Goal: Task Accomplishment & Management: Manage account settings

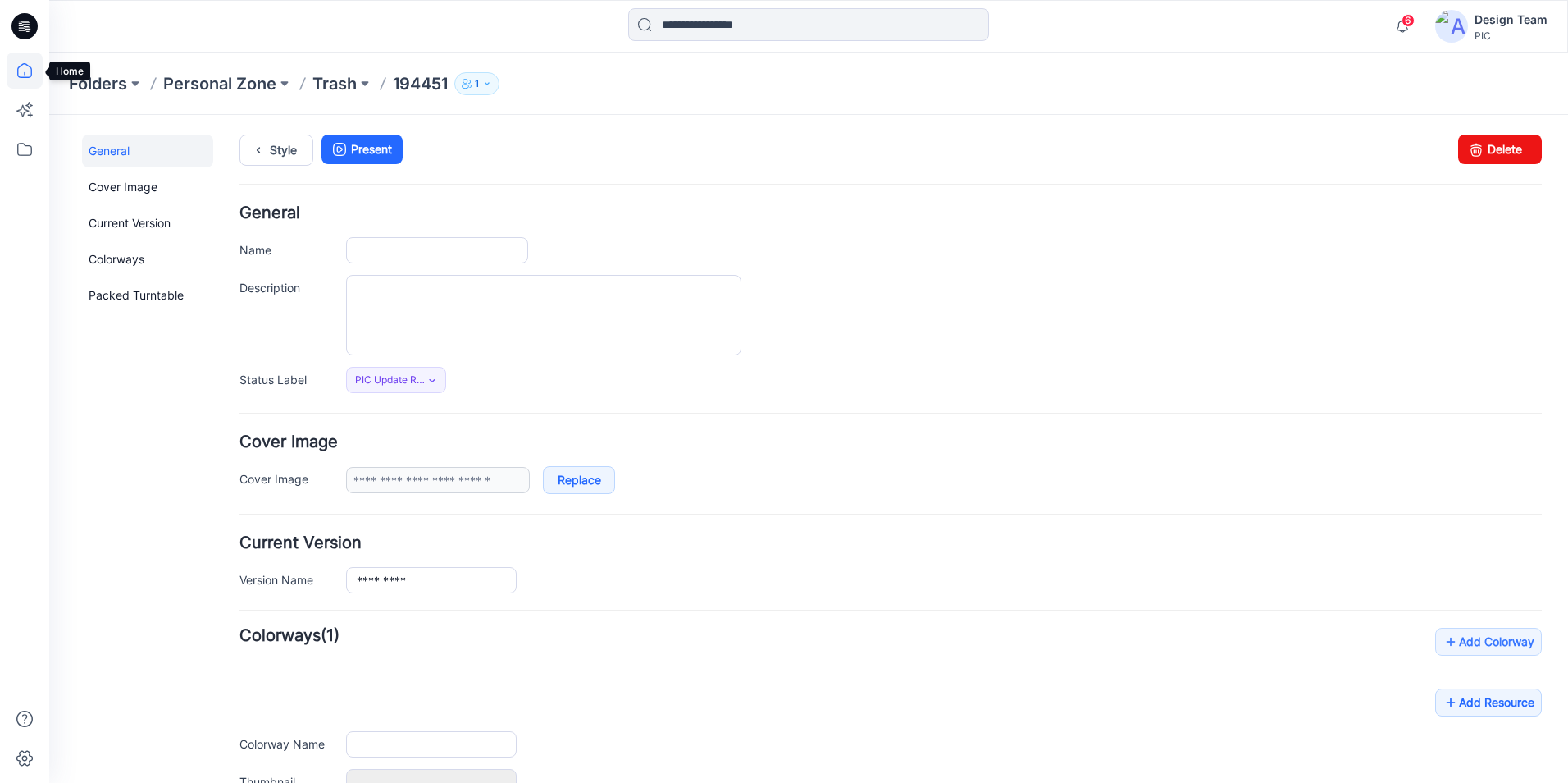
click at [29, 65] on icon at bounding box center [25, 70] width 37 height 37
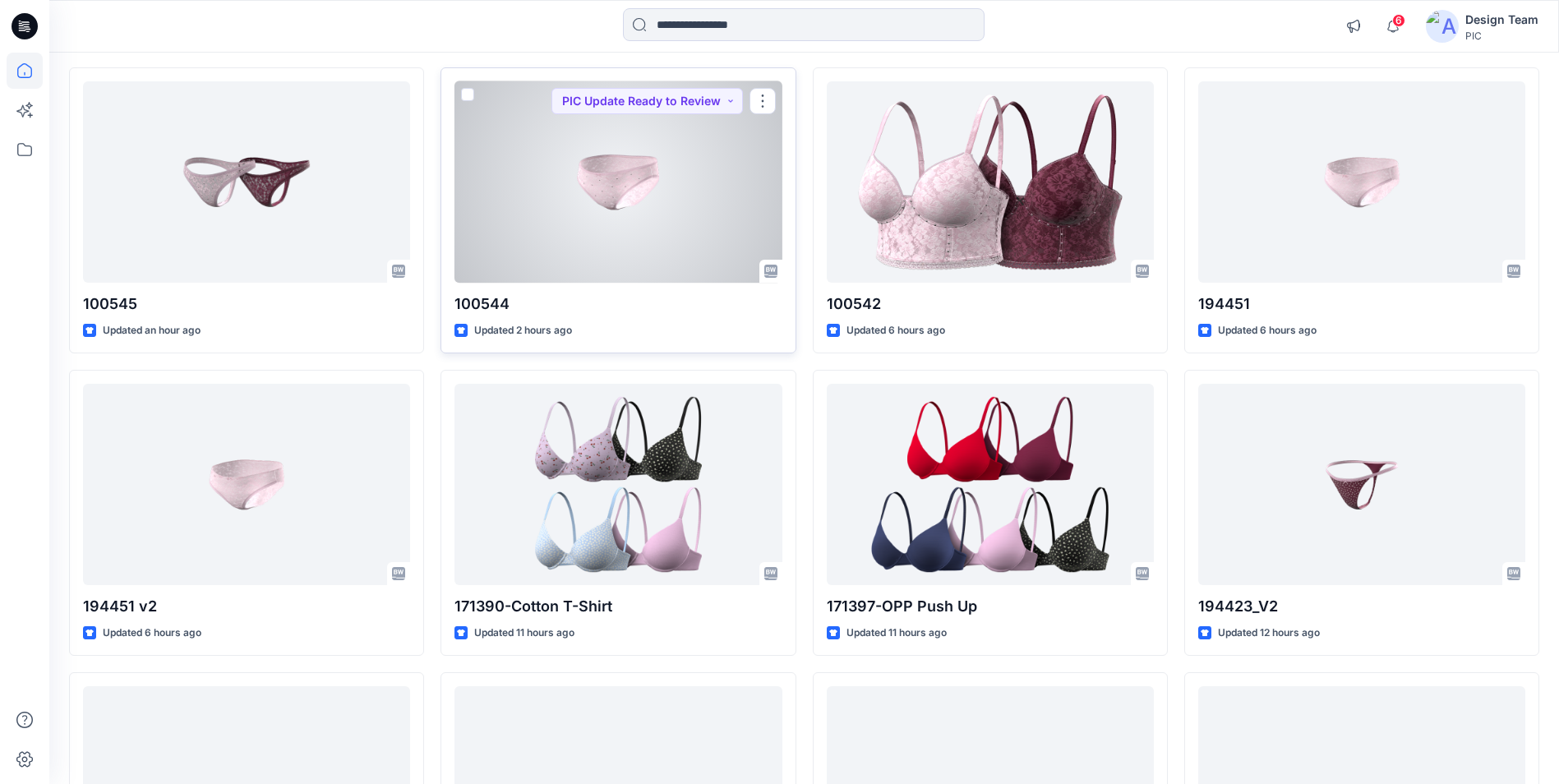
scroll to position [164, 0]
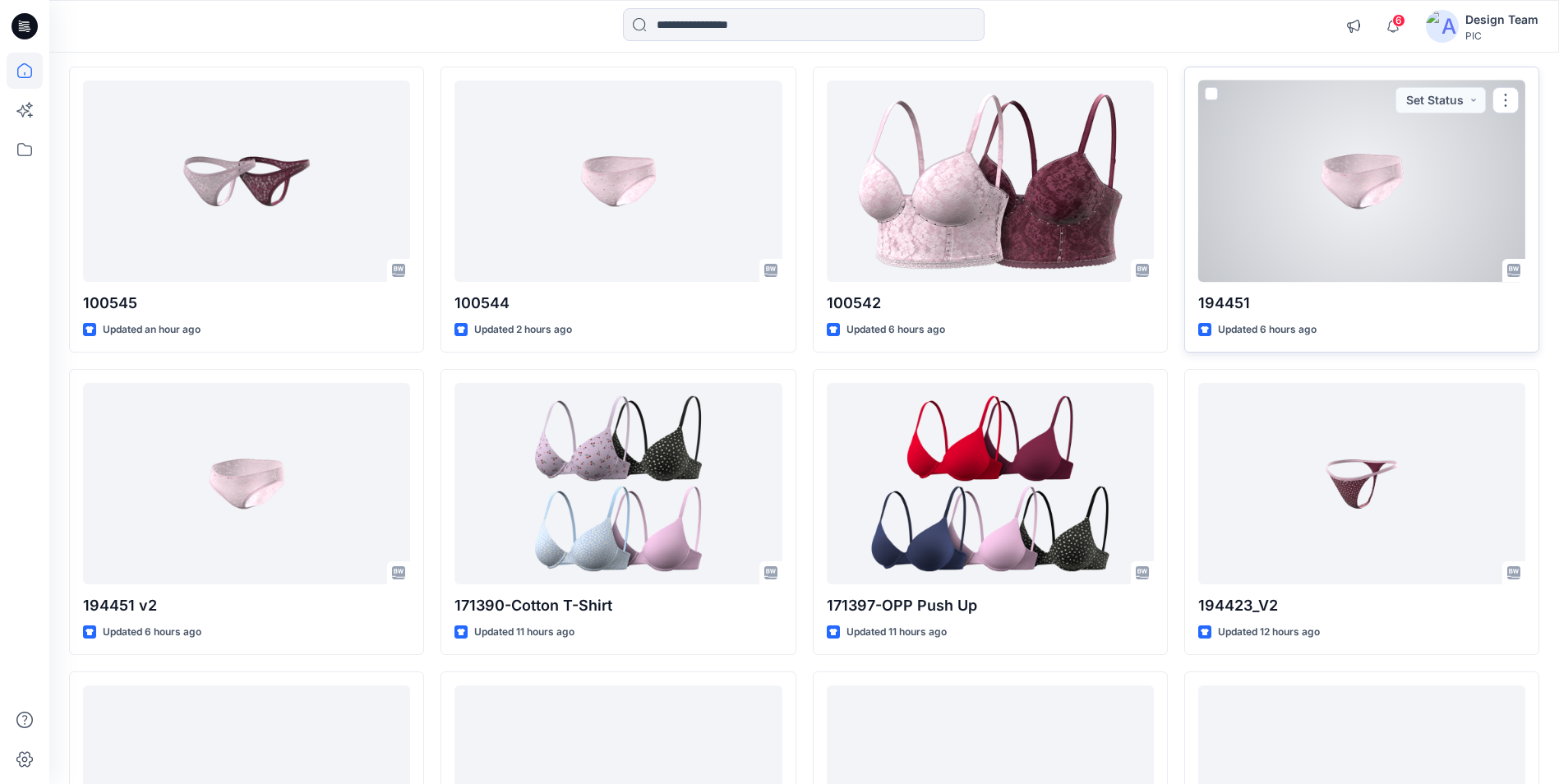
click at [1266, 222] on div at bounding box center [1362, 181] width 327 height 202
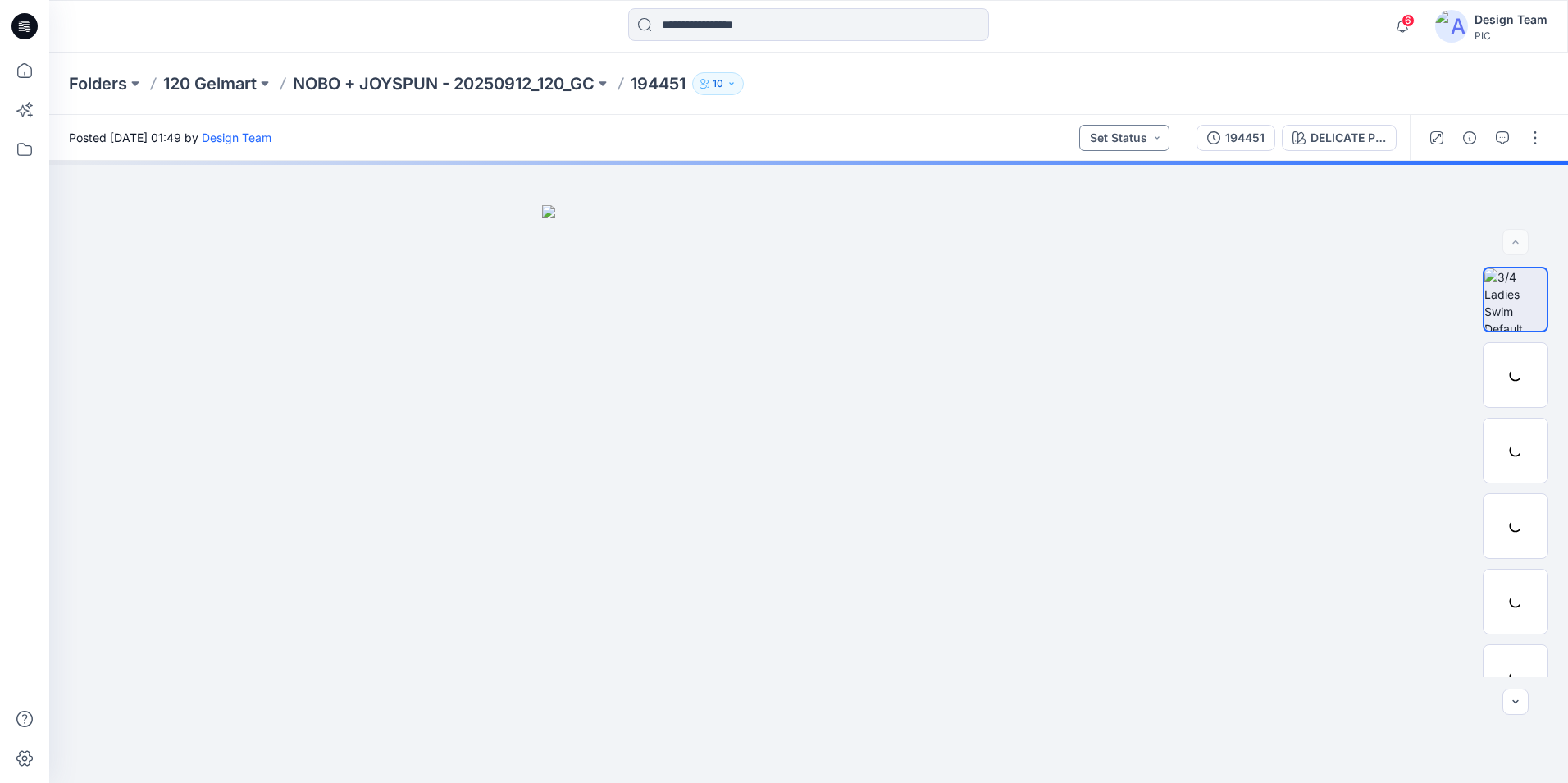
click at [1159, 133] on button "Set Status" at bounding box center [1124, 138] width 90 height 26
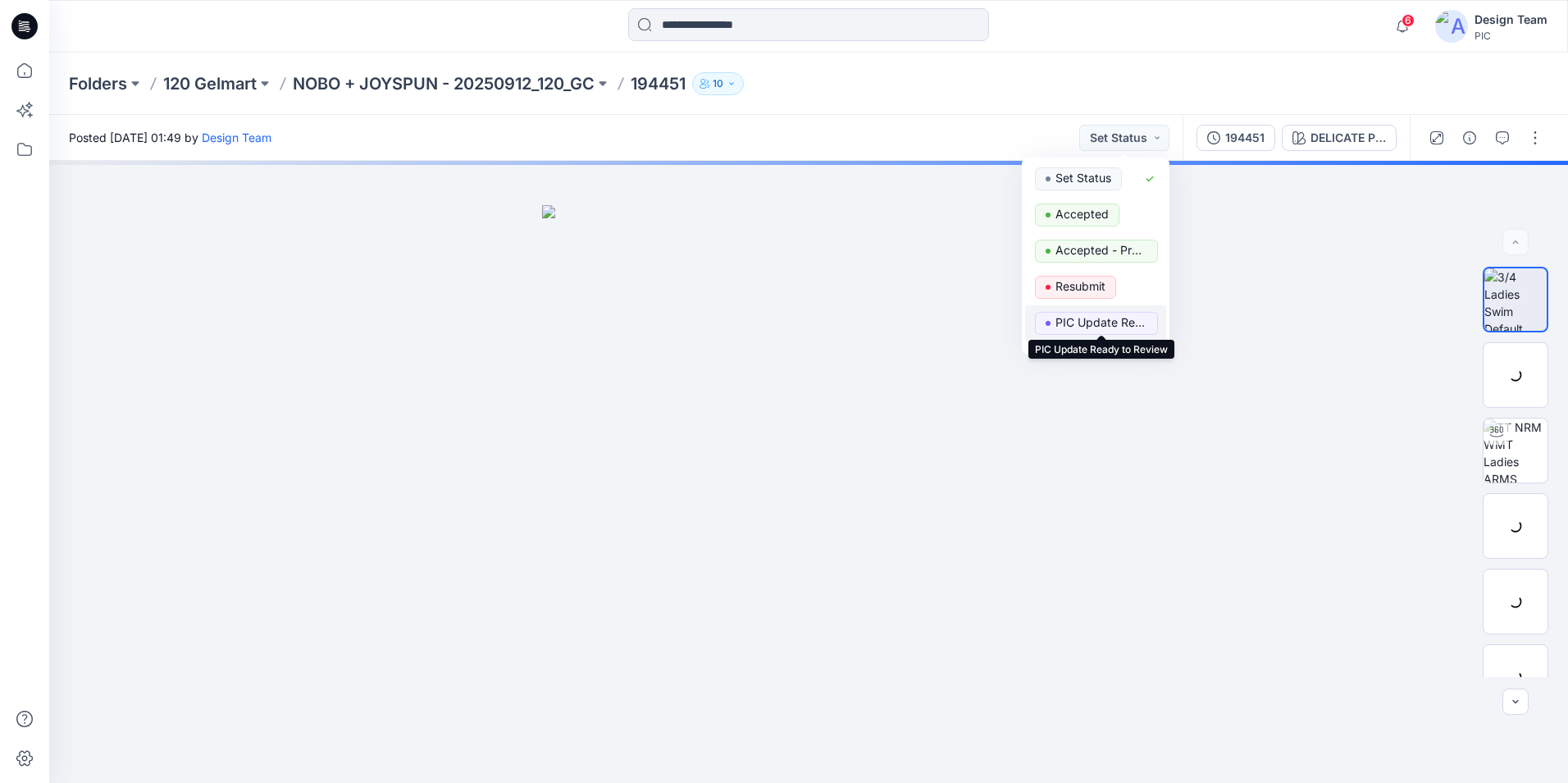
click at [1102, 320] on p "PIC Update Ready to Review" at bounding box center [1101, 322] width 92 height 21
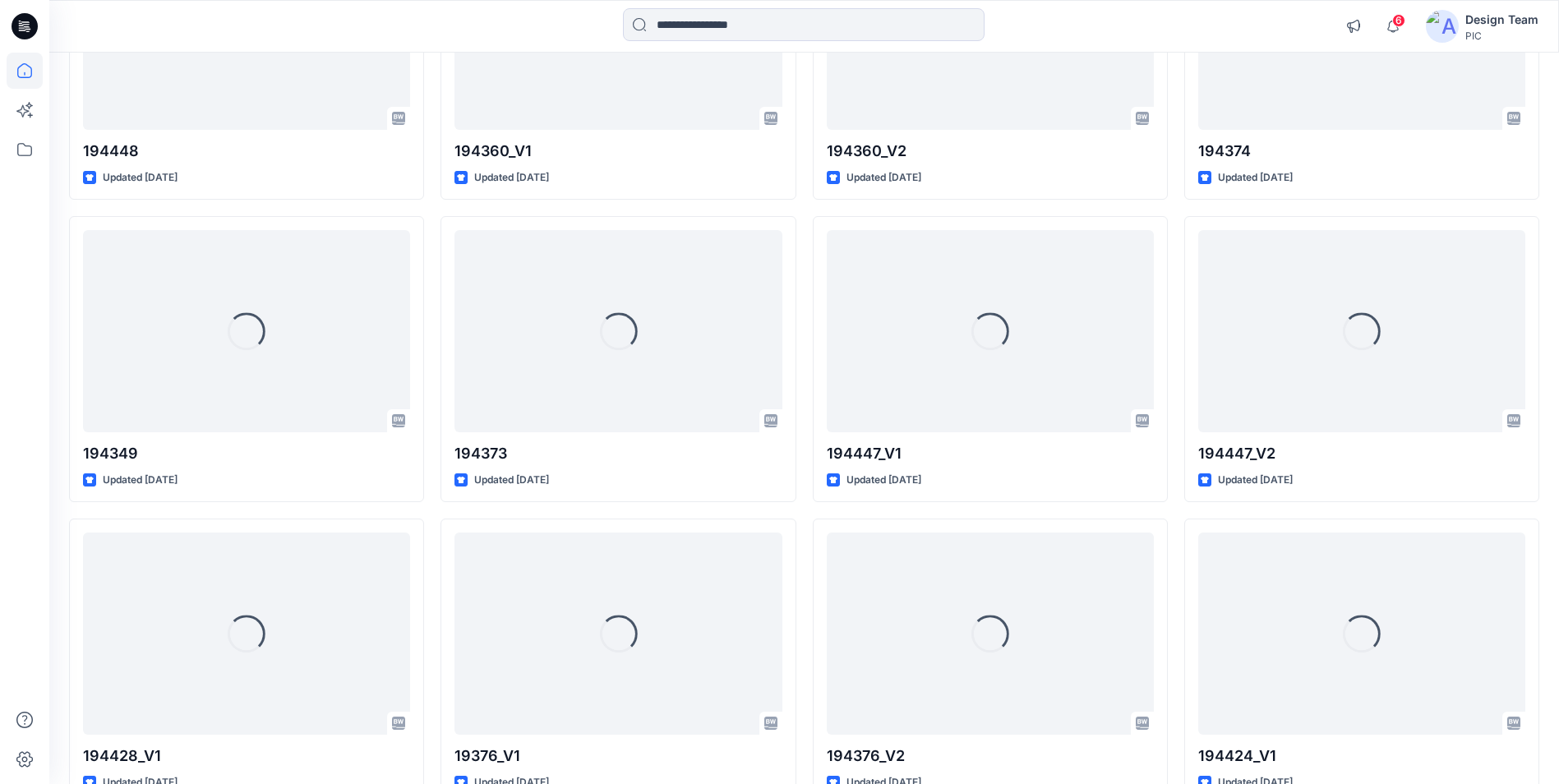
scroll to position [3957, 0]
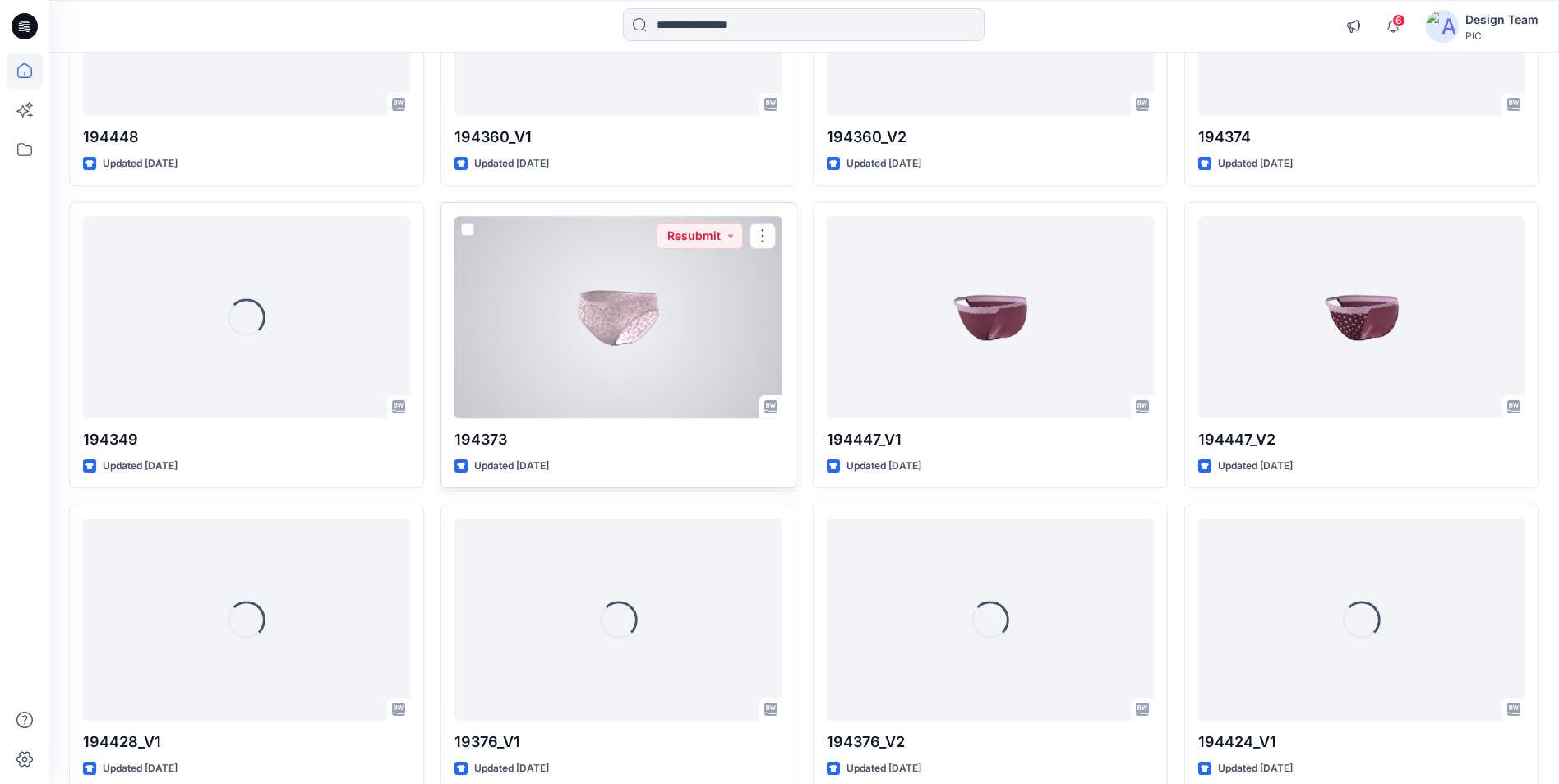
click at [727, 335] on div at bounding box center [617, 316] width 327 height 202
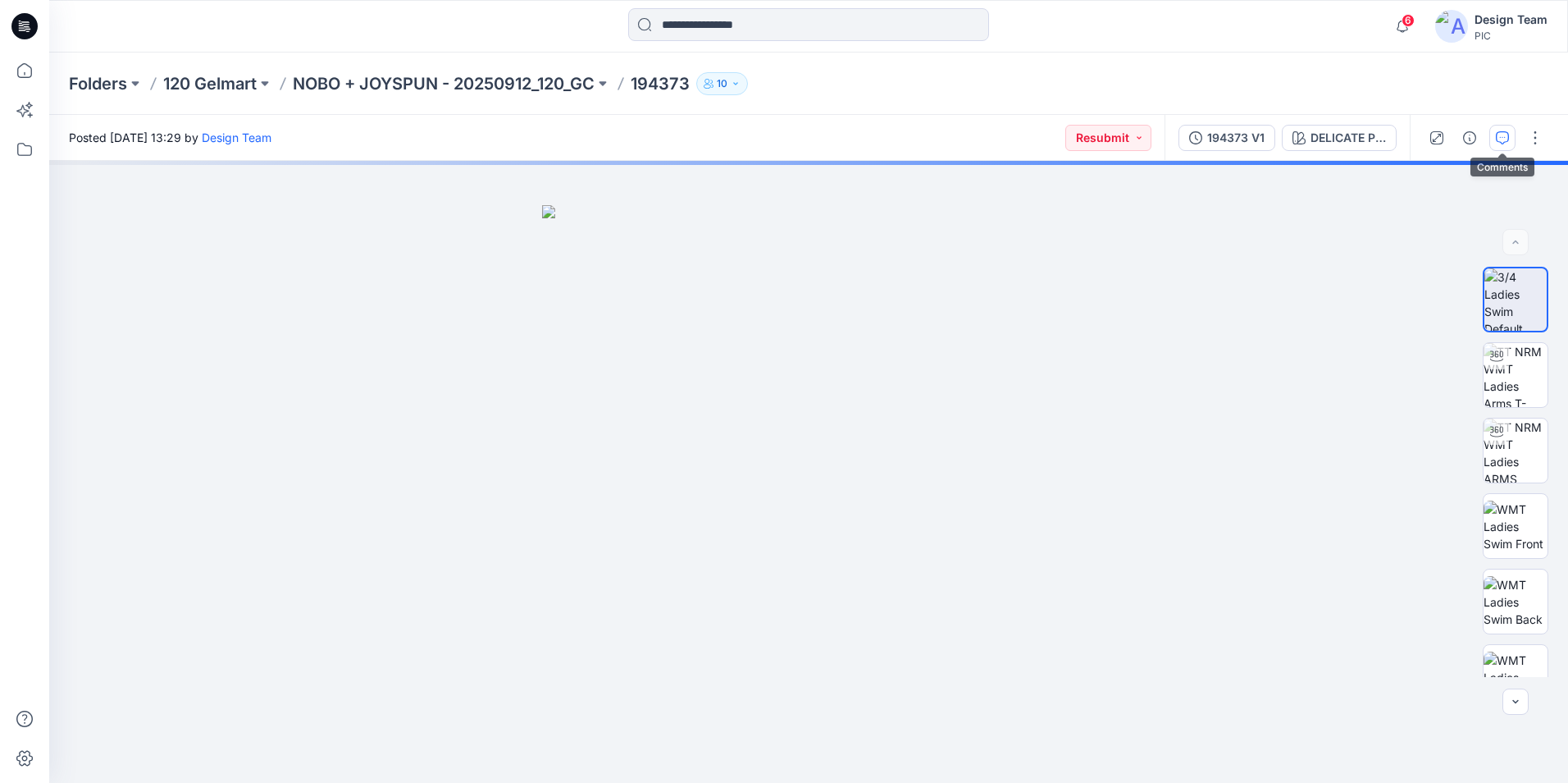
click at [1509, 138] on icon "button" at bounding box center [1502, 138] width 13 height 13
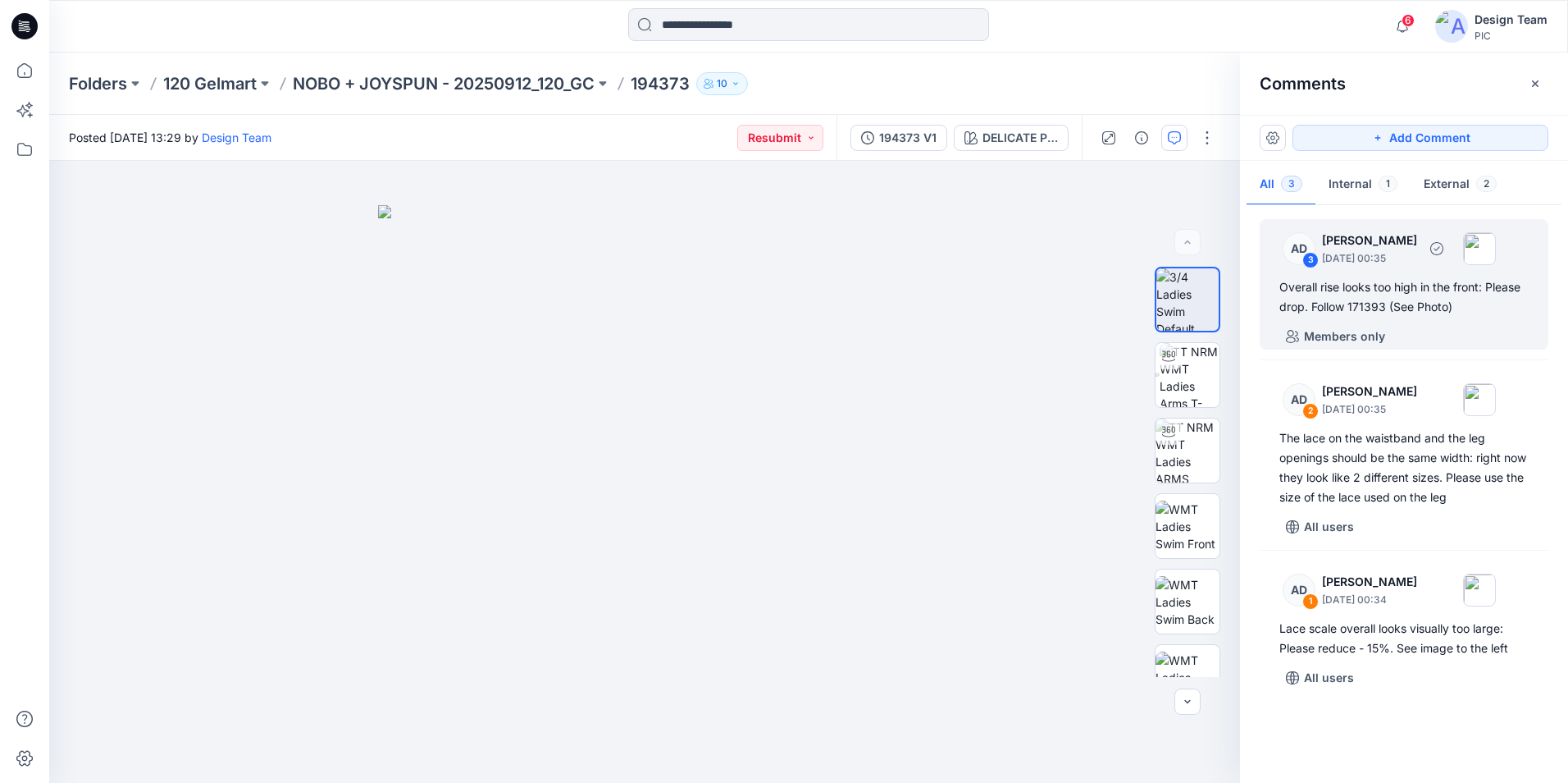
click at [1395, 284] on div "Overall rise looks too high in the front: Please drop. Follow 171393 (See Photo)" at bounding box center [1404, 297] width 250 height 39
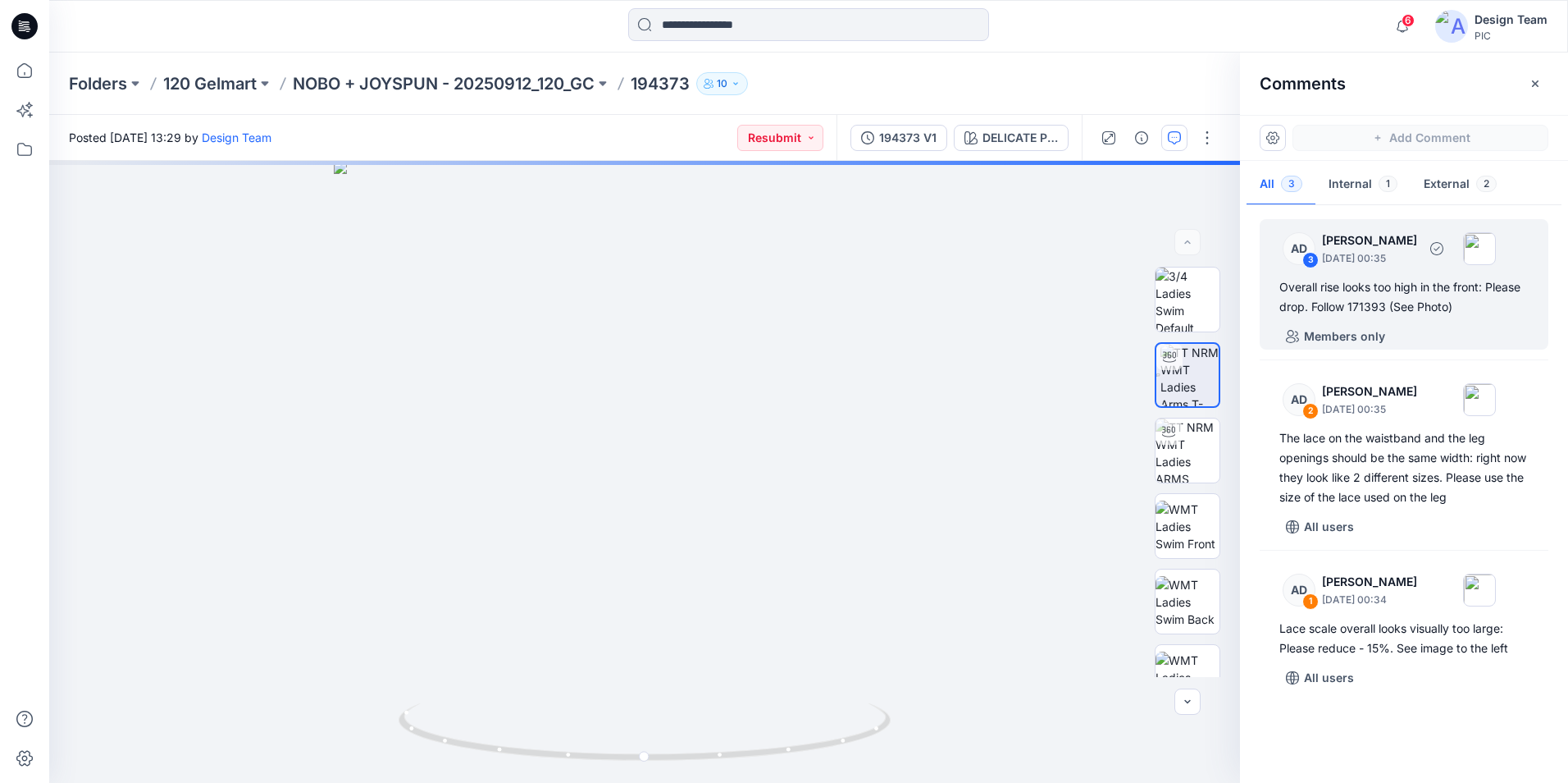
click at [1339, 290] on div "Overall rise looks too high in the front: Please drop. Follow 171393 (See Photo)" at bounding box center [1404, 297] width 250 height 39
click at [1309, 261] on div "3" at bounding box center [1310, 260] width 16 height 16
click at [638, 536] on div "DELICATE PINK Loading... Material Properties Loading..." at bounding box center [644, 471] width 1191 height 622
click at [1404, 272] on div "AD 3 [PERSON_NAME] [DATE] 00:35 Overall rise looks too high in the front: Pleas…" at bounding box center [1404, 284] width 289 height 131
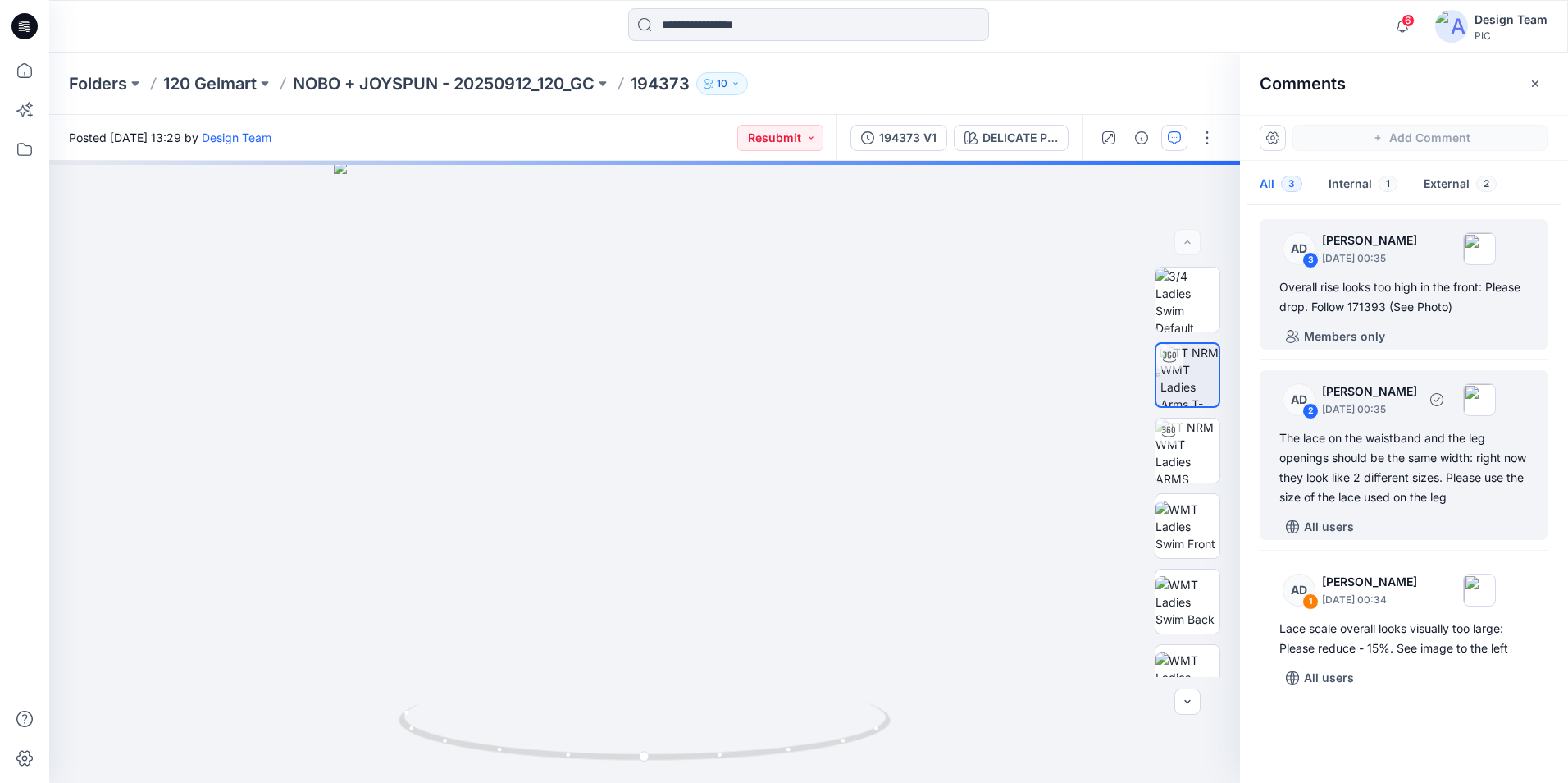
click at [1407, 465] on div "The lace on the waistband and the leg openings should be the same width: right …" at bounding box center [1404, 467] width 250 height 79
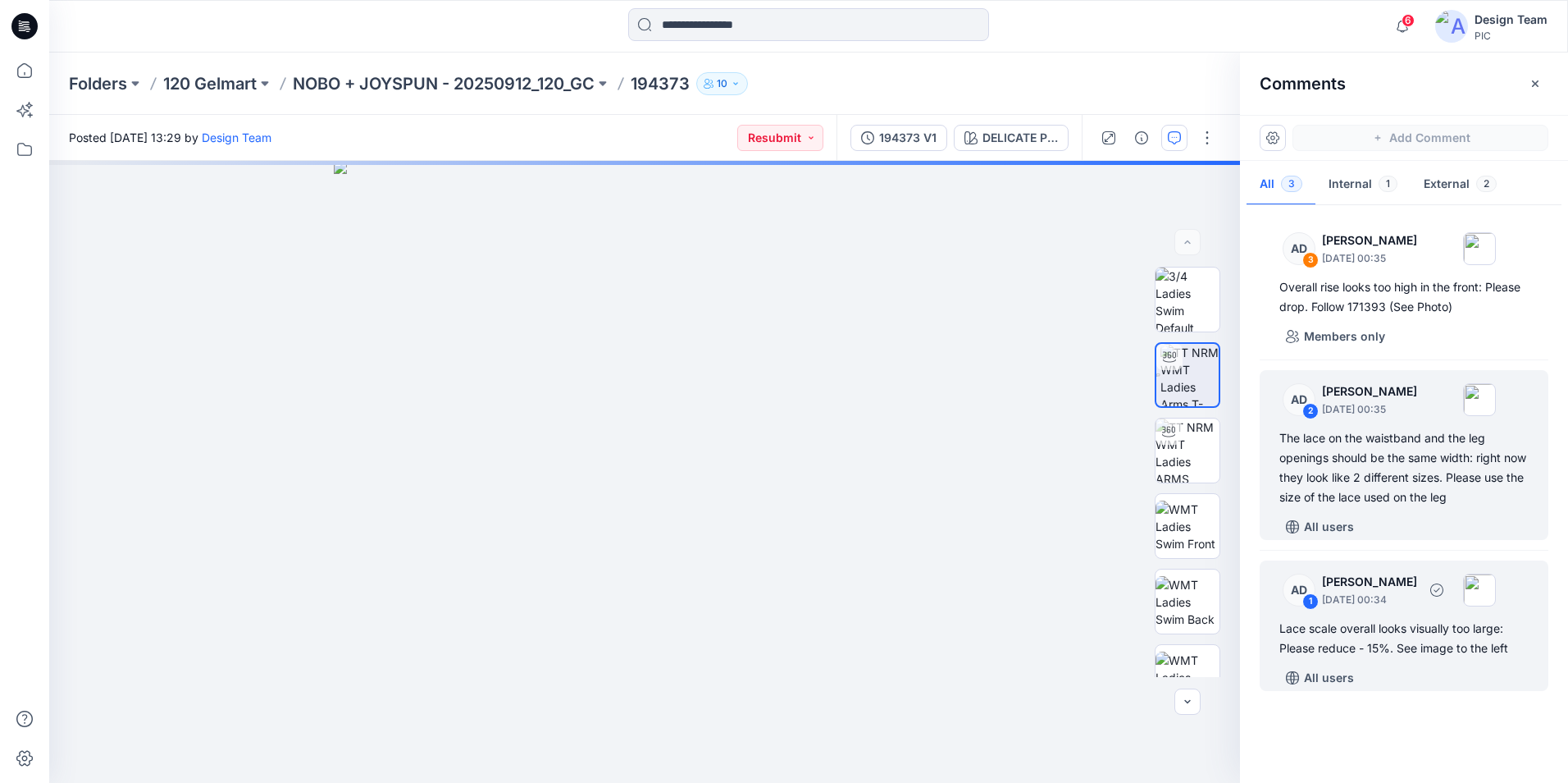
click at [1376, 639] on div "Lace scale overall looks visually too large: Please reduce - 15%. See image to …" at bounding box center [1404, 638] width 250 height 39
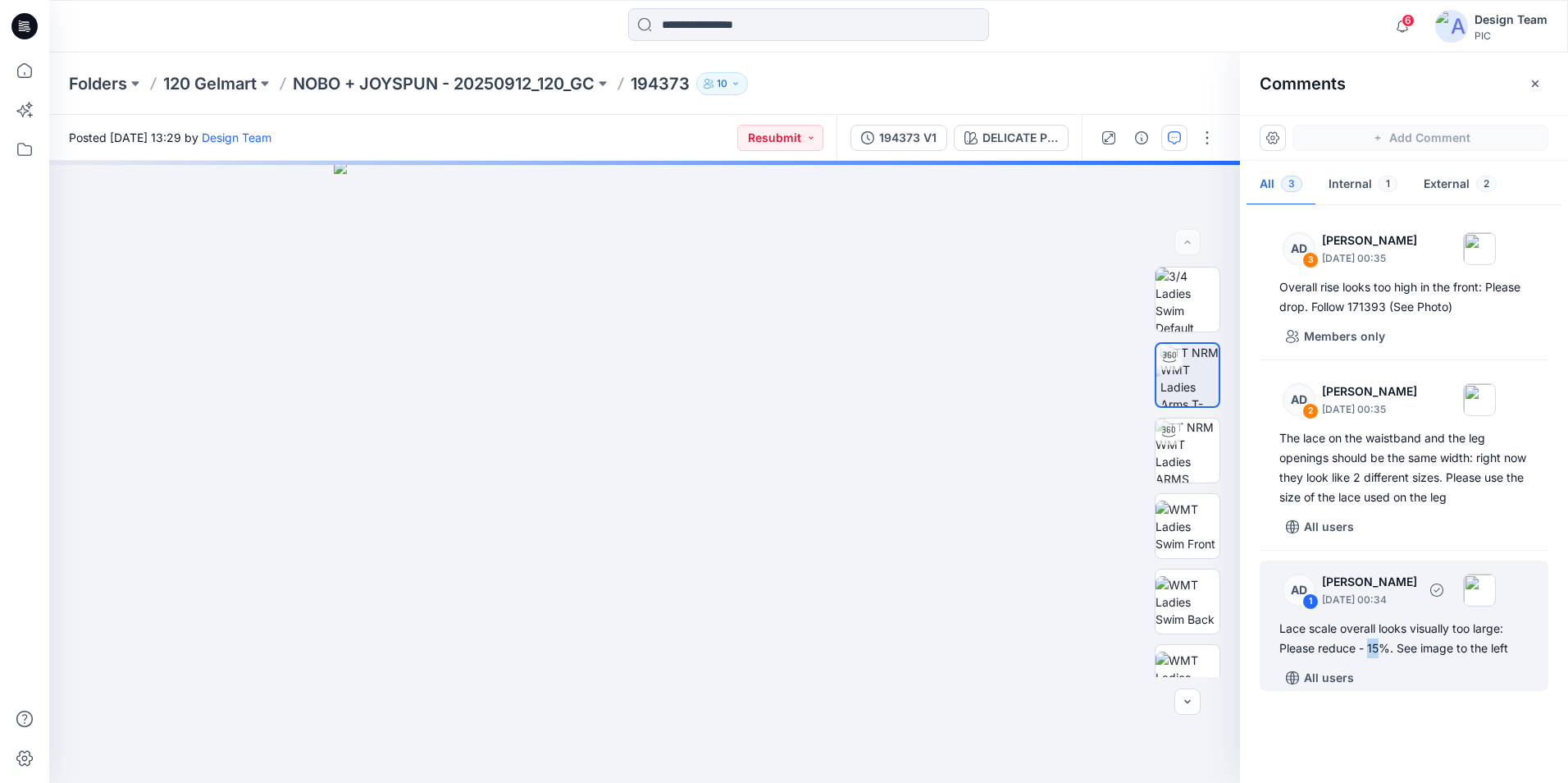
click at [1376, 639] on div "Lace scale overall looks visually too large: Please reduce - 15%. See image to …" at bounding box center [1404, 638] width 250 height 39
click at [1075, 439] on div "4" at bounding box center [644, 471] width 1191 height 622
click at [902, 424] on div "4 Cancel Post" at bounding box center [644, 471] width 1191 height 622
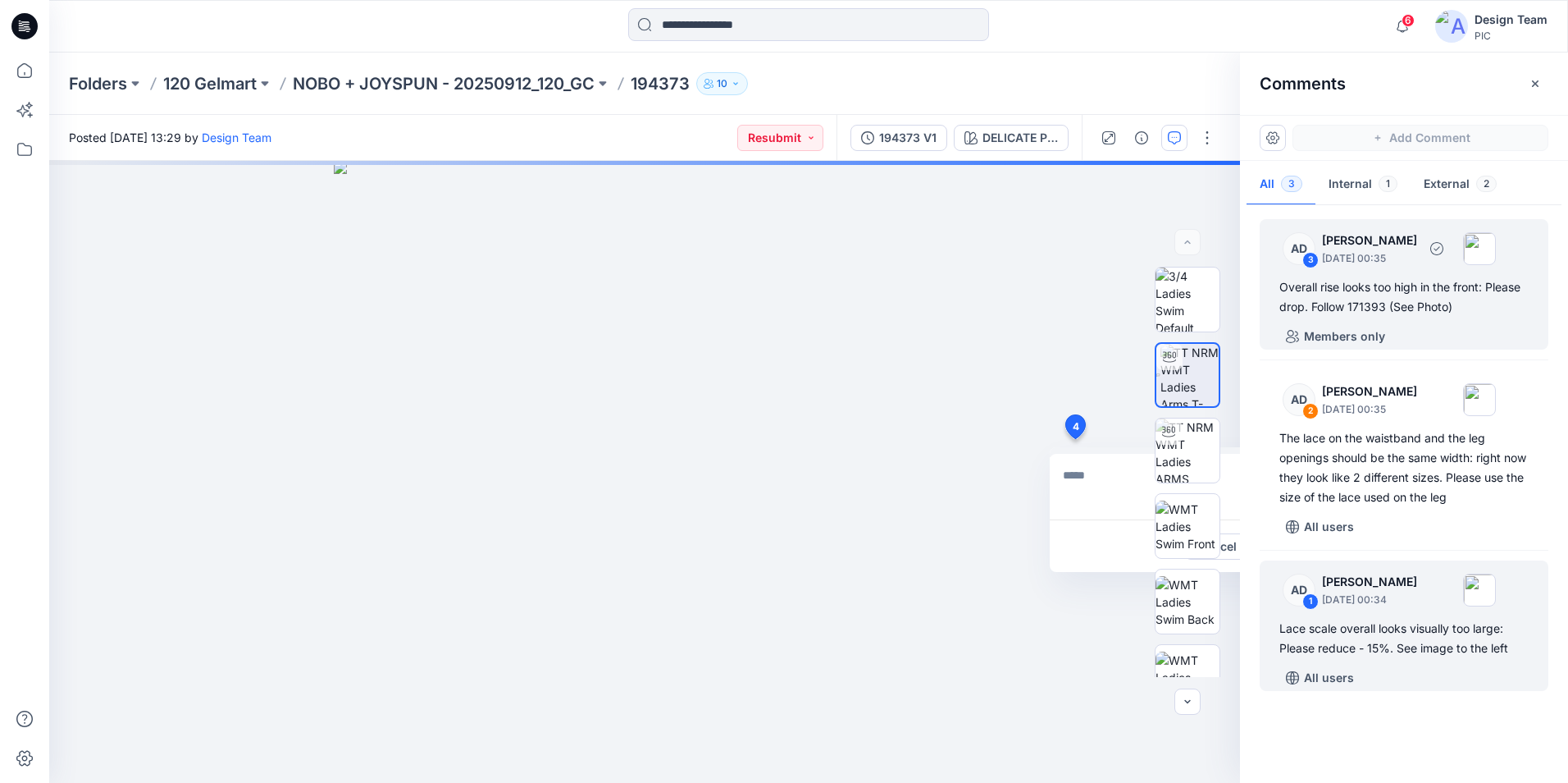
click at [1411, 300] on div "Overall rise looks too high in the front: Please drop. Follow 171393 (See Photo)" at bounding box center [1404, 297] width 250 height 39
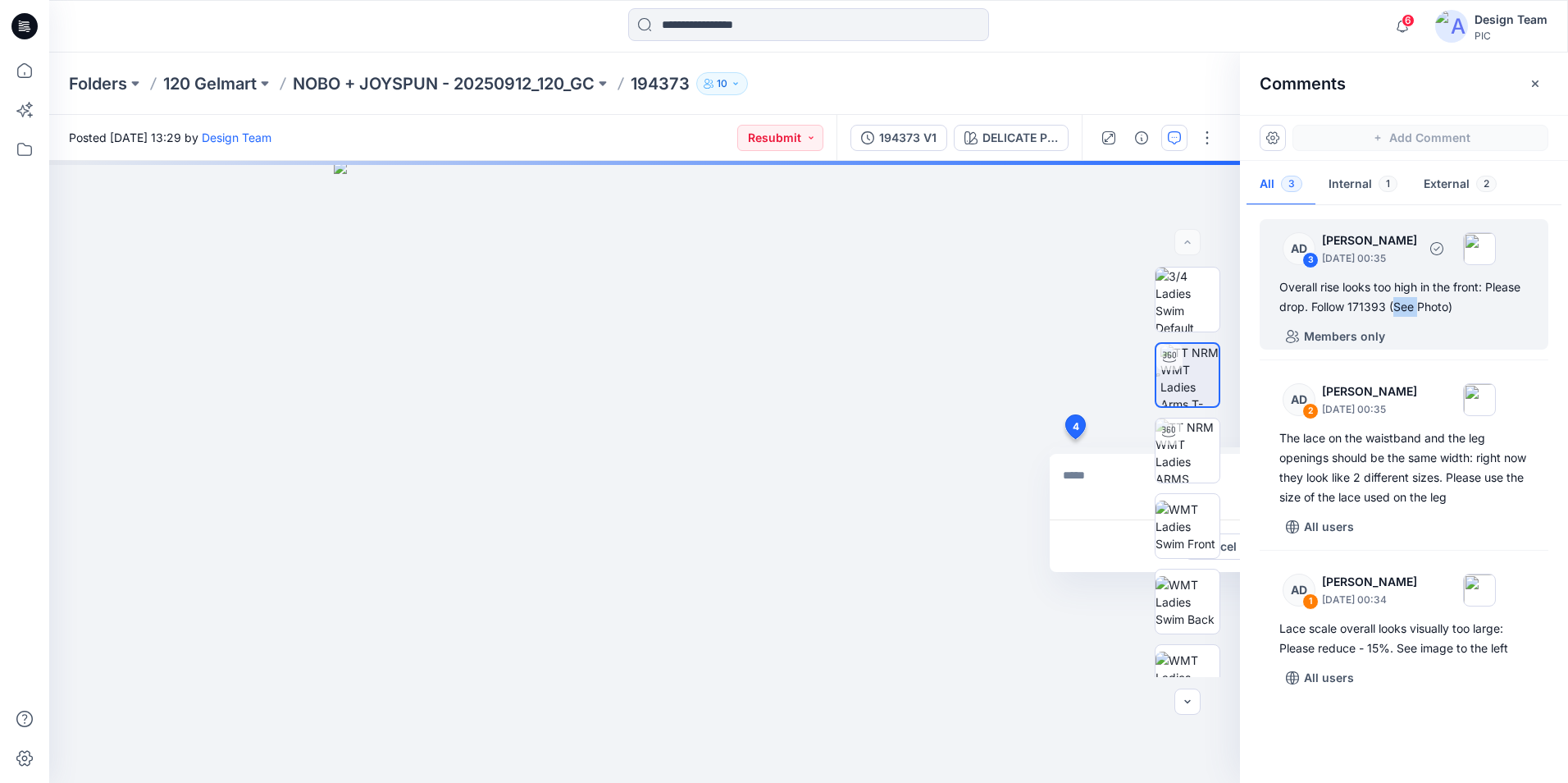
click at [1411, 300] on div "Overall rise looks too high in the front: Please drop. Follow 171393 (See Photo)" at bounding box center [1404, 297] width 250 height 39
click at [1106, 514] on textarea at bounding box center [1184, 486] width 269 height 65
click at [824, 351] on div "4 Cancel Post" at bounding box center [644, 471] width 1191 height 622
click at [23, 74] on icon at bounding box center [25, 70] width 37 height 37
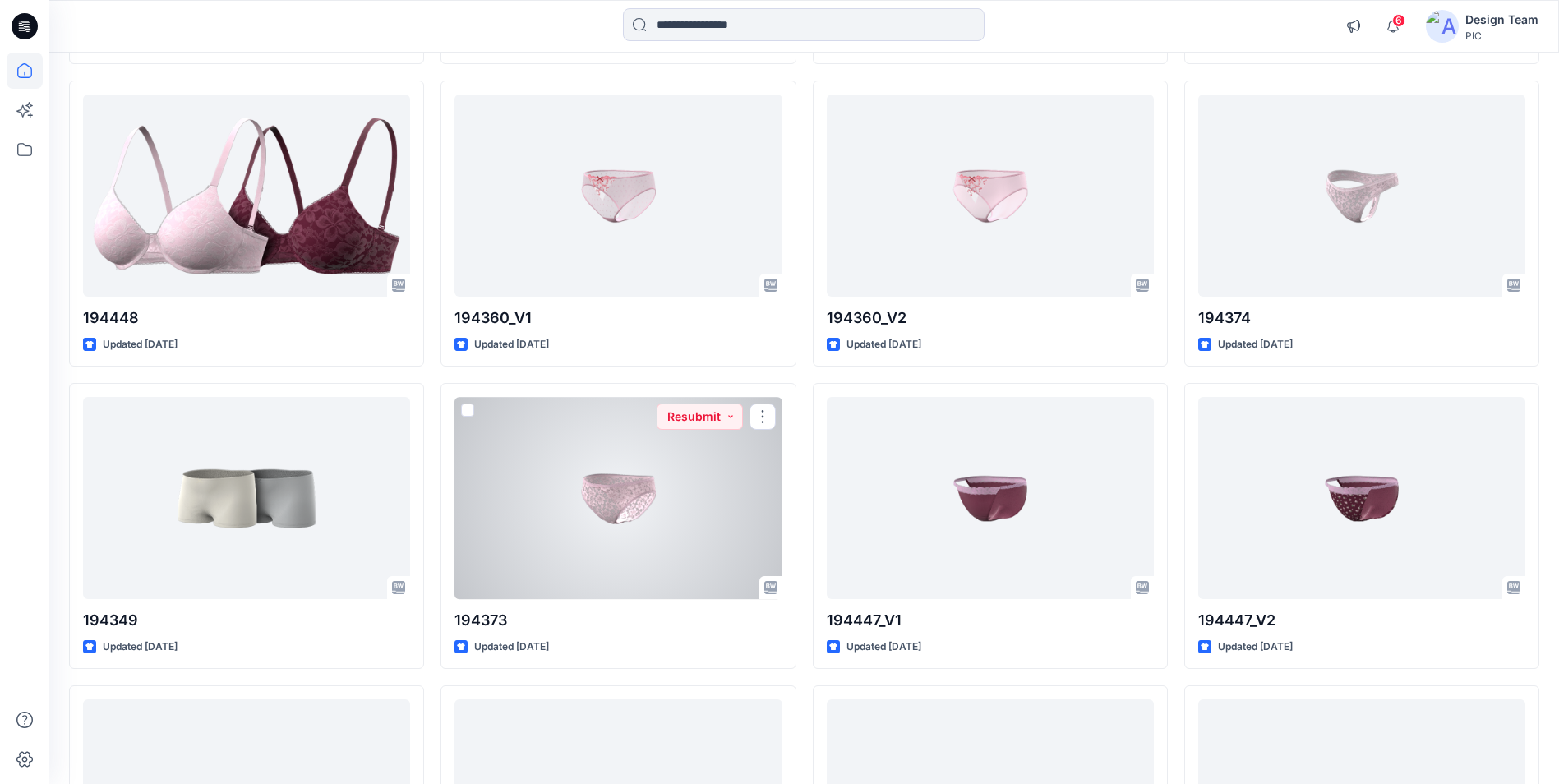
scroll to position [3779, 0]
click at [629, 513] on div at bounding box center [617, 496] width 327 height 202
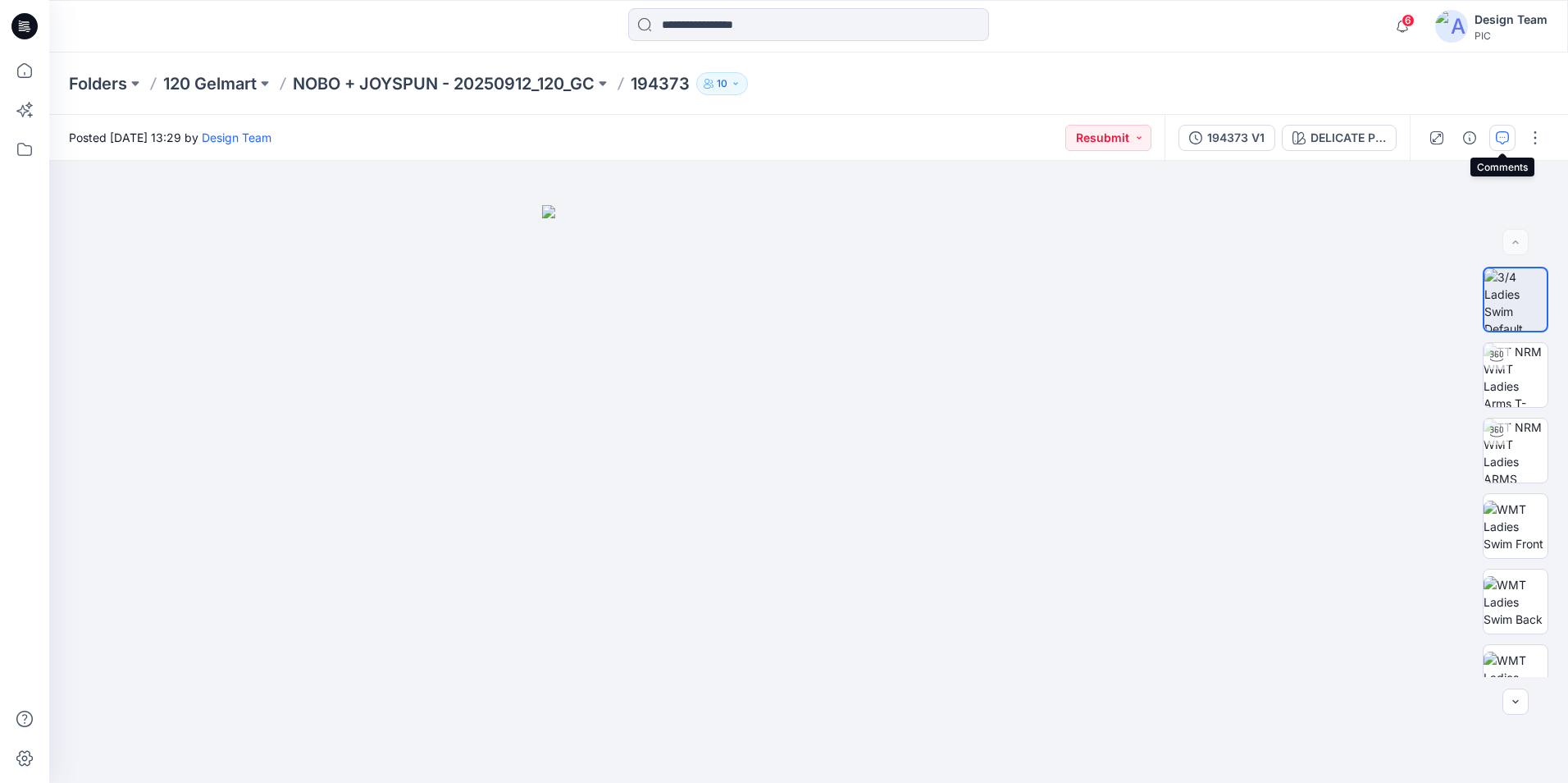
click at [1503, 137] on icon "button" at bounding box center [1503, 136] width 6 height 1
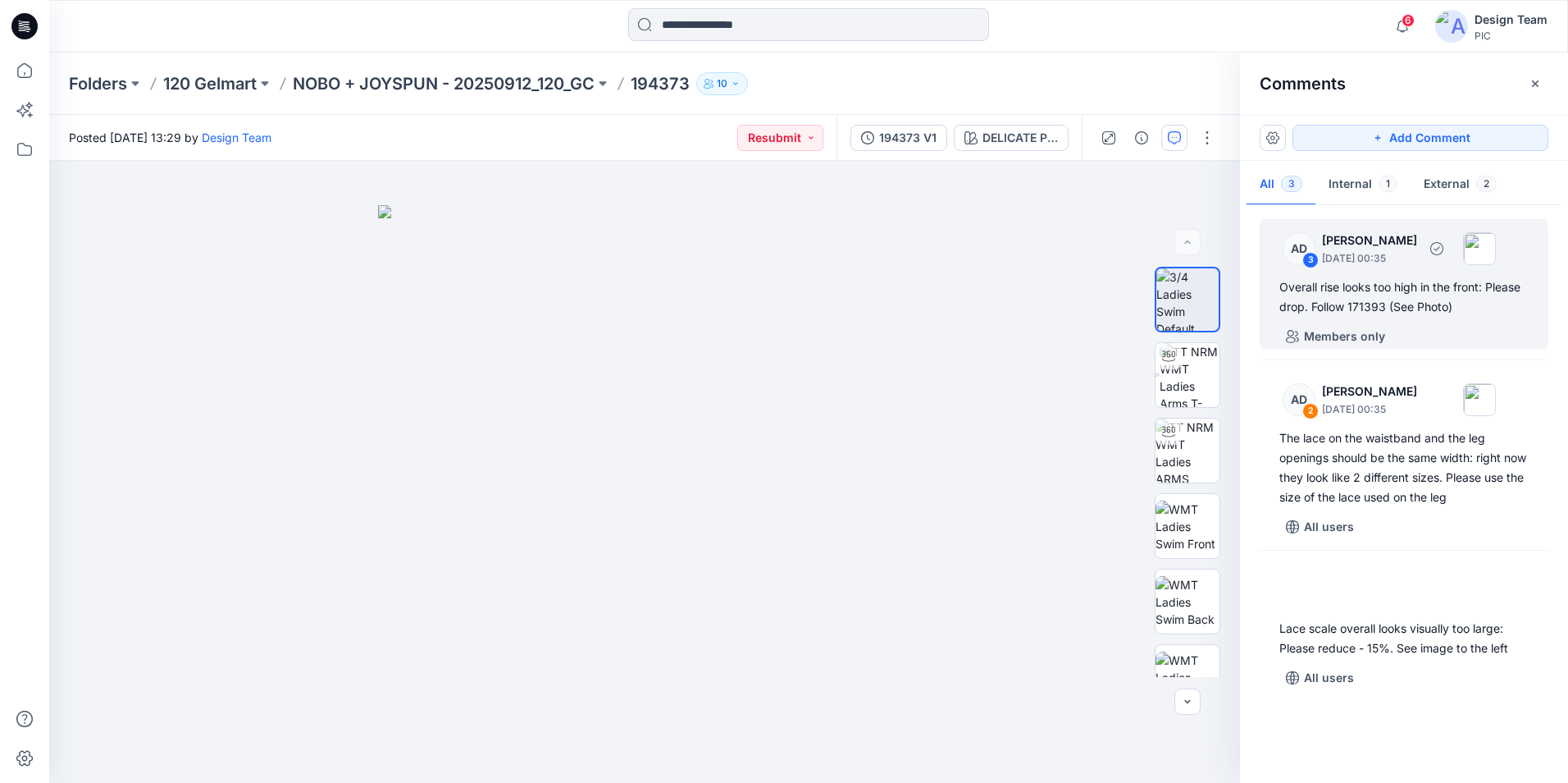
click at [1376, 297] on div "Overall rise looks too high in the front: Please drop. Follow 171393 (See Photo)" at bounding box center [1404, 297] width 250 height 39
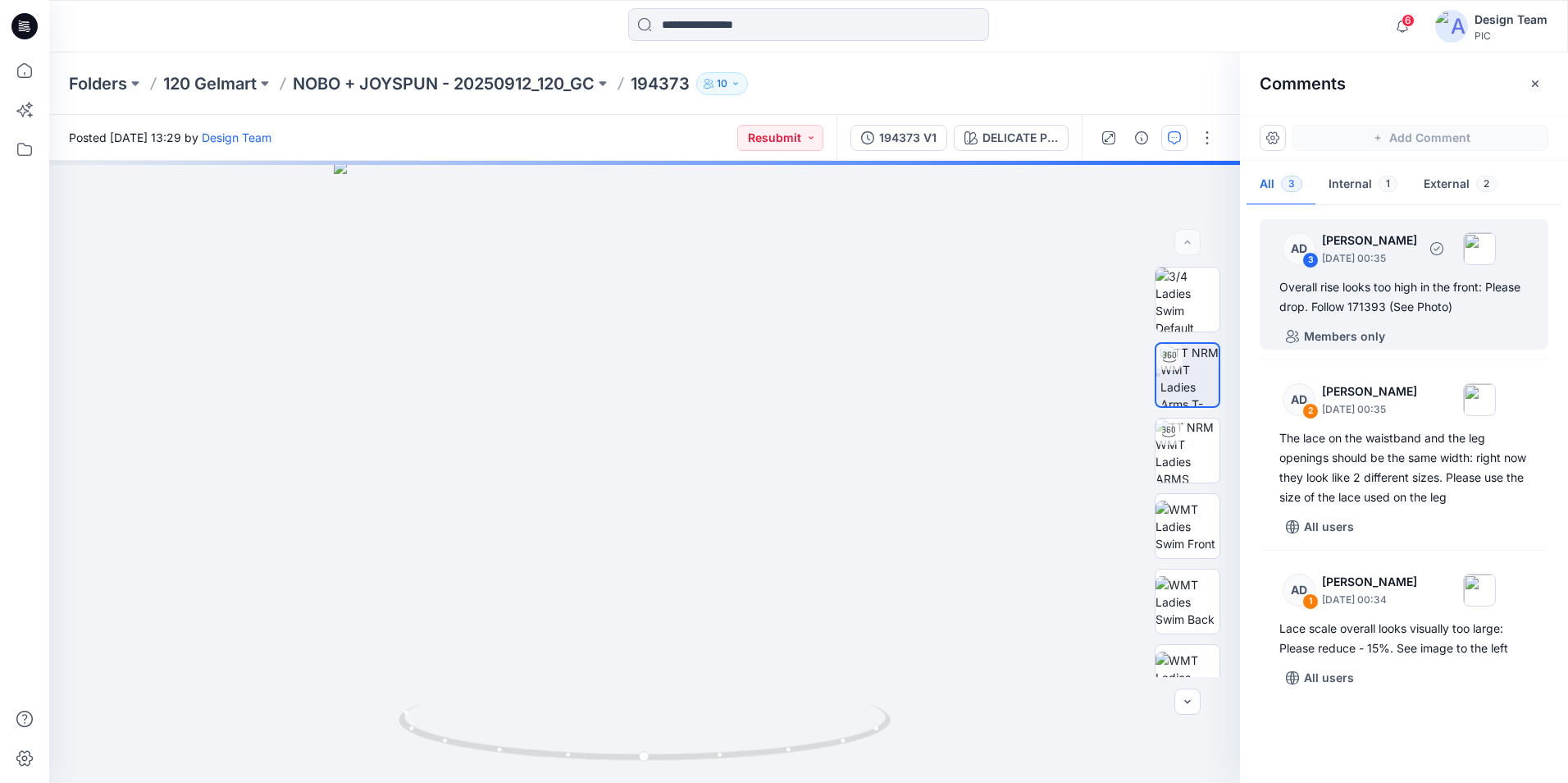
click at [1376, 297] on div "Overall rise looks too high in the front: Please drop. Follow 171393 (See Photo)" at bounding box center [1404, 297] width 250 height 39
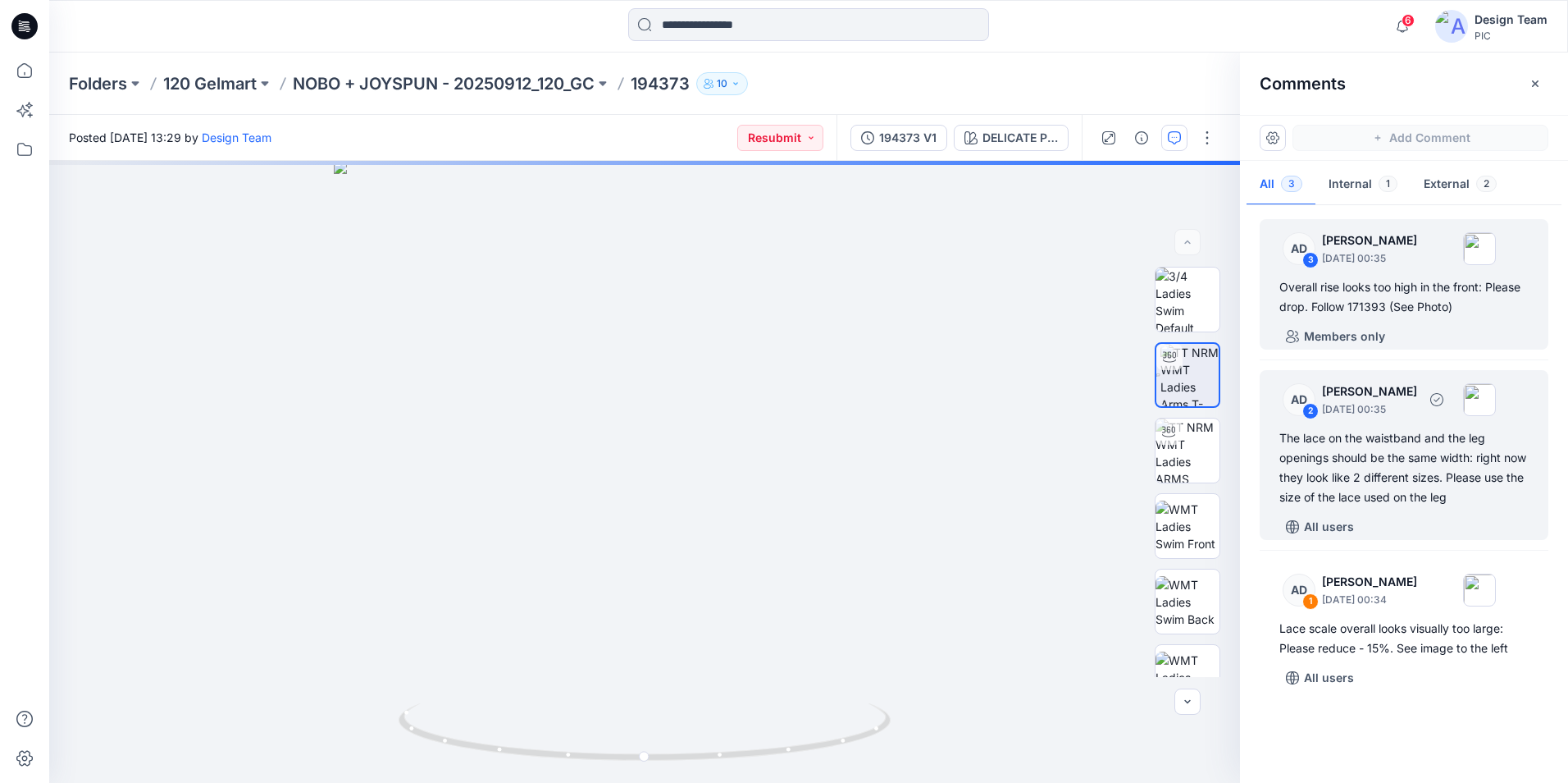
click at [1336, 504] on div "The lace on the waistband and the leg openings should be the same width: right …" at bounding box center [1404, 467] width 250 height 79
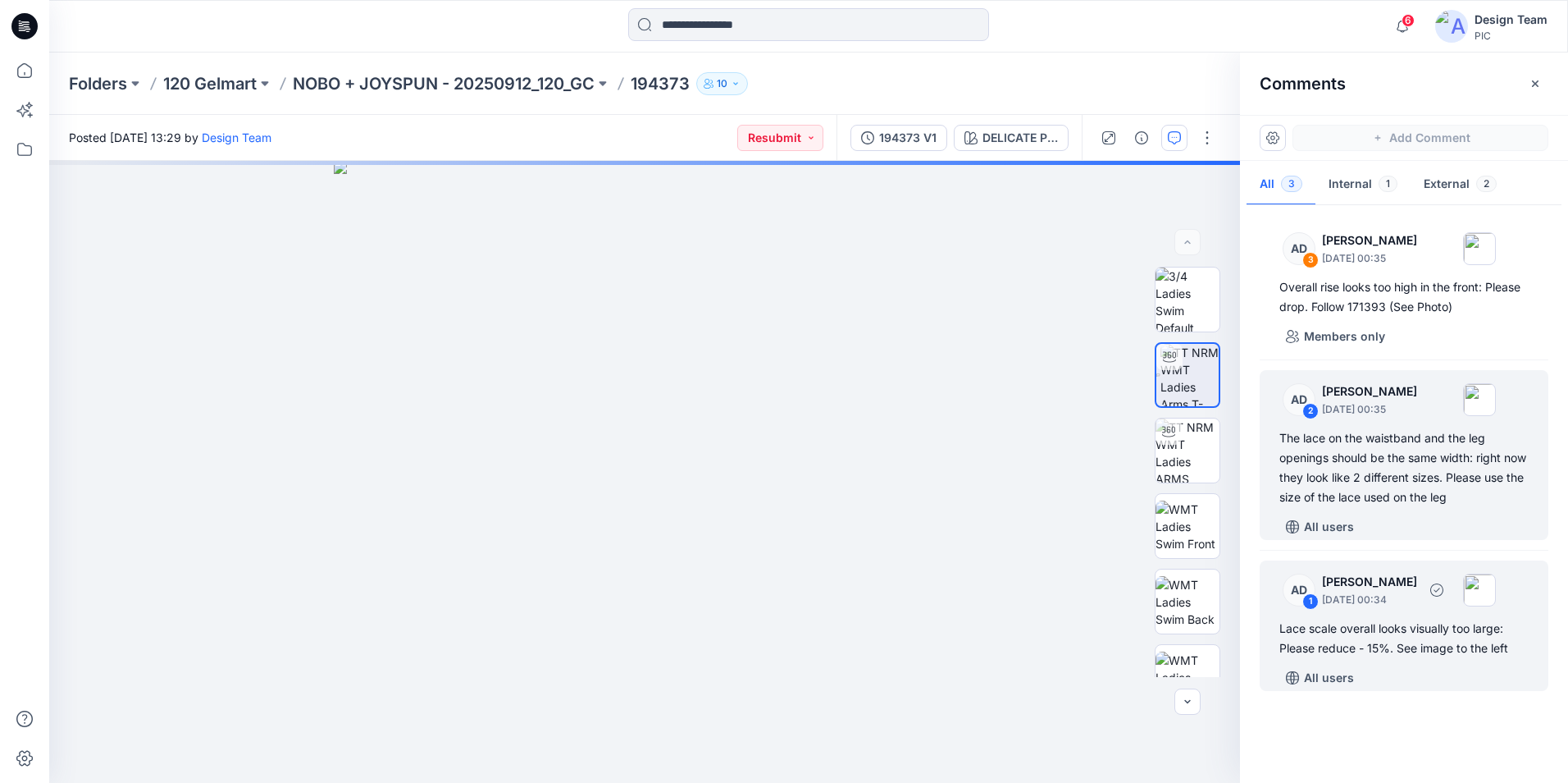
click at [1307, 600] on div "1" at bounding box center [1310, 600] width 16 height 16
click at [1312, 412] on div "2" at bounding box center [1310, 410] width 16 height 16
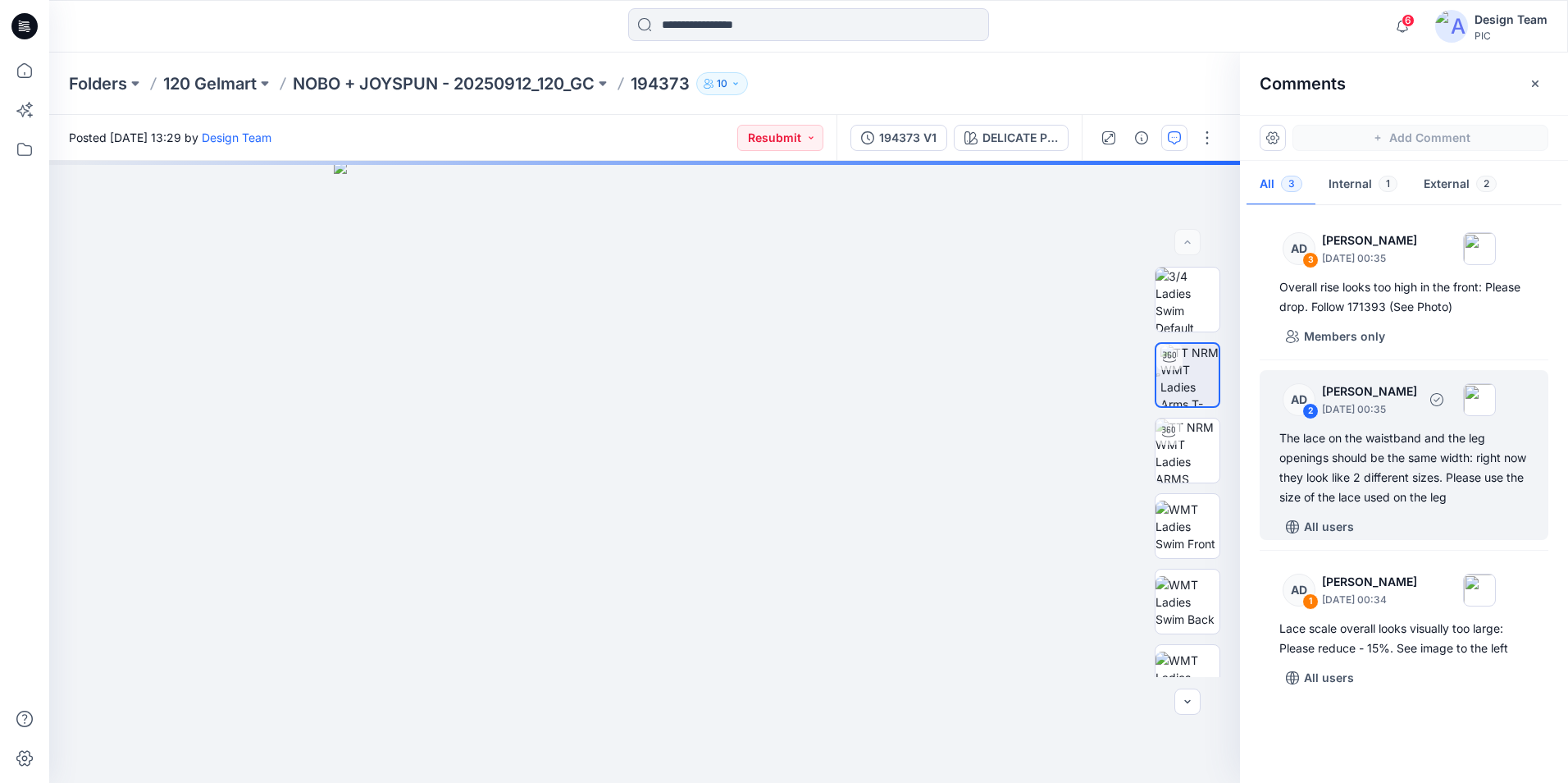
click at [1416, 453] on div "The lace on the waistband and the leg openings should be the same width: right …" at bounding box center [1404, 467] width 250 height 79
drag, startPoint x: 1416, startPoint y: 453, endPoint x: 1337, endPoint y: 472, distance: 81.3
click at [1337, 472] on div "The lace on the waistband and the leg openings should be the same width: right …" at bounding box center [1404, 467] width 250 height 79
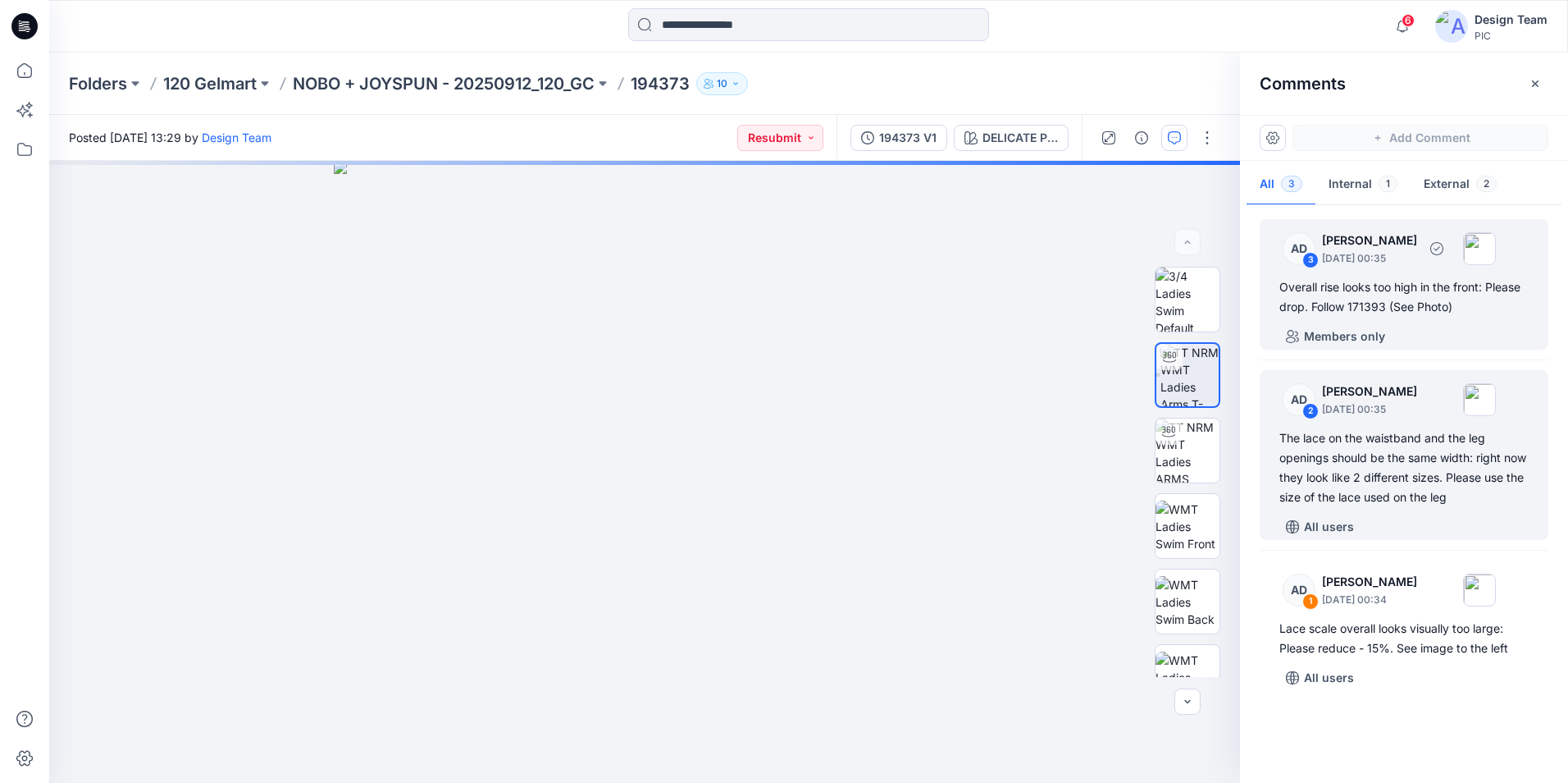
click at [1365, 289] on div "Overall rise looks too high in the front: Please drop. Follow 171393 (See Photo)" at bounding box center [1404, 297] width 250 height 39
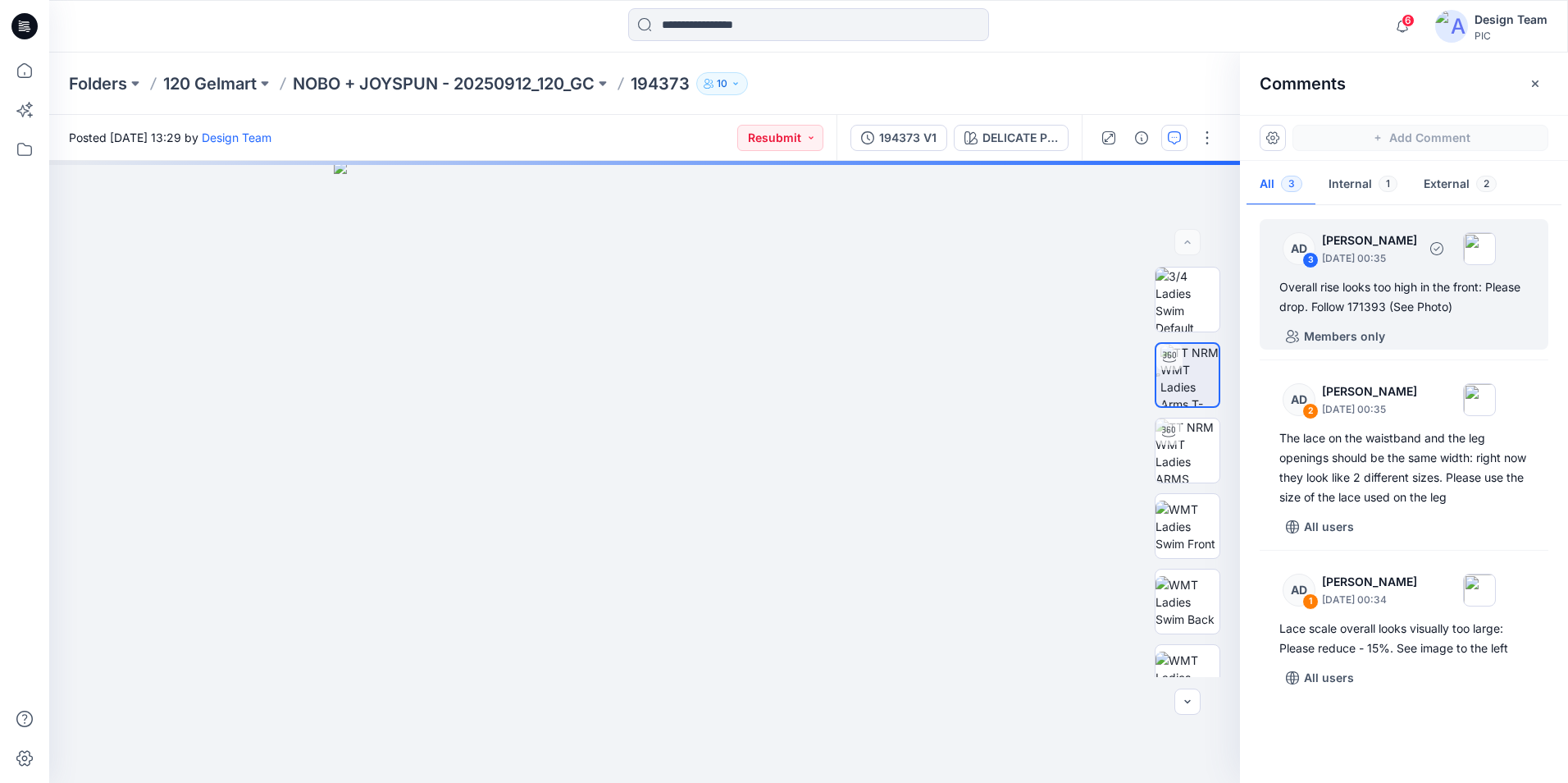
click at [1365, 289] on div "Overall rise looks too high in the front: Please drop. Follow 171393 (See Photo)" at bounding box center [1404, 297] width 250 height 39
drag, startPoint x: 1365, startPoint y: 289, endPoint x: 1389, endPoint y: 299, distance: 26.0
click at [1389, 299] on div "Overall rise looks too high in the front: Please drop. Follow 171393 (See Photo)" at bounding box center [1404, 297] width 250 height 39
click at [1312, 255] on div "3" at bounding box center [1310, 260] width 16 height 16
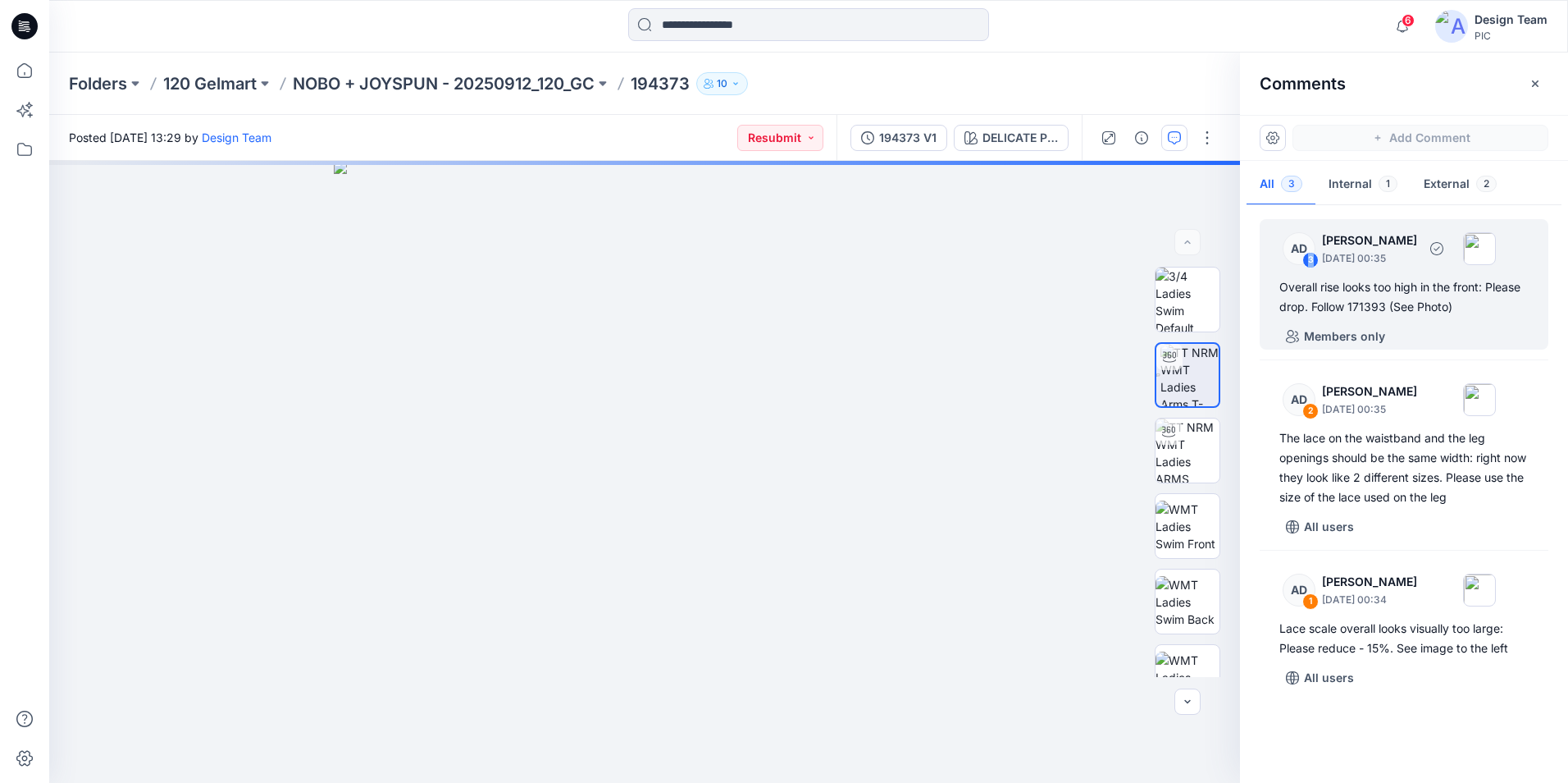
click at [1311, 259] on div "3" at bounding box center [1310, 260] width 16 height 16
click at [1309, 261] on div "3" at bounding box center [1310, 260] width 16 height 16
click at [1468, 324] on div "Members only" at bounding box center [1413, 336] width 269 height 26
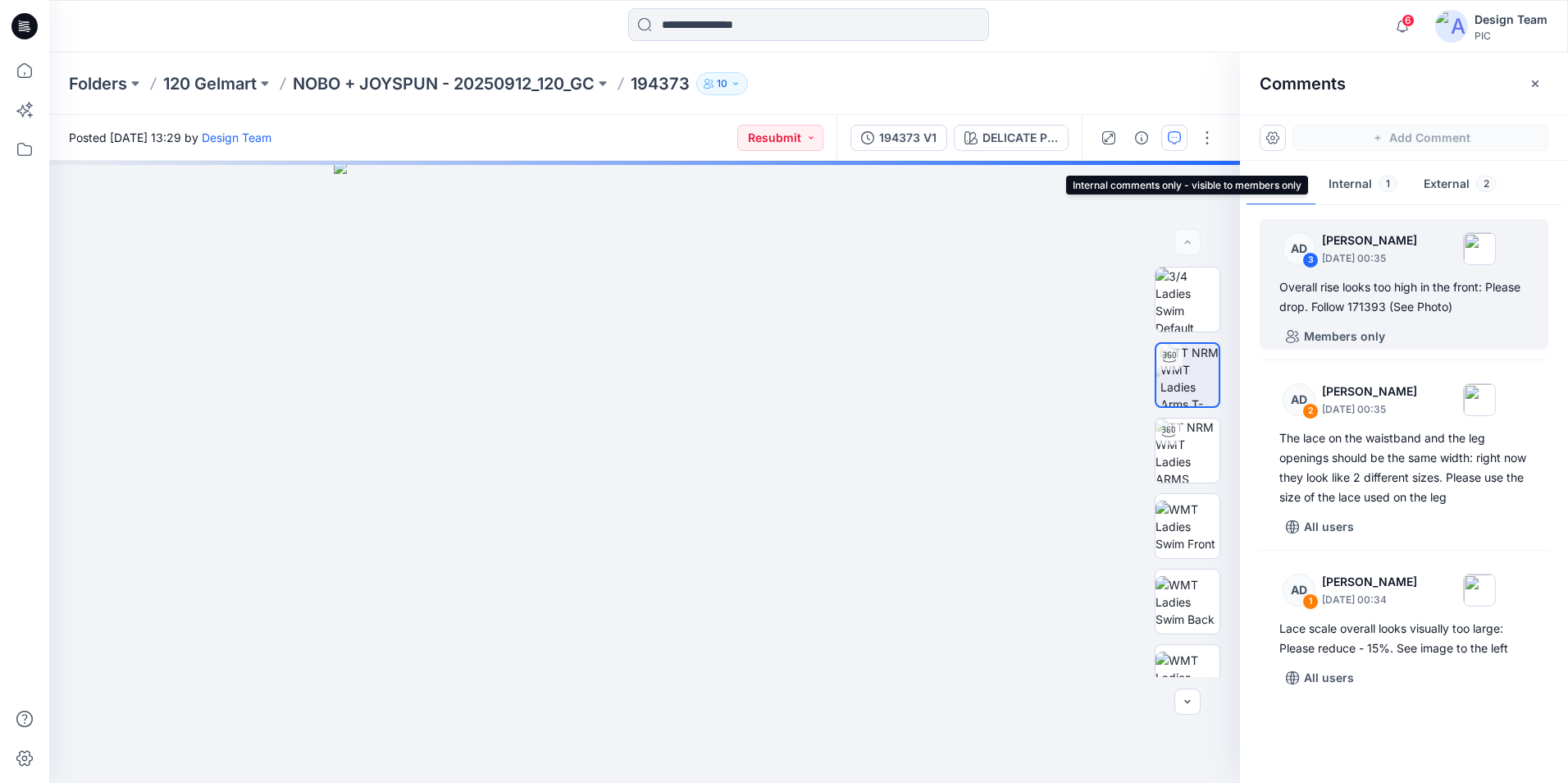
click at [1363, 187] on button "Internal 1" at bounding box center [1363, 184] width 95 height 42
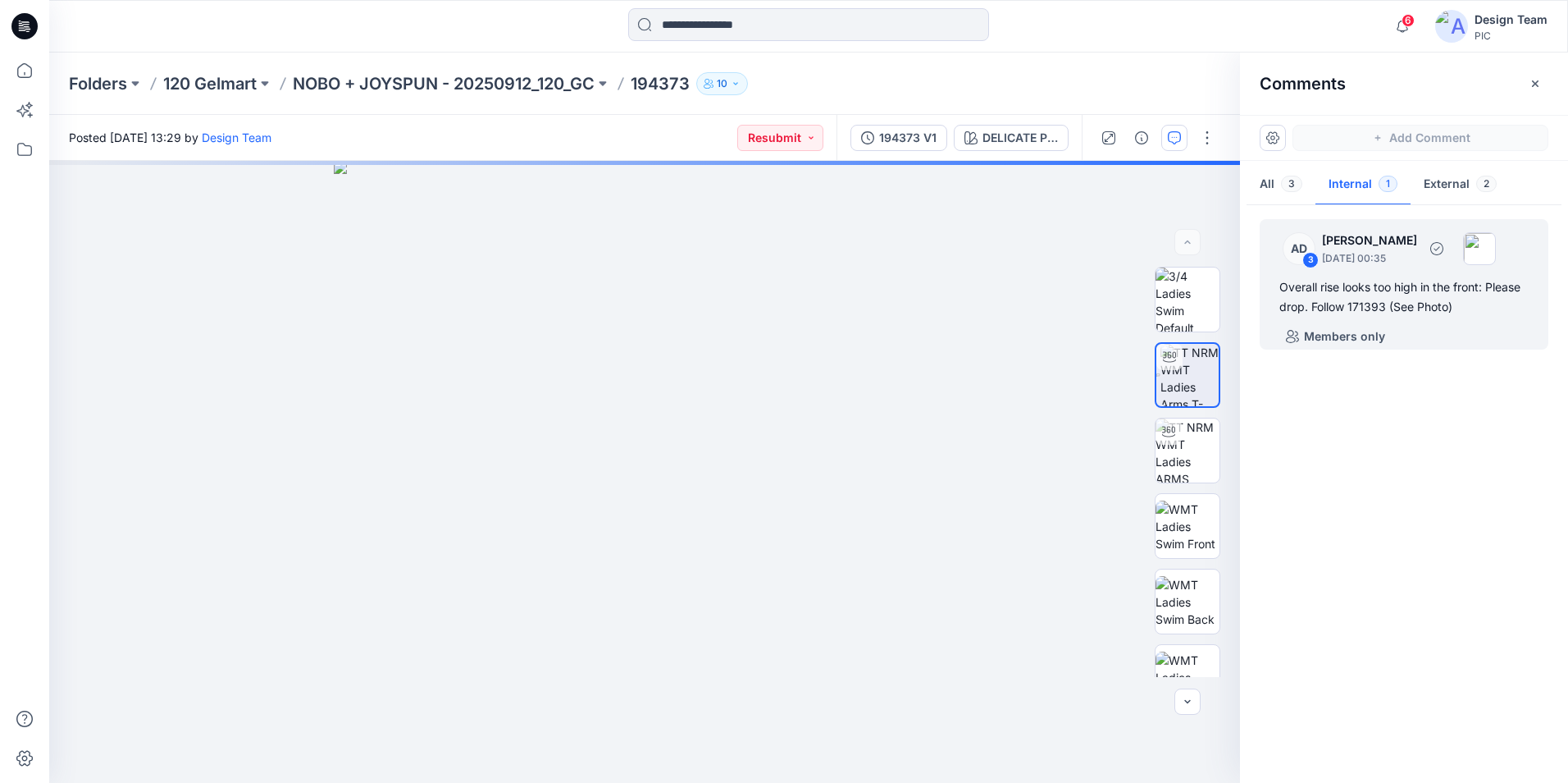
click at [1380, 314] on div "Overall rise looks too high in the front: Please drop. Follow 171393 (See Photo)" at bounding box center [1404, 297] width 250 height 39
click at [1430, 182] on button "External 2" at bounding box center [1460, 184] width 99 height 42
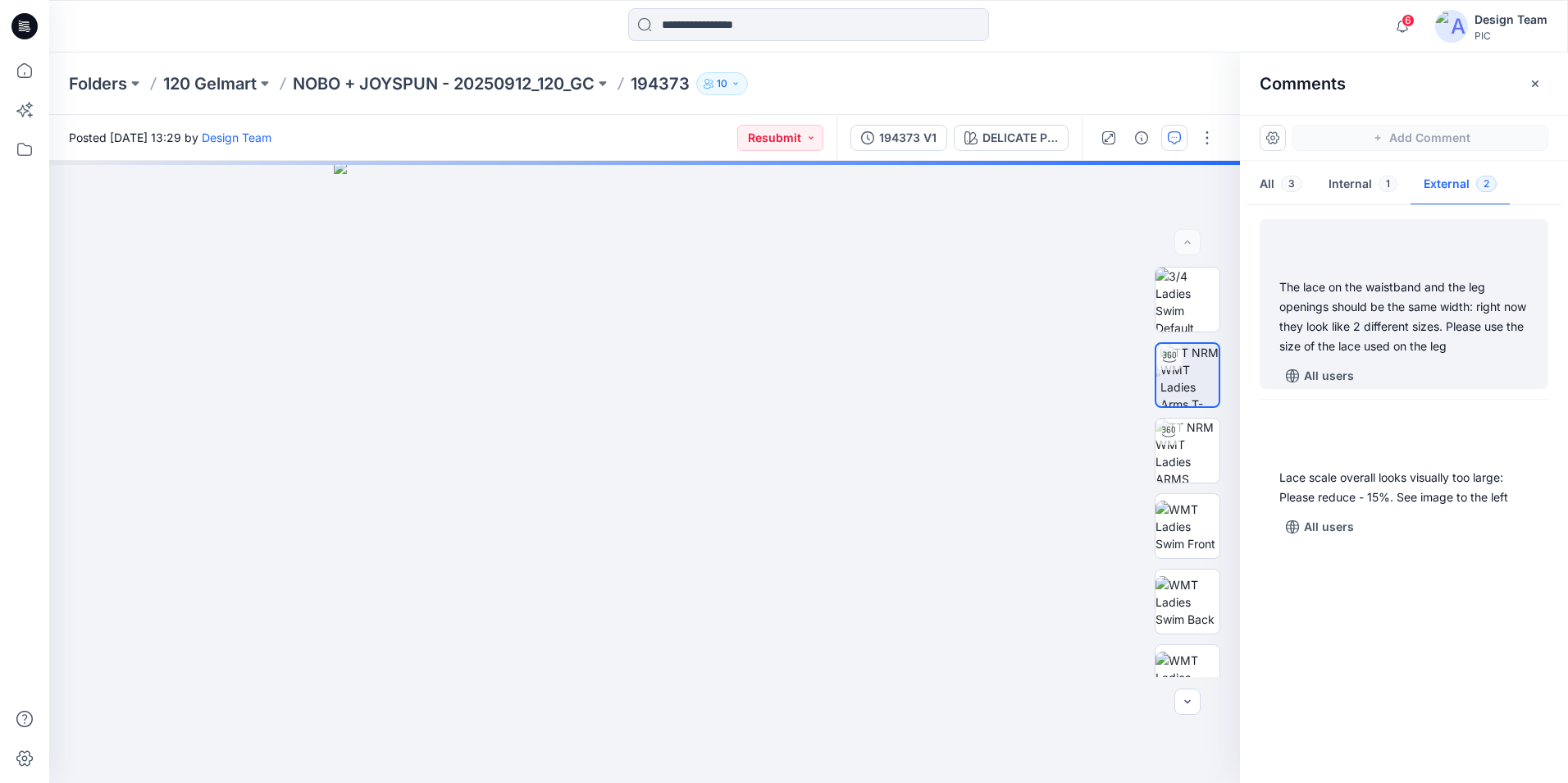
click at [1398, 313] on div "The lace on the waistband and the leg openings should be the same width: right …" at bounding box center [1404, 317] width 250 height 79
click at [1314, 260] on div "2" at bounding box center [1310, 260] width 16 height 16
click at [1400, 348] on div "The lace on the waistband and the leg openings should be the same width: right …" at bounding box center [1404, 317] width 250 height 79
drag, startPoint x: 1400, startPoint y: 348, endPoint x: 1452, endPoint y: 375, distance: 58.6
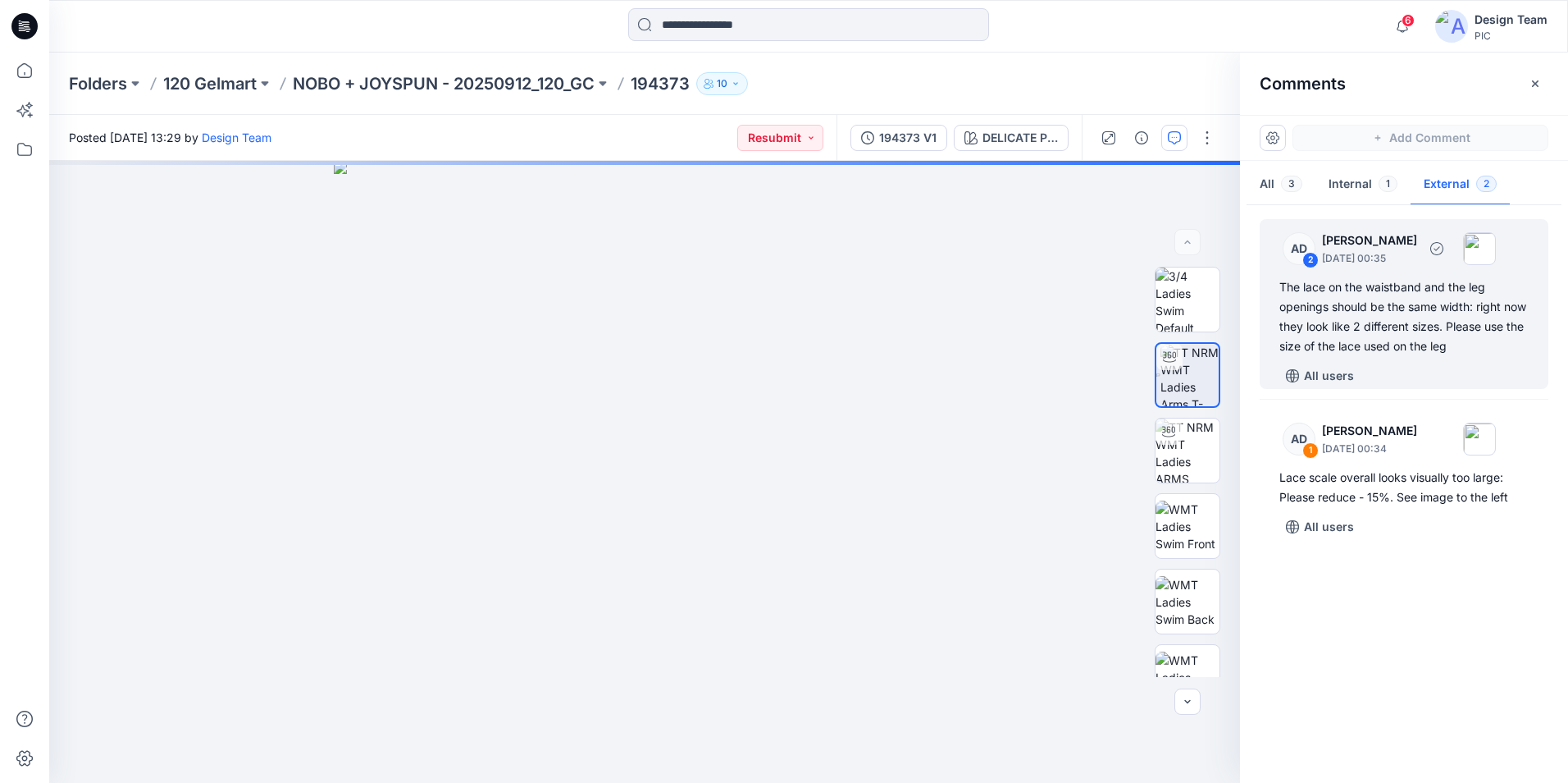
click at [1452, 375] on div "All users" at bounding box center [1413, 375] width 269 height 26
click at [1363, 177] on button "Internal 1" at bounding box center [1363, 184] width 95 height 42
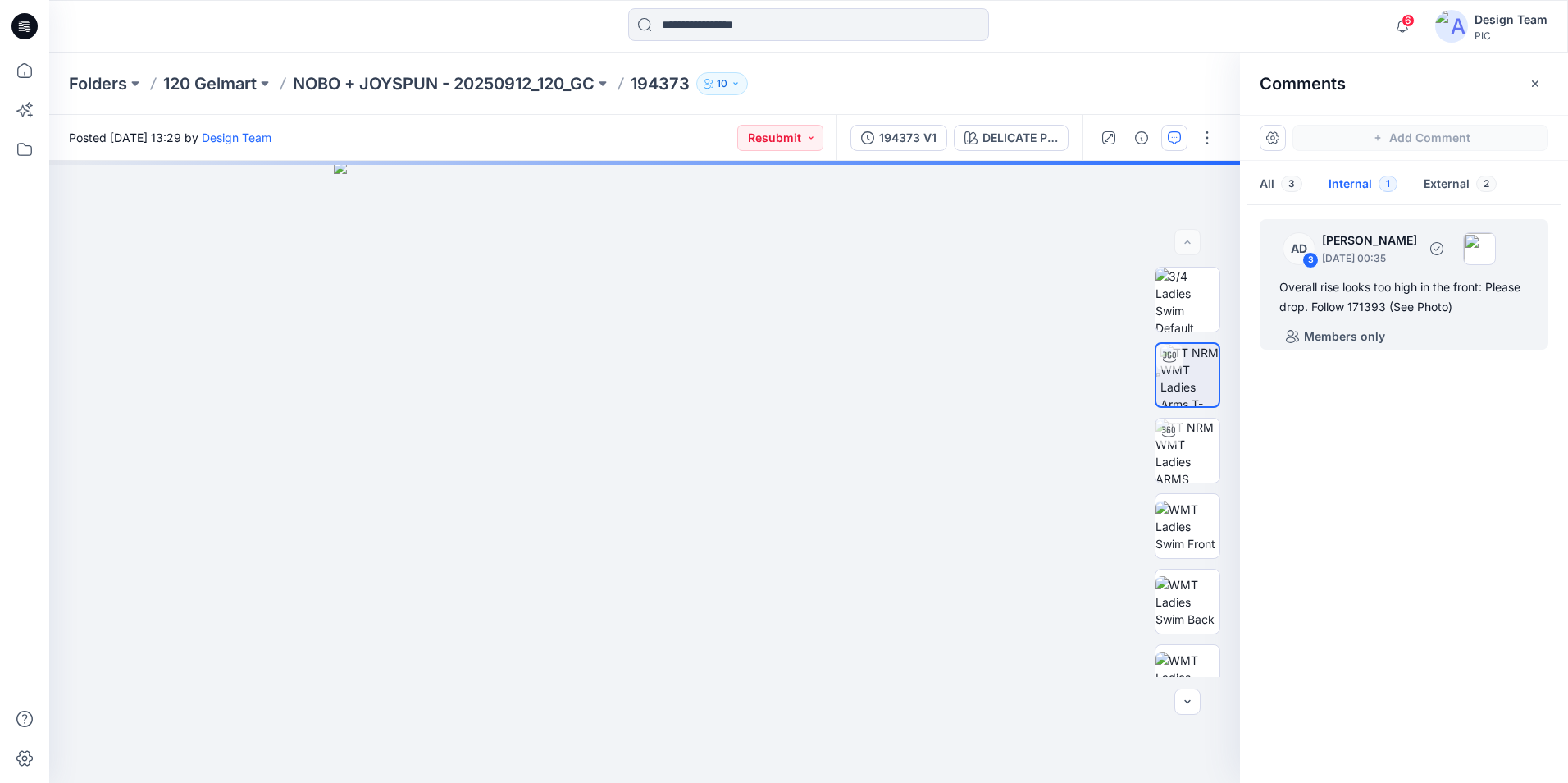
click at [1433, 320] on div "AD 3 [PERSON_NAME] [DATE] 00:35 Overall rise looks too high in the front: Pleas…" at bounding box center [1404, 284] width 289 height 131
click at [1434, 319] on div "AD 3 [PERSON_NAME] [DATE] 00:35 Overall rise looks too high in the front: Pleas…" at bounding box center [1404, 284] width 289 height 131
drag, startPoint x: 1277, startPoint y: 178, endPoint x: 1278, endPoint y: 240, distance: 62.0
click at [1277, 180] on button "All 3" at bounding box center [1280, 184] width 69 height 42
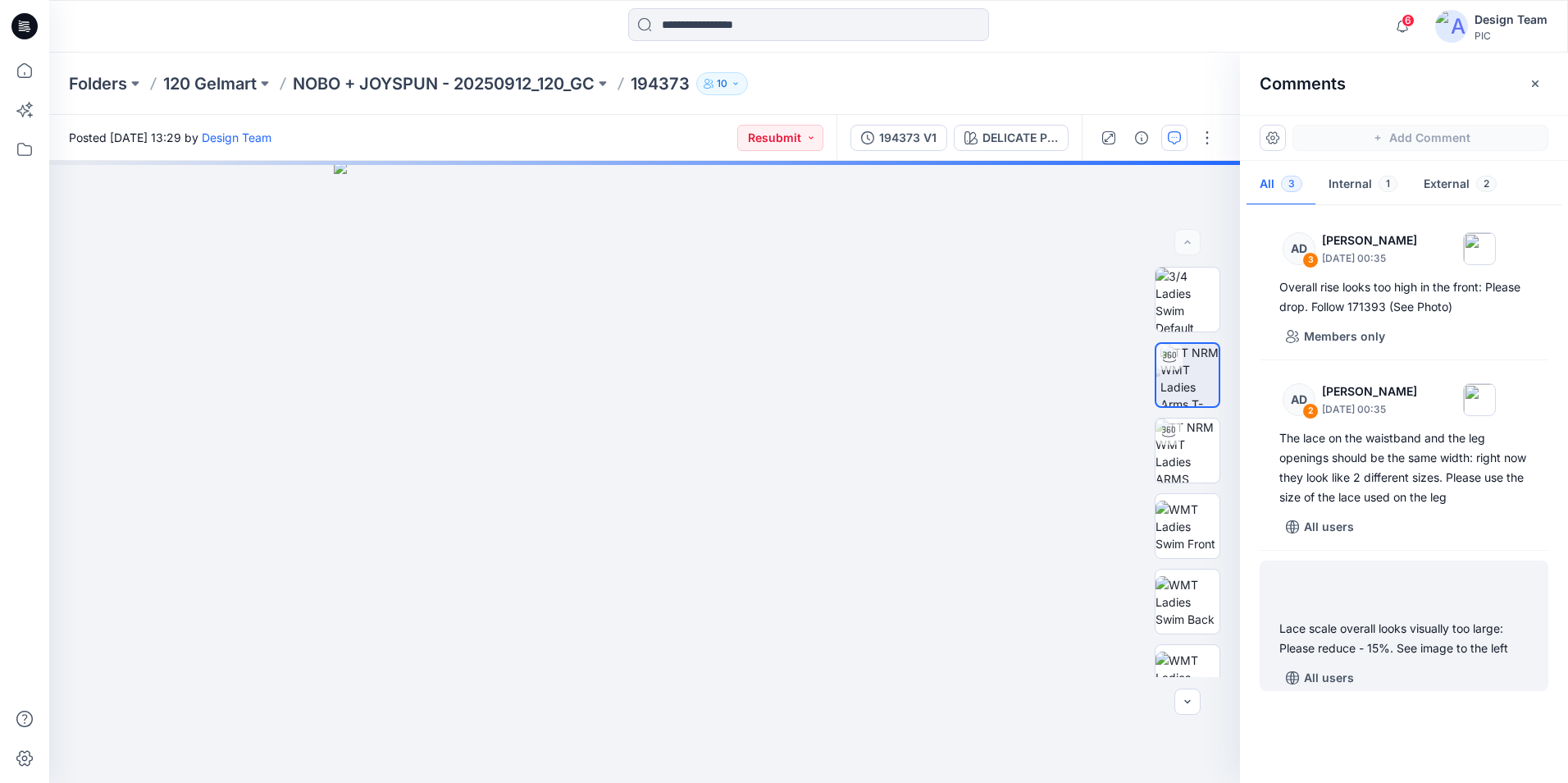
click at [1360, 592] on div at bounding box center [1403, 589] width 269 height 45
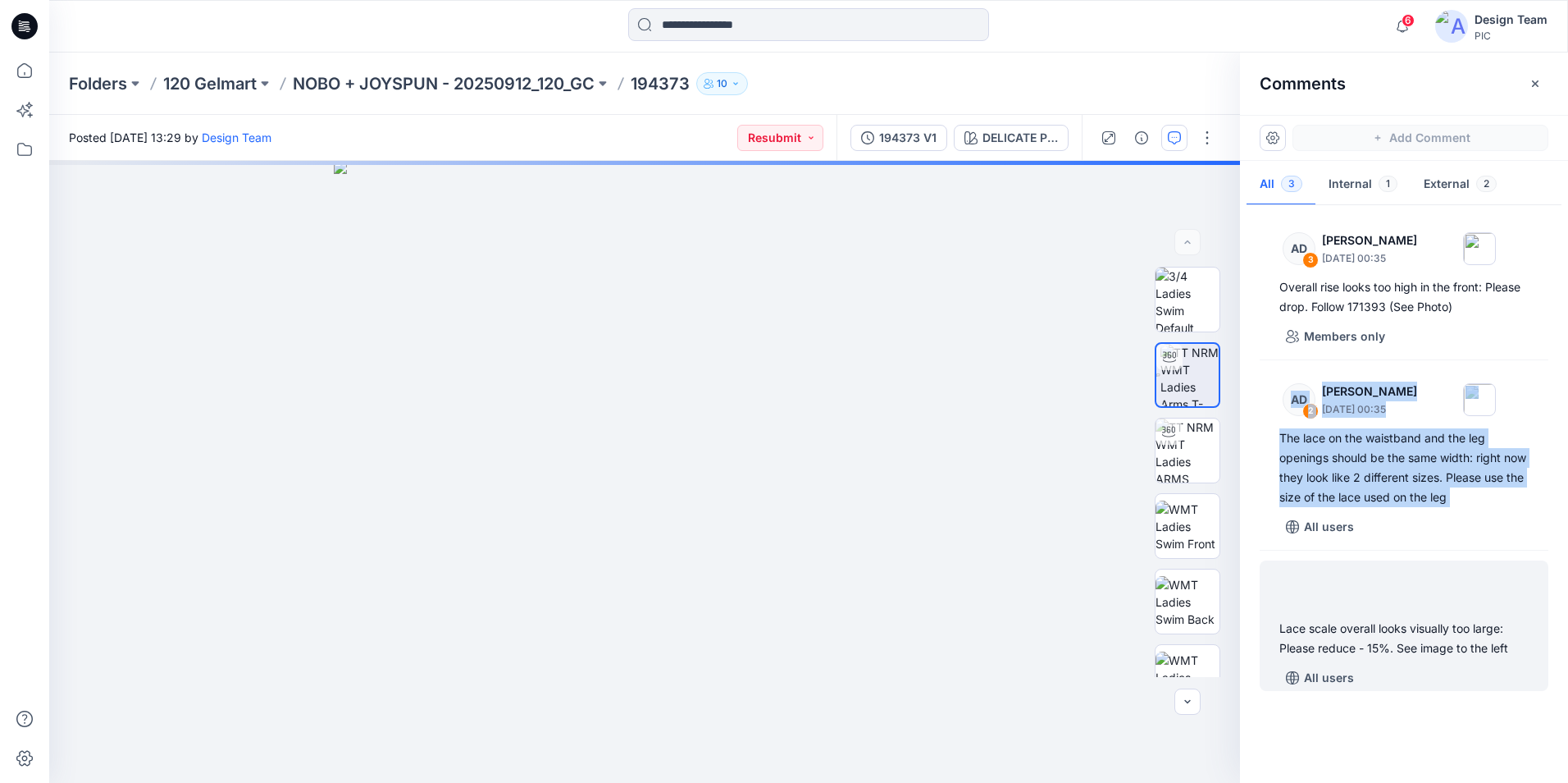
click at [1360, 591] on div at bounding box center [1403, 589] width 269 height 45
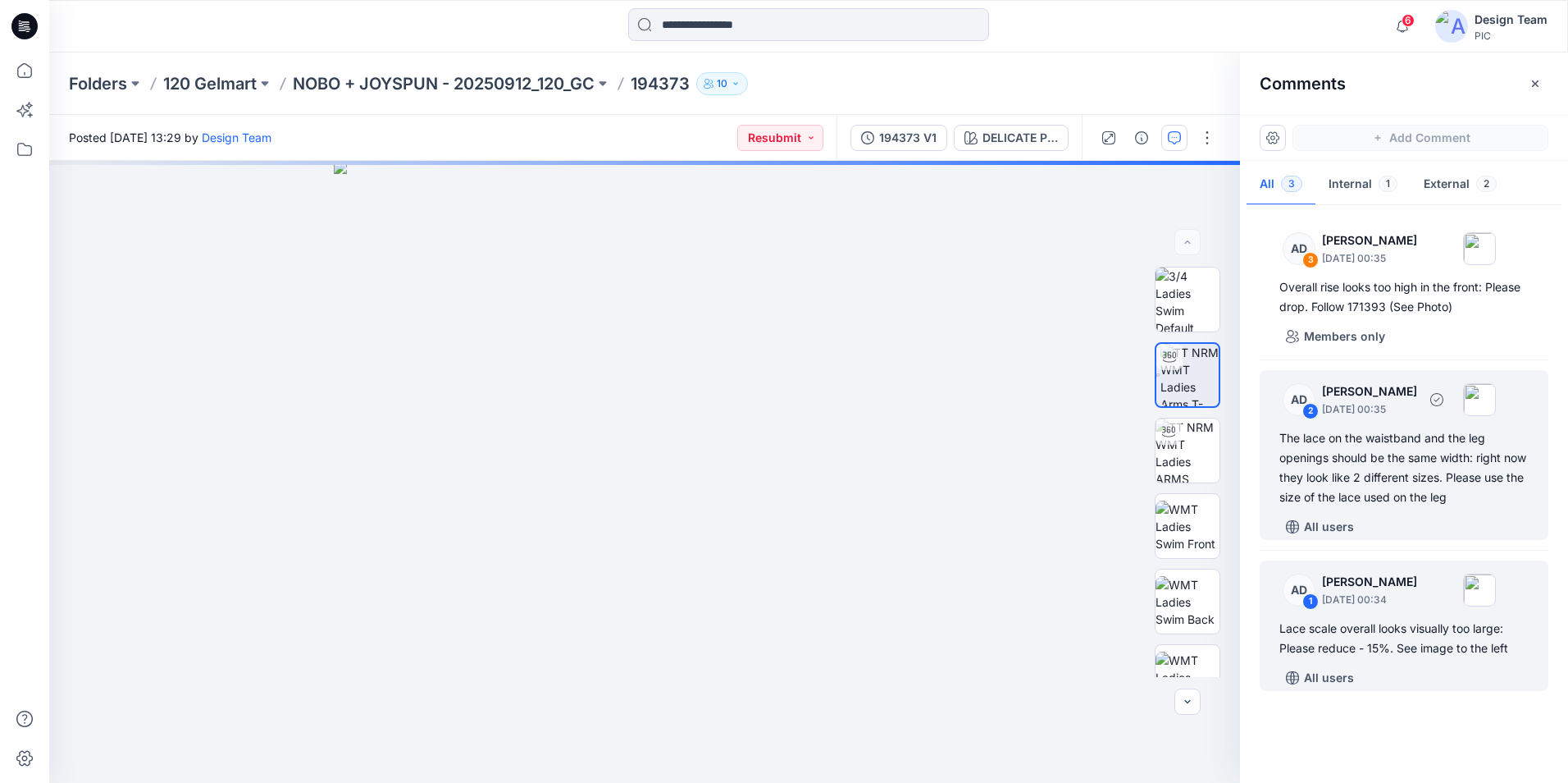
click at [1475, 527] on div "All users" at bounding box center [1413, 527] width 269 height 26
click at [1469, 644] on div "Lace scale overall looks visually too large: Please reduce - 15%. See image to …" at bounding box center [1404, 638] width 250 height 39
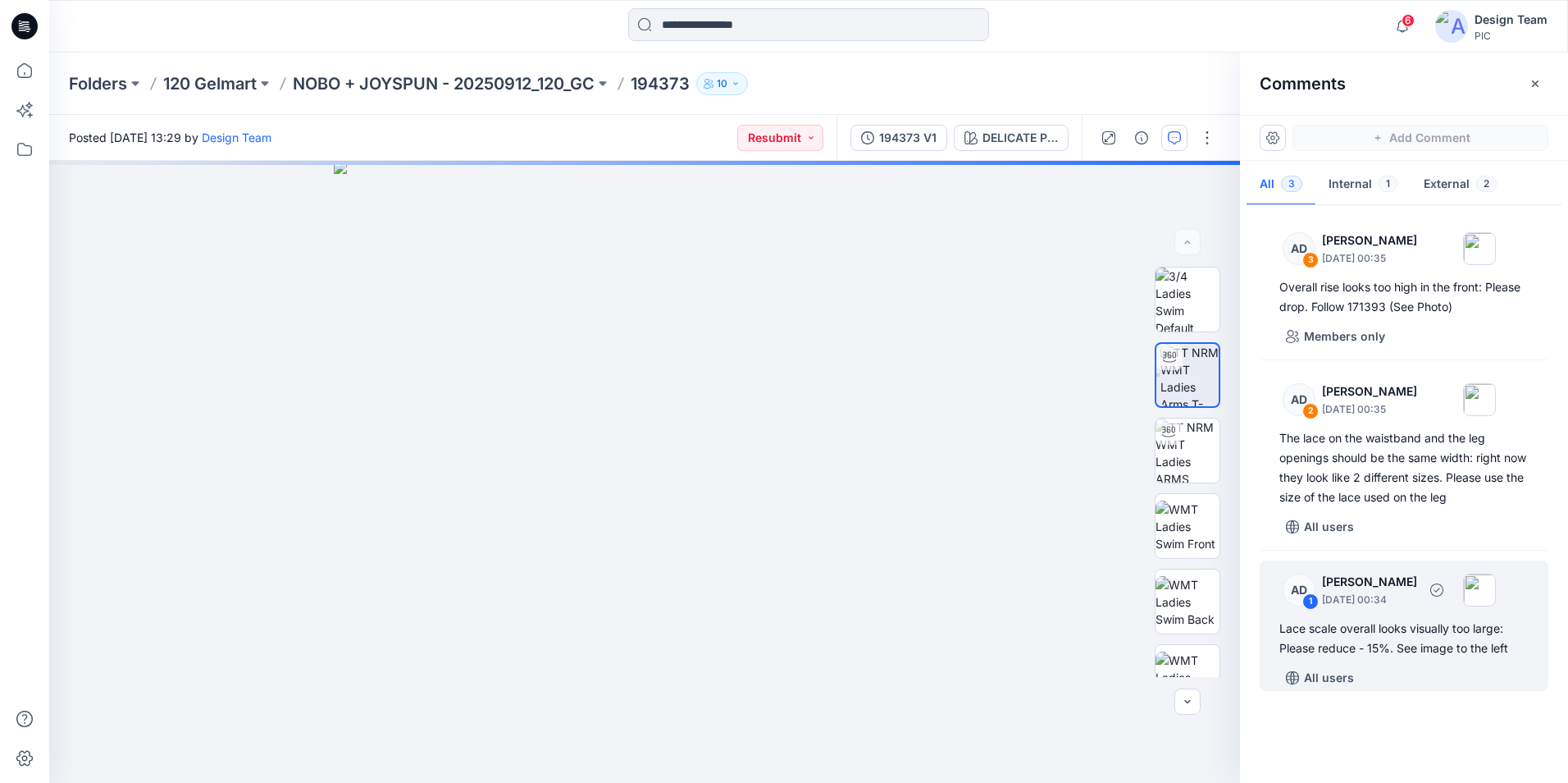
click at [1496, 582] on img at bounding box center [1479, 589] width 33 height 33
click at [1496, 588] on img at bounding box center [1479, 589] width 33 height 33
click at [1496, 589] on img at bounding box center [1479, 589] width 33 height 33
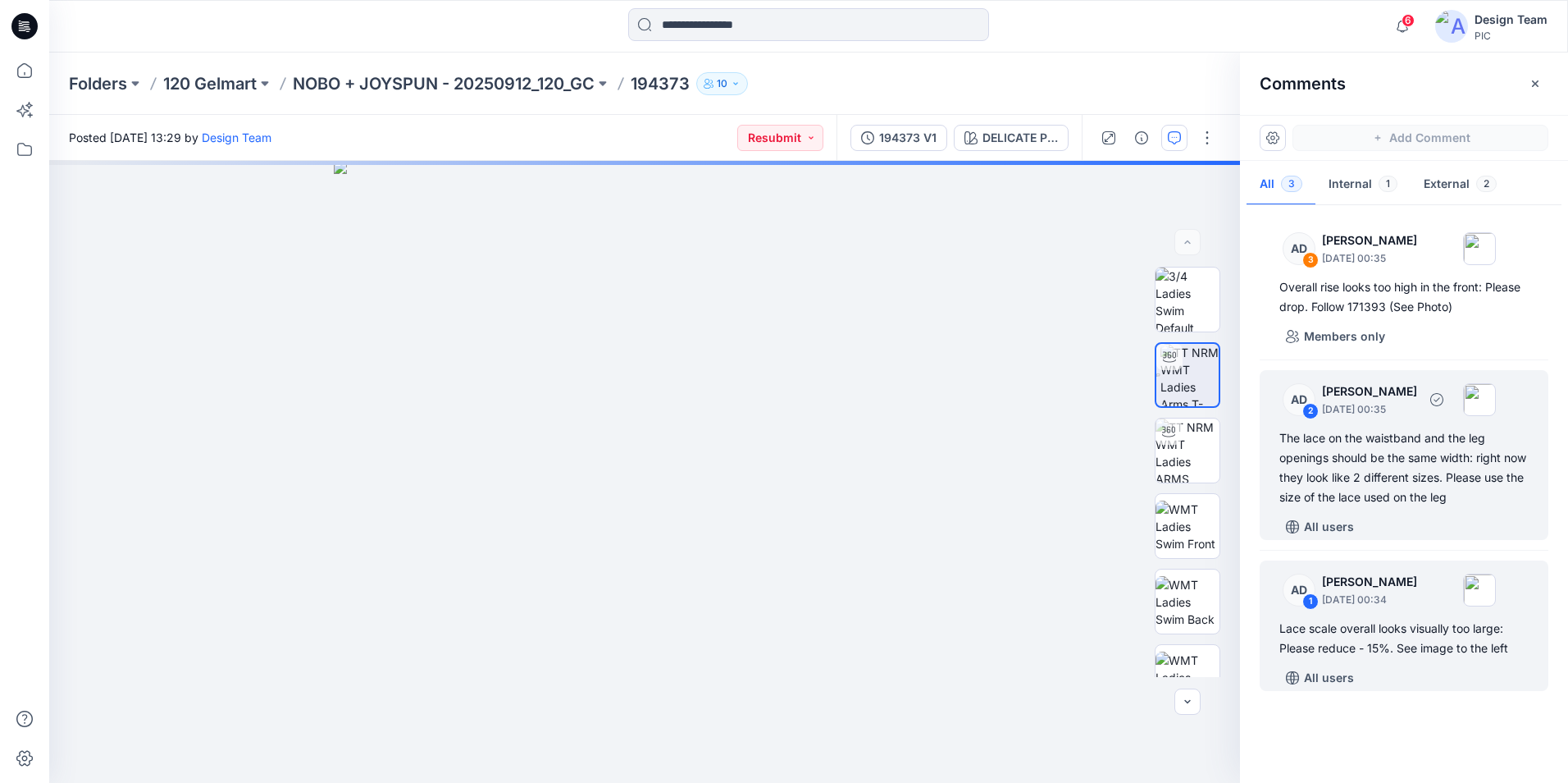
click at [1364, 442] on div "The lace on the waistband and the leg openings should be the same width: right …" at bounding box center [1404, 467] width 250 height 79
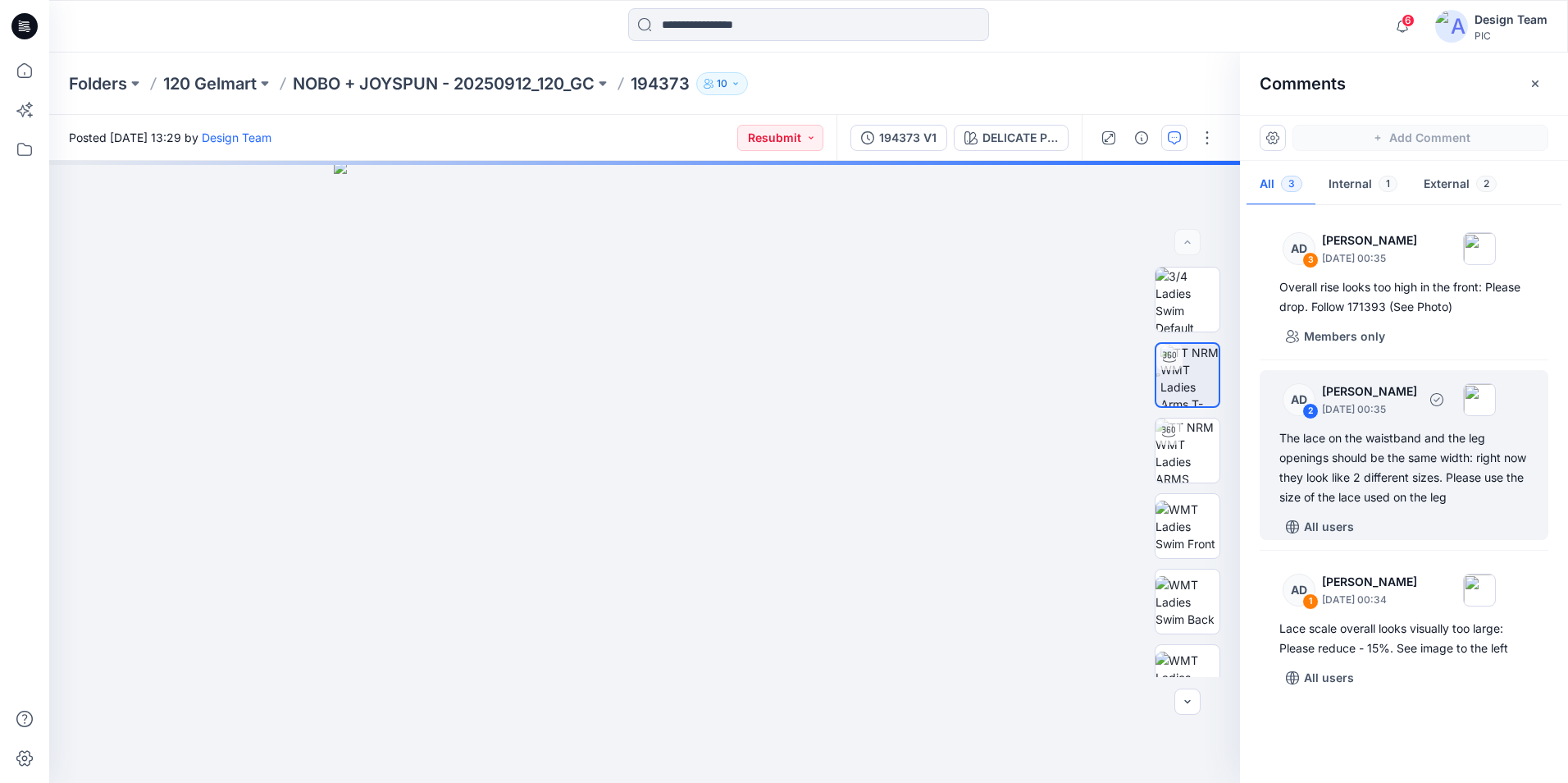
click at [1364, 442] on div "The lace on the waistband and the leg openings should be the same width: right …" at bounding box center [1404, 467] width 250 height 79
click at [1308, 407] on div "2" at bounding box center [1310, 410] width 16 height 16
click at [1308, 405] on div "2" at bounding box center [1310, 410] width 16 height 16
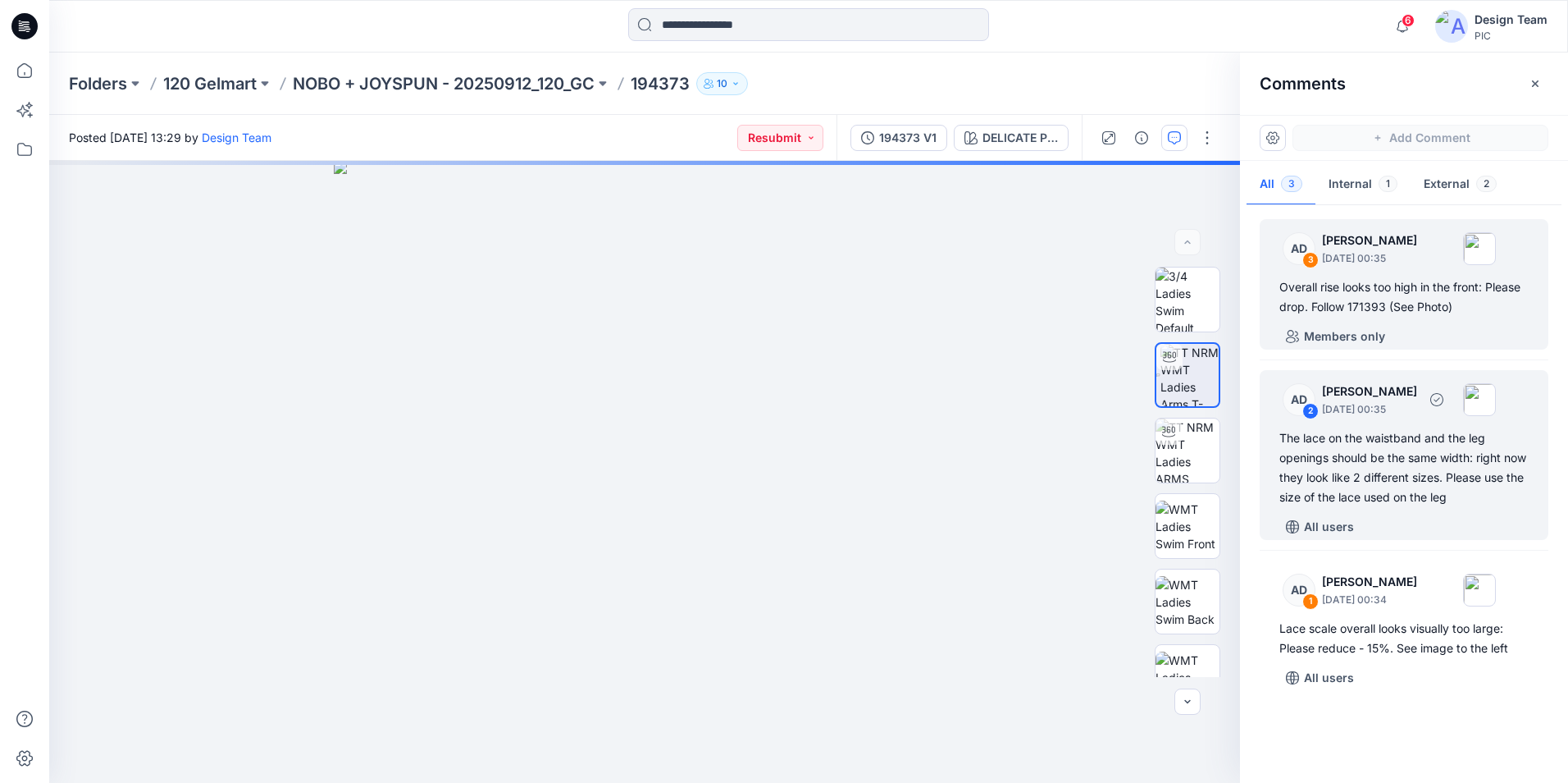
drag, startPoint x: 1308, startPoint y: 405, endPoint x: 1312, endPoint y: 268, distance: 137.1
click at [1312, 268] on div "3" at bounding box center [1310, 260] width 16 height 16
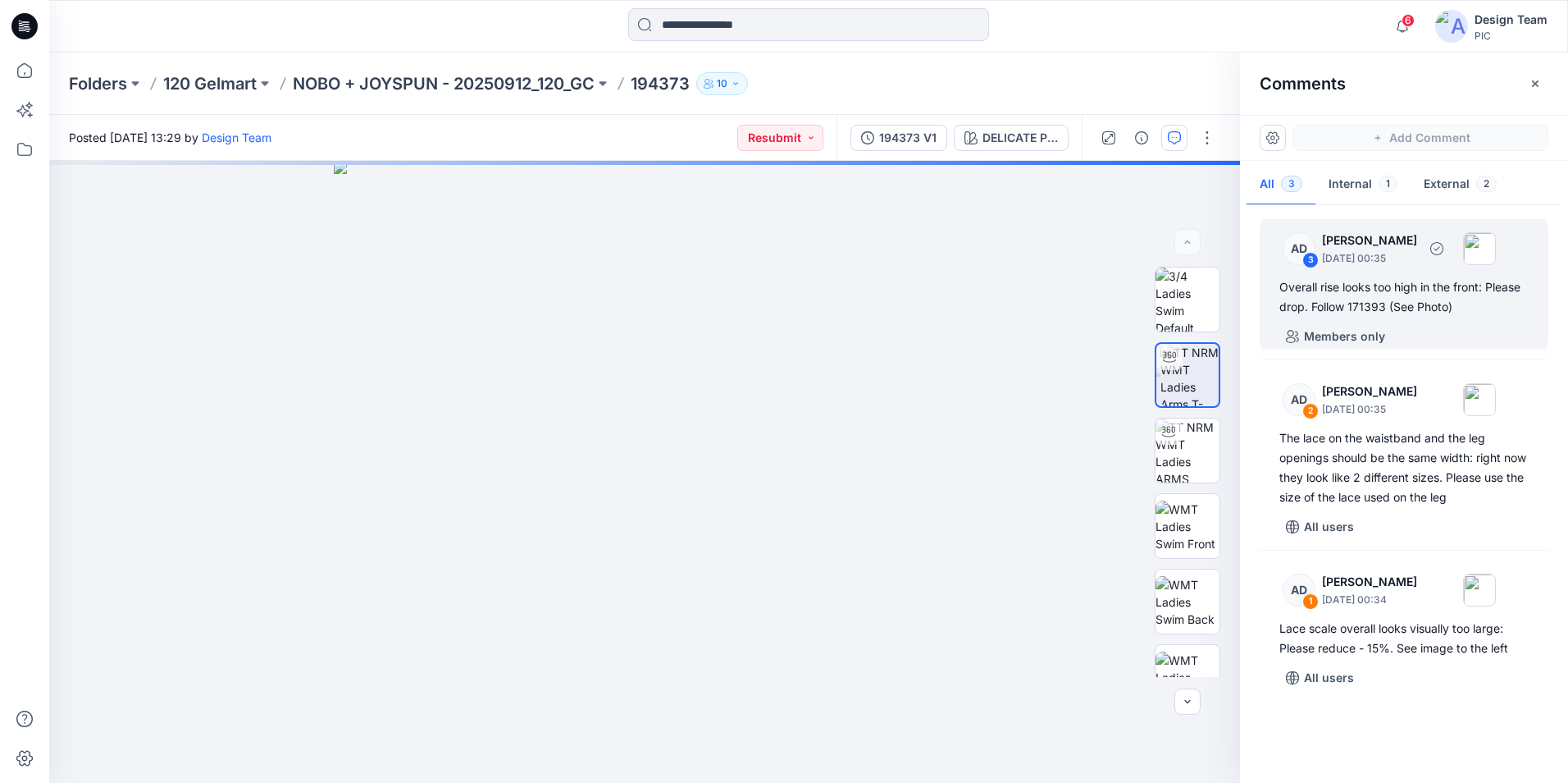
click at [1312, 266] on div "3" at bounding box center [1310, 260] width 16 height 16
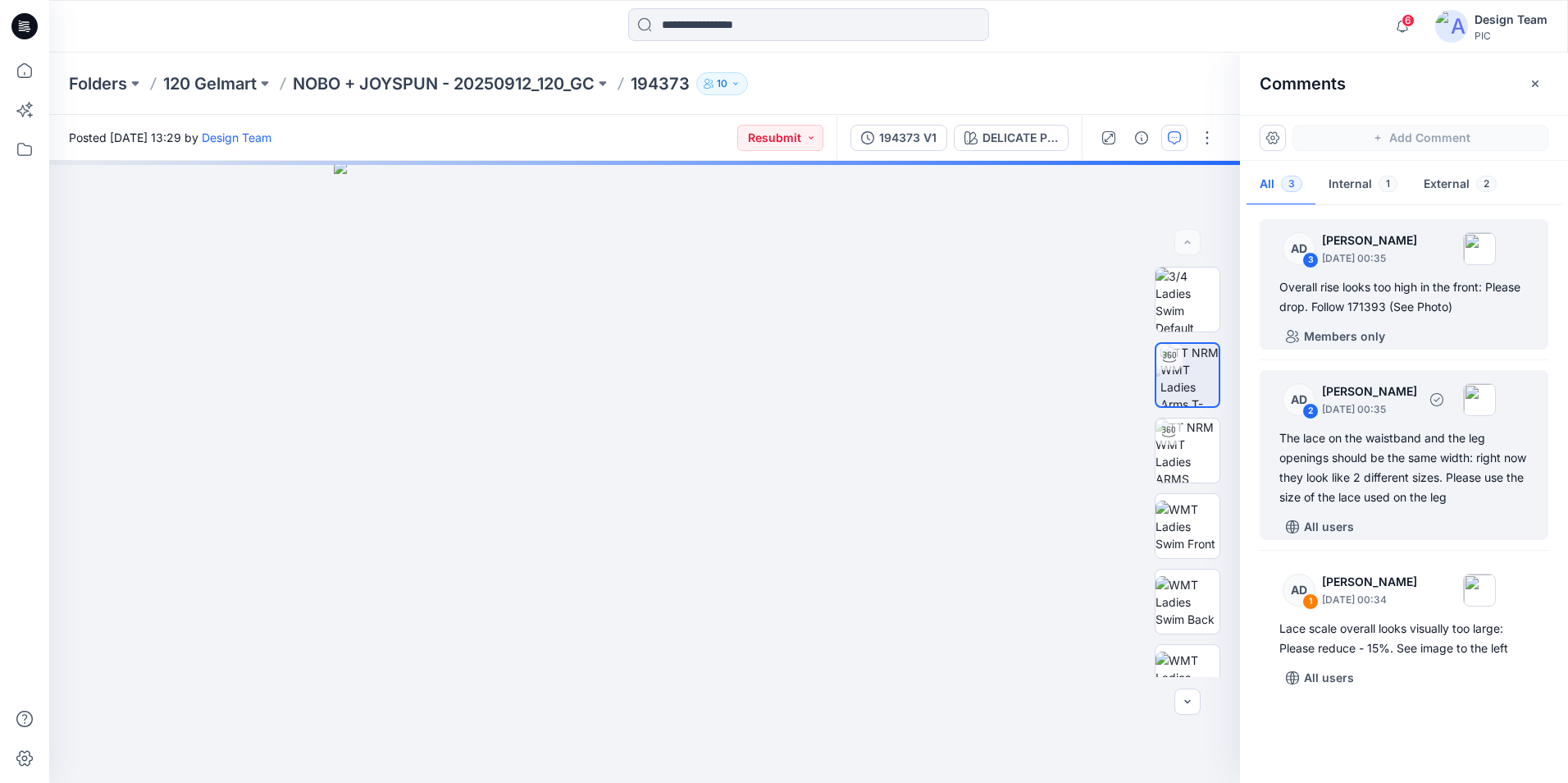
click at [1304, 410] on div "2" at bounding box center [1310, 410] width 16 height 16
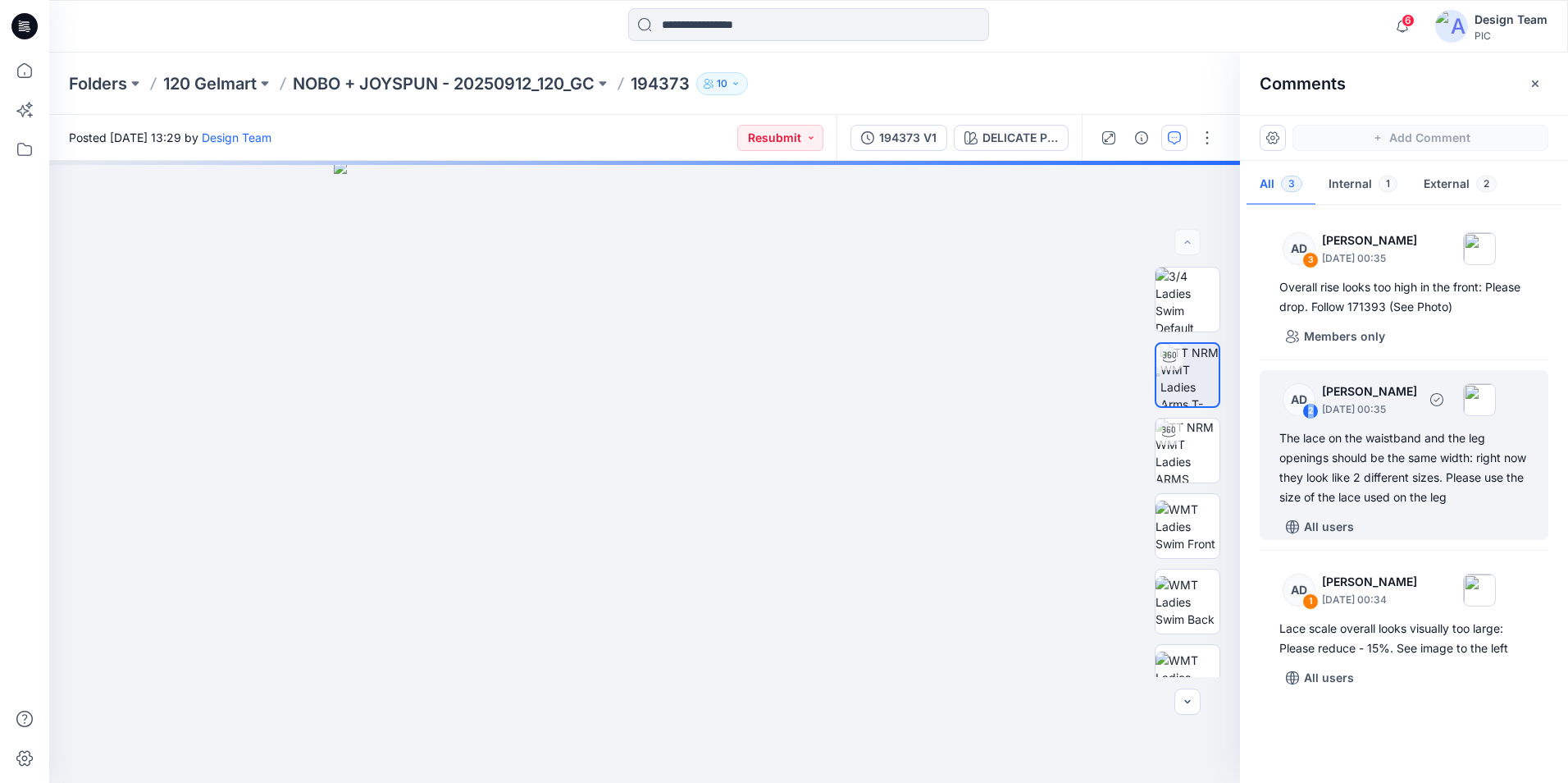
click at [1306, 411] on div "2" at bounding box center [1310, 410] width 16 height 16
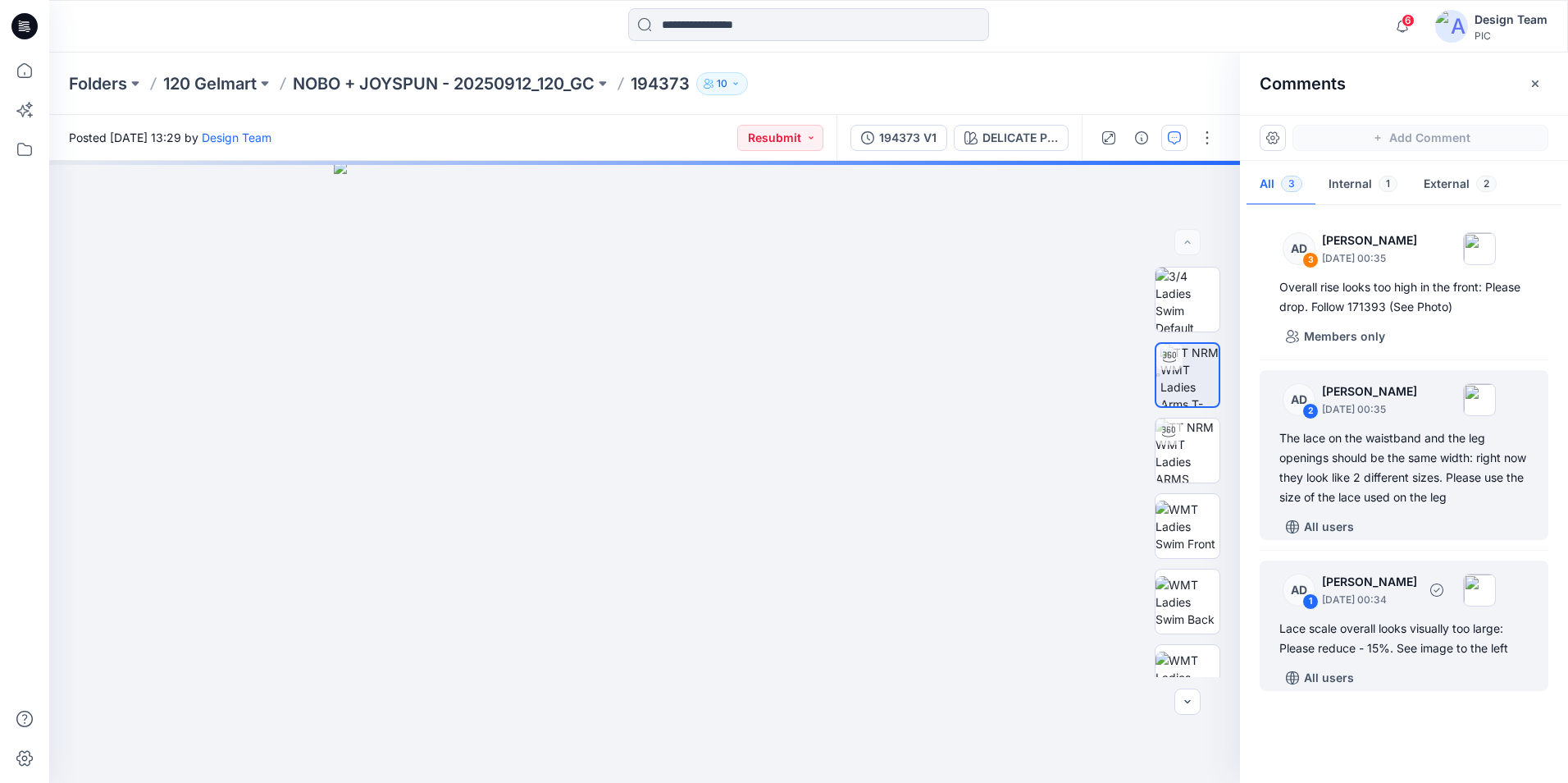
click at [1315, 602] on div "1" at bounding box center [1310, 600] width 16 height 16
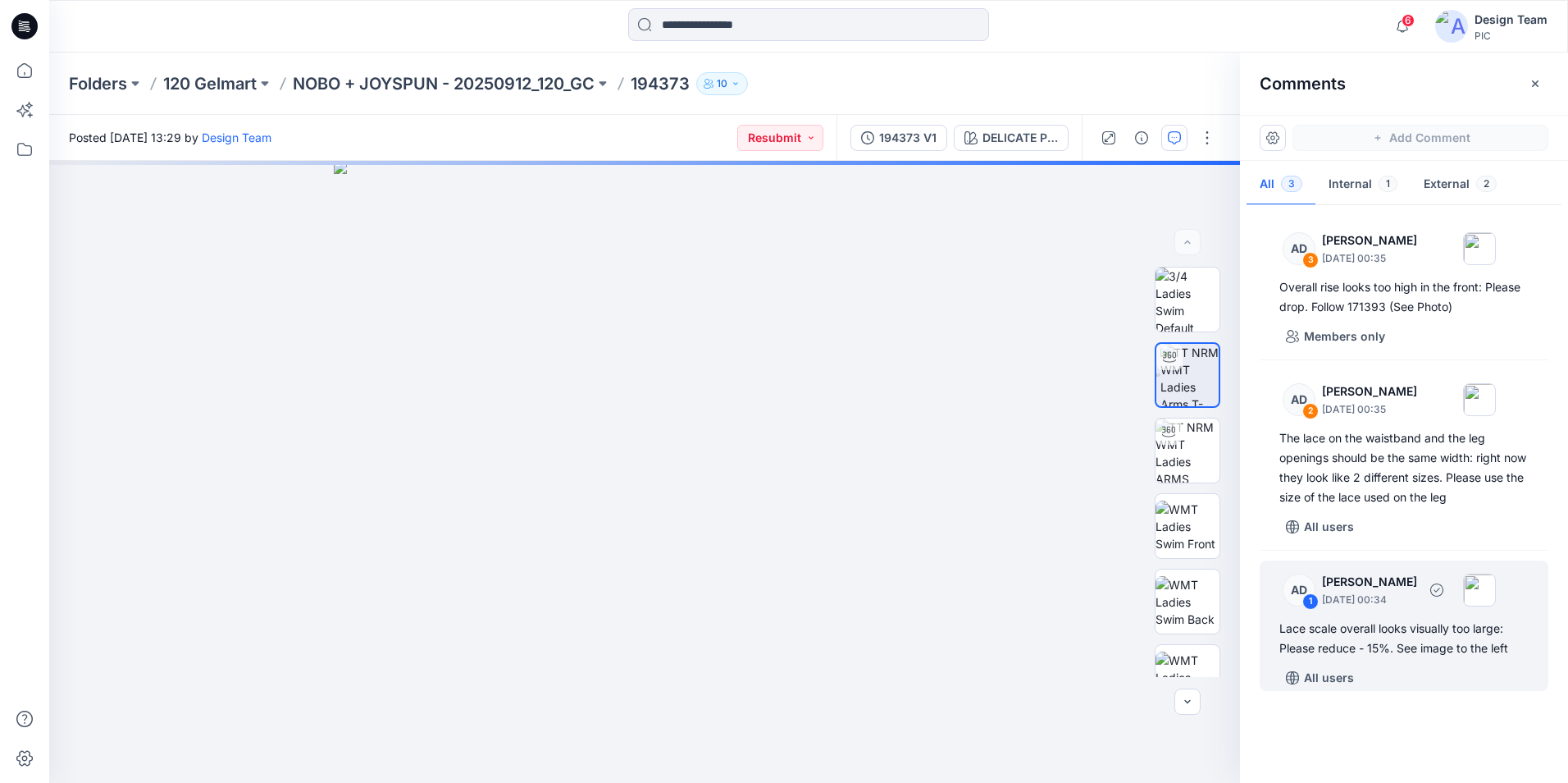
click at [1315, 602] on div "1" at bounding box center [1310, 600] width 16 height 16
click at [1380, 617] on div "AD 1 [PERSON_NAME] [DATE] 00:34 Lace scale overall looks visually too large: Pl…" at bounding box center [1404, 626] width 289 height 131
click at [1389, 625] on div "Lace scale overall looks visually too large: Please reduce - 15%. See image to …" at bounding box center [1404, 638] width 250 height 39
drag, startPoint x: 1389, startPoint y: 625, endPoint x: 1321, endPoint y: 679, distance: 86.8
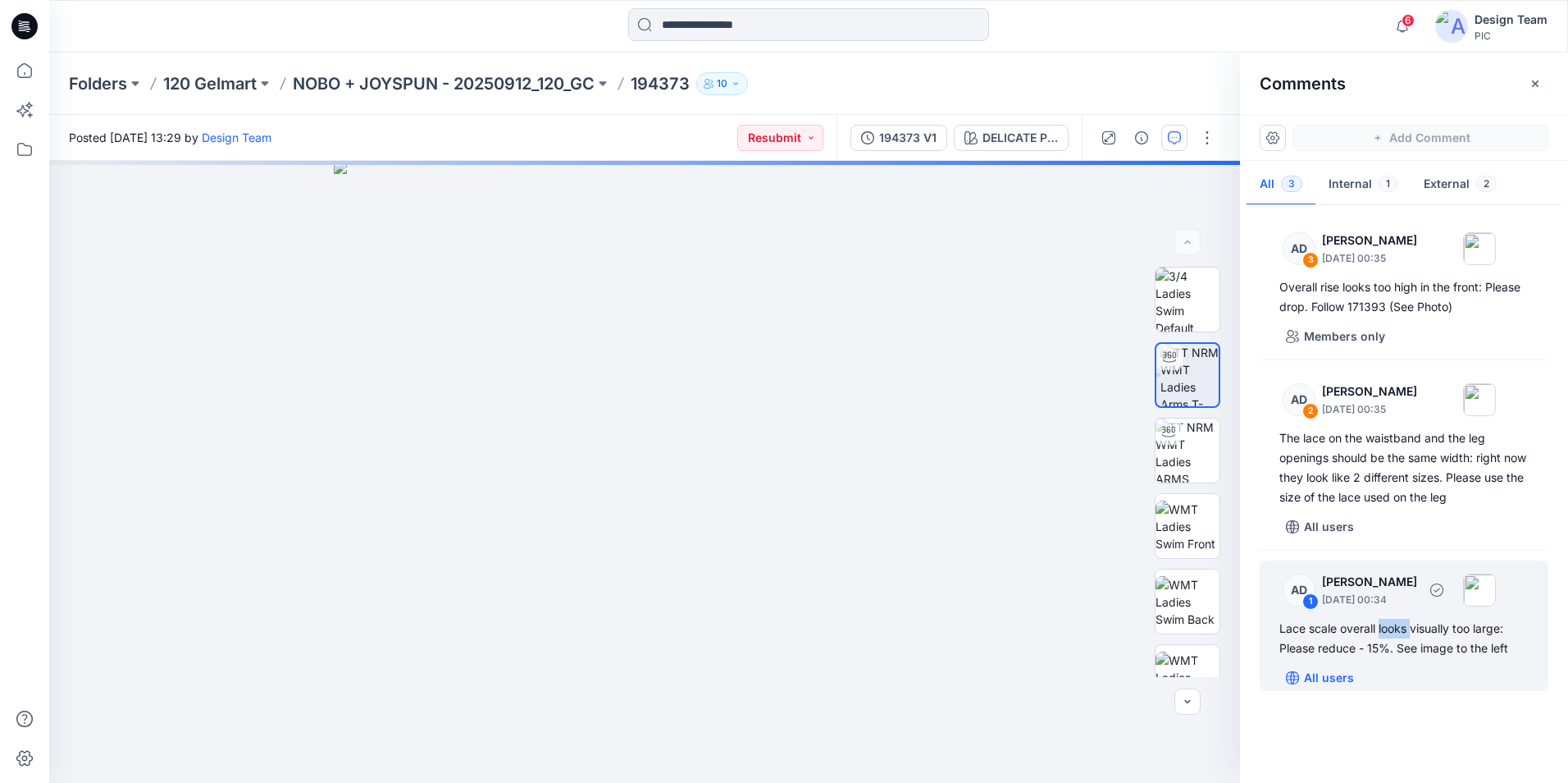
click at [1321, 679] on p "All users" at bounding box center [1329, 677] width 50 height 20
click at [1339, 676] on p "Members only" at bounding box center [1345, 677] width 81 height 20
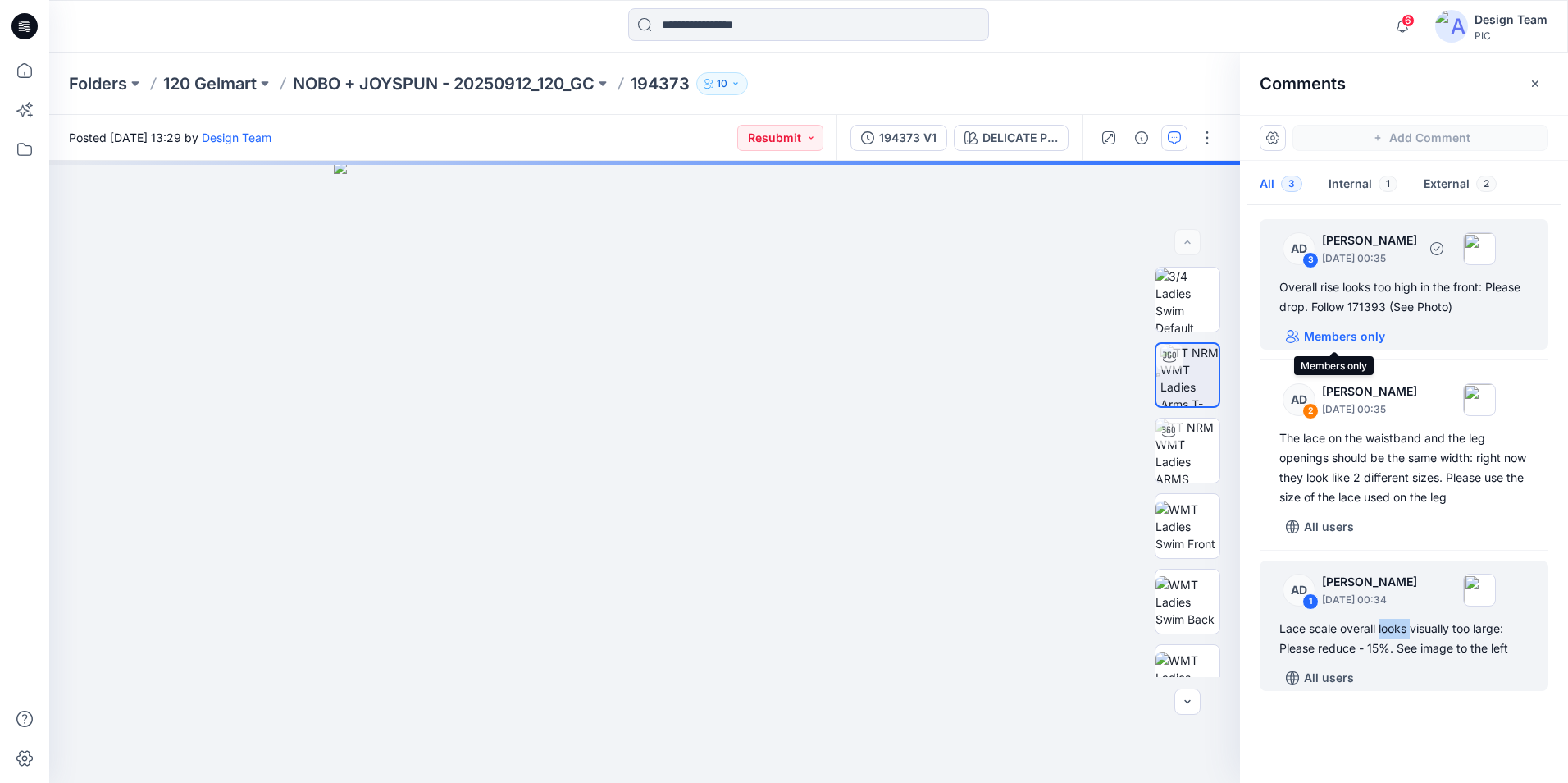
click at [1331, 339] on p "Members only" at bounding box center [1345, 335] width 81 height 20
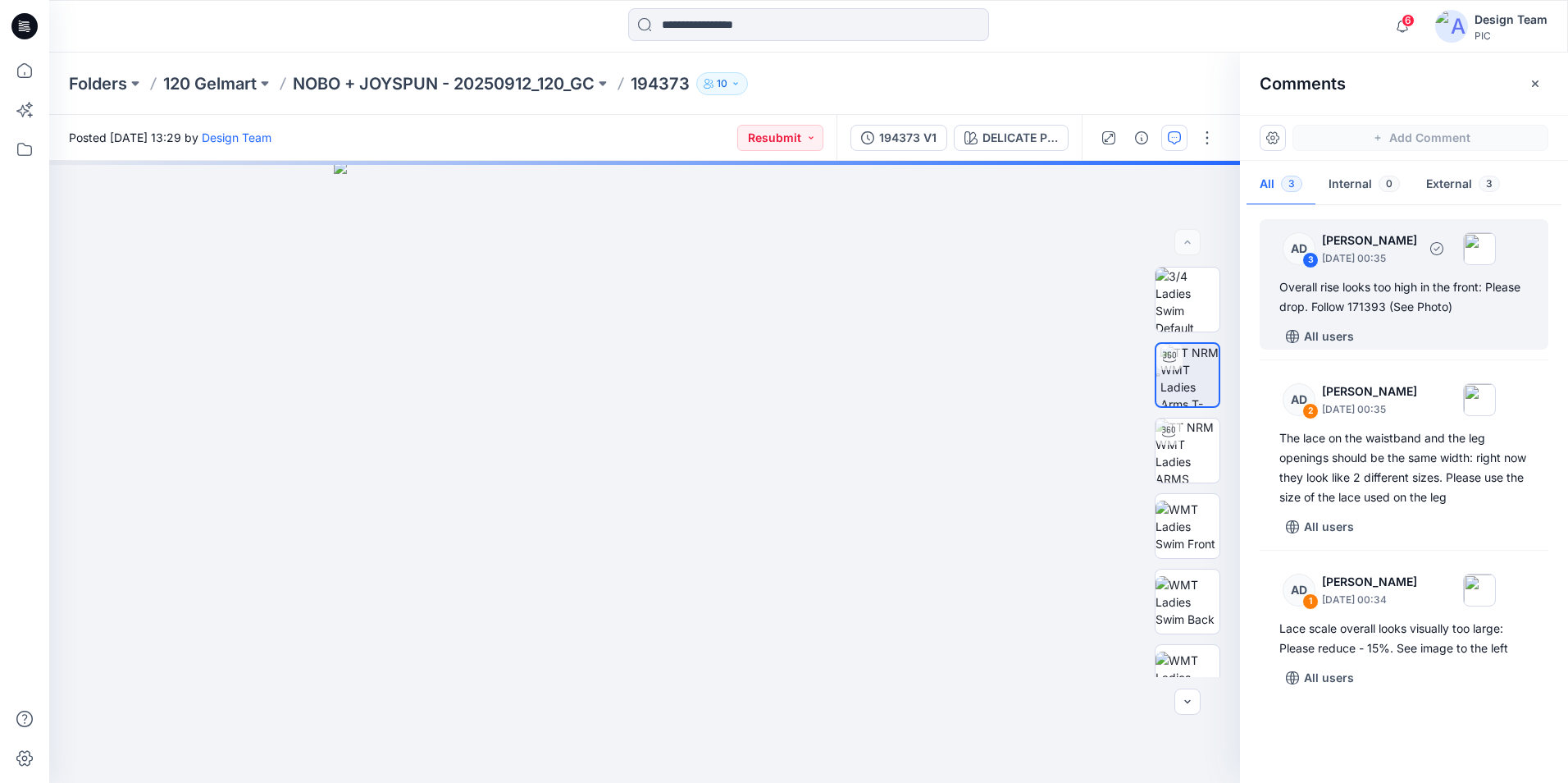
click at [1372, 276] on div "AD 3 [PERSON_NAME] [DATE] 00:35 Overall rise looks too high in the front: Pleas…" at bounding box center [1404, 284] width 289 height 131
click at [1365, 301] on div "Overall rise looks too high in the front: Please drop. Follow 171393 (See Photo)" at bounding box center [1404, 297] width 250 height 39
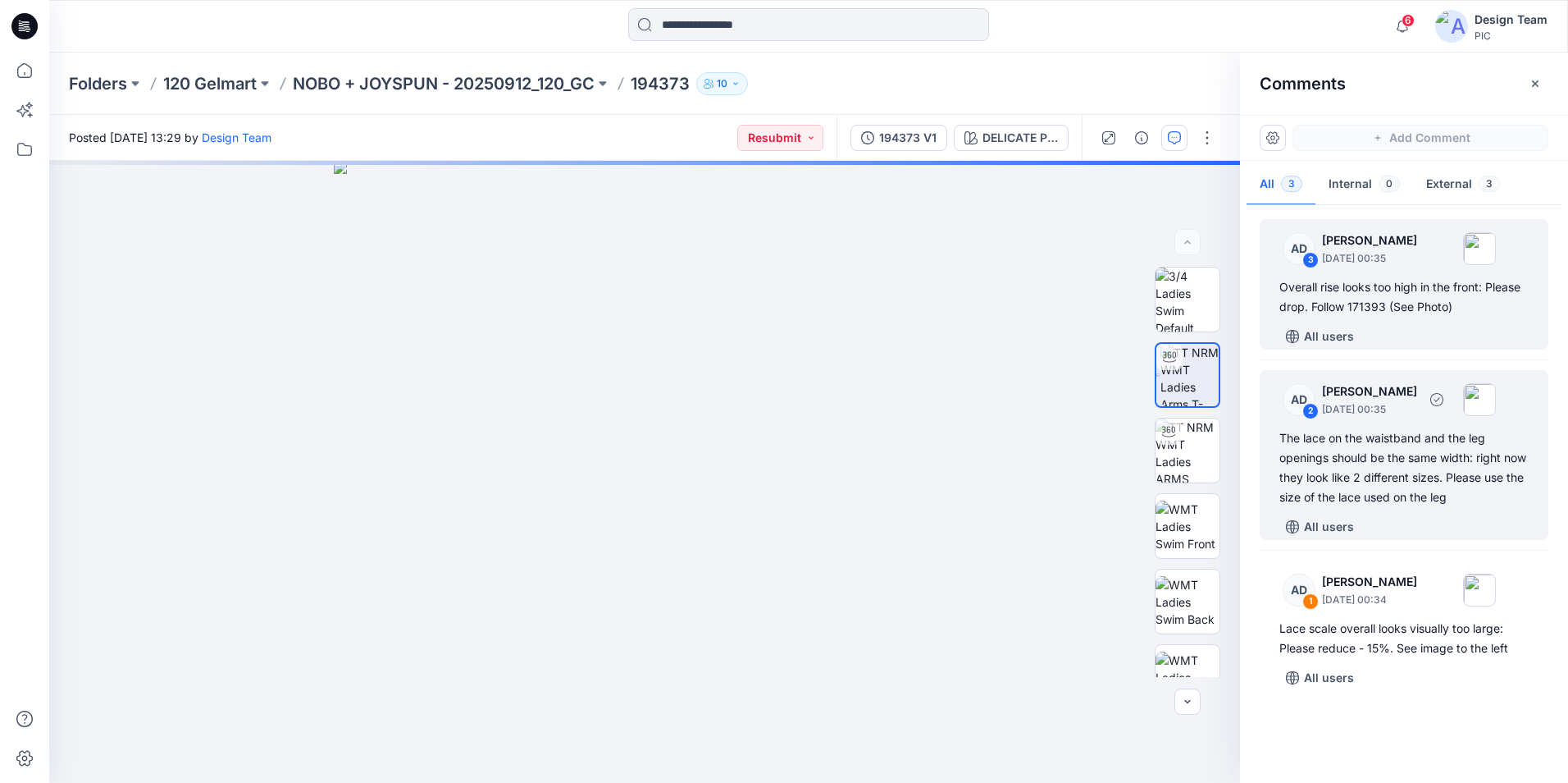
click at [1359, 447] on div "The lace on the waistband and the leg openings should be the same width: right …" at bounding box center [1404, 467] width 250 height 79
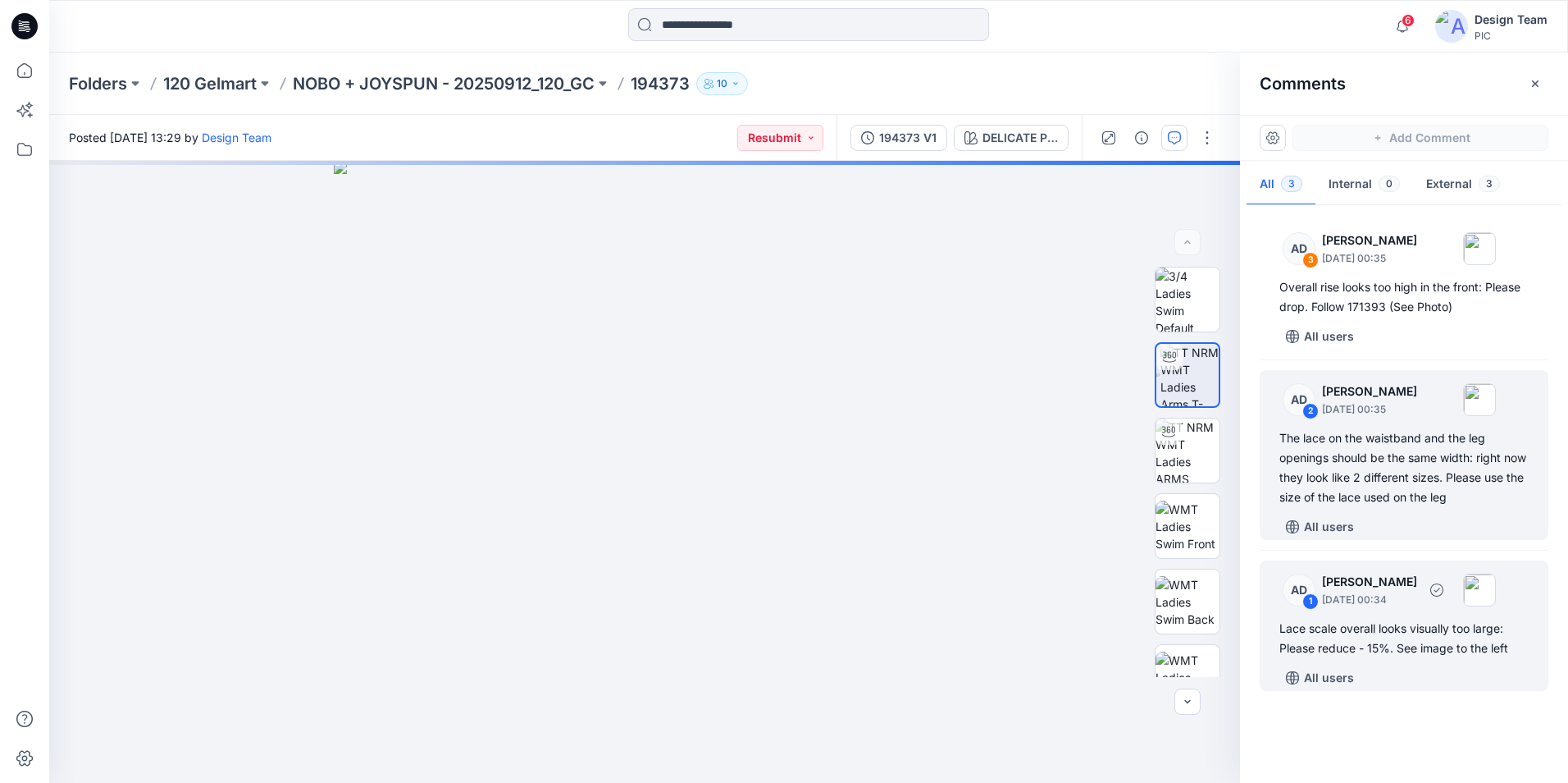
click at [1340, 594] on p "[DATE] 00:34" at bounding box center [1369, 600] width 95 height 16
click at [1312, 408] on div "2" at bounding box center [1310, 410] width 16 height 16
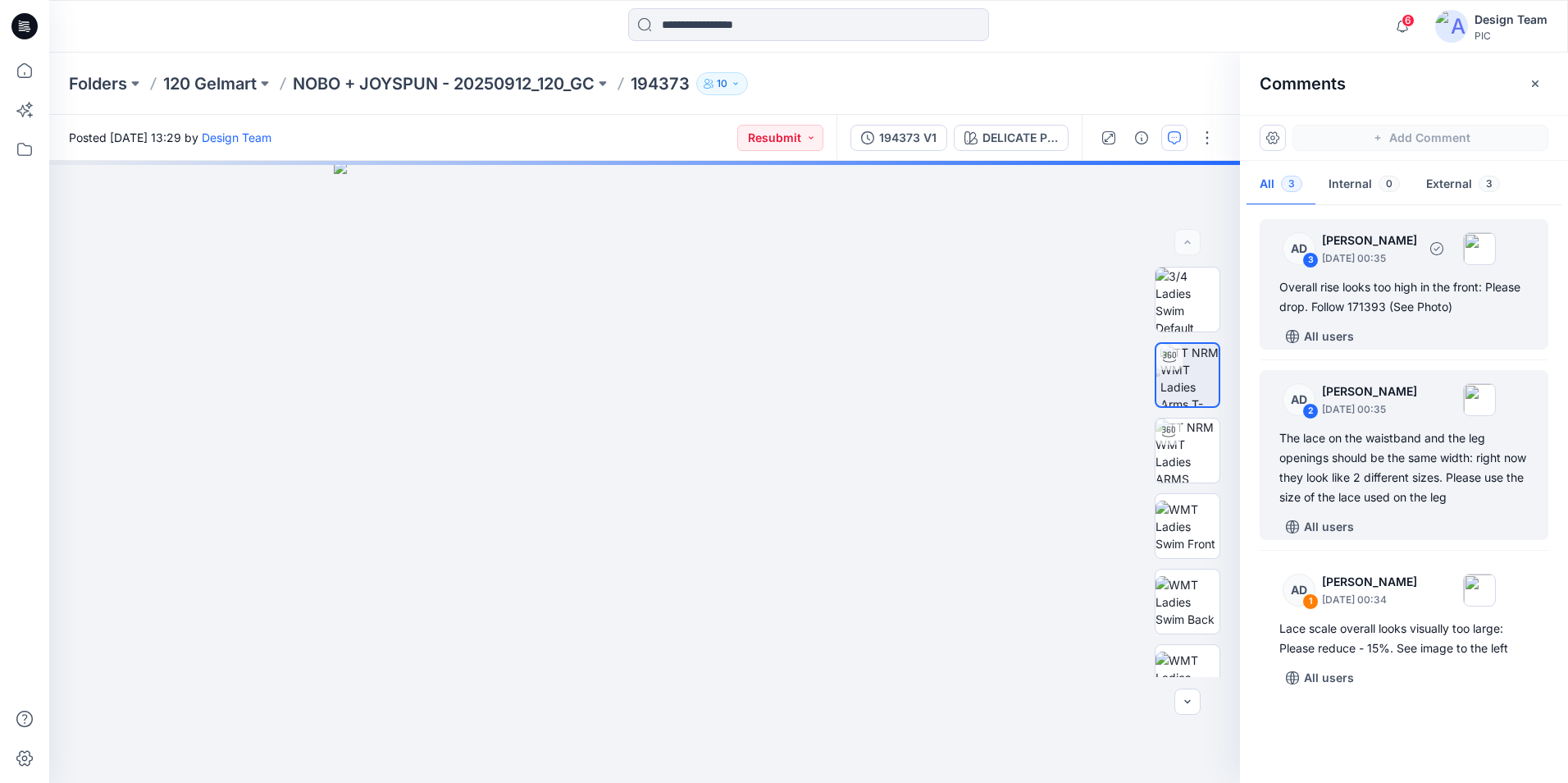
click at [1312, 259] on div "3" at bounding box center [1310, 260] width 16 height 16
click at [1314, 412] on div "2" at bounding box center [1310, 410] width 16 height 16
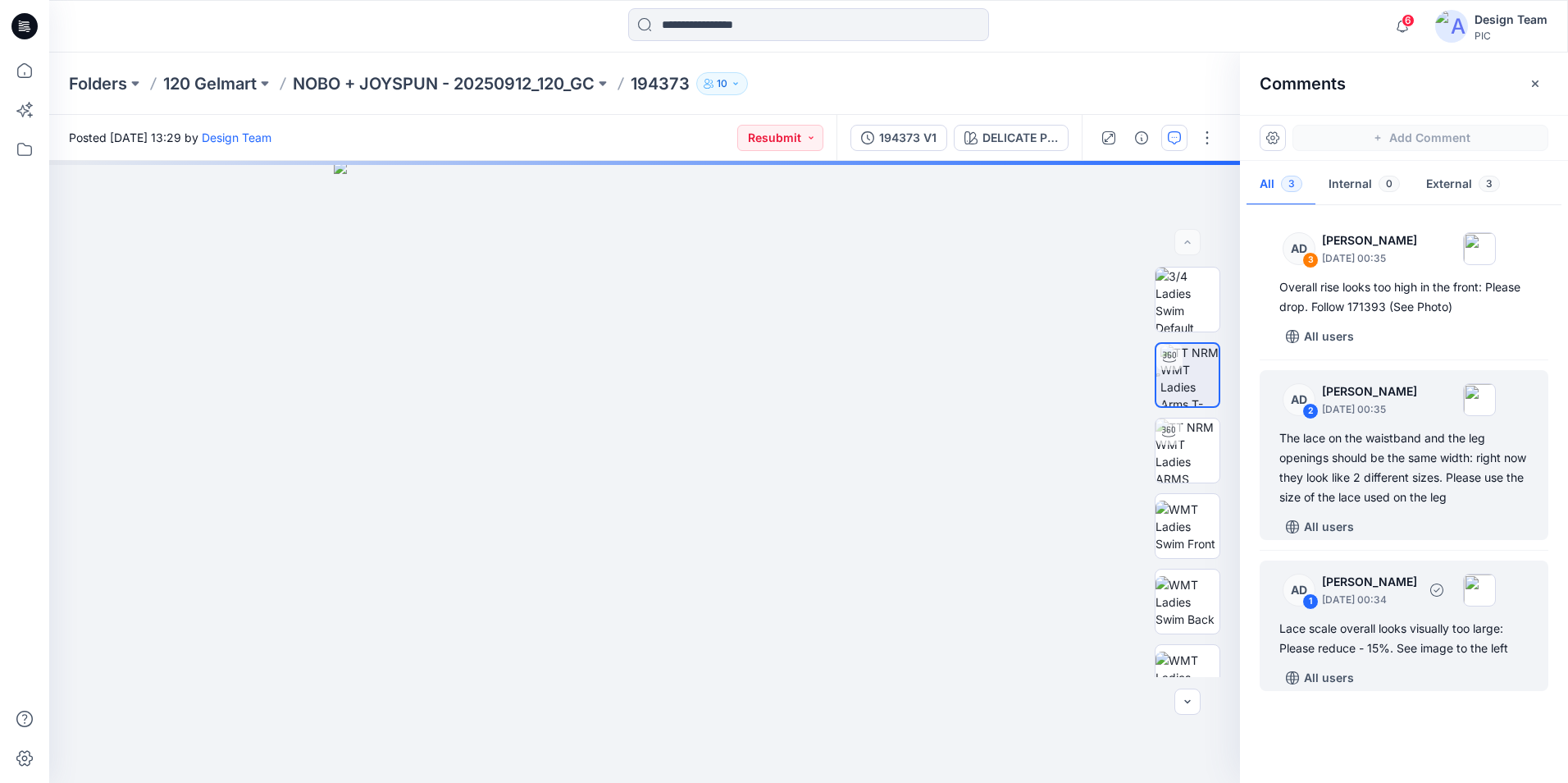
click at [1313, 601] on div "1" at bounding box center [1310, 600] width 16 height 16
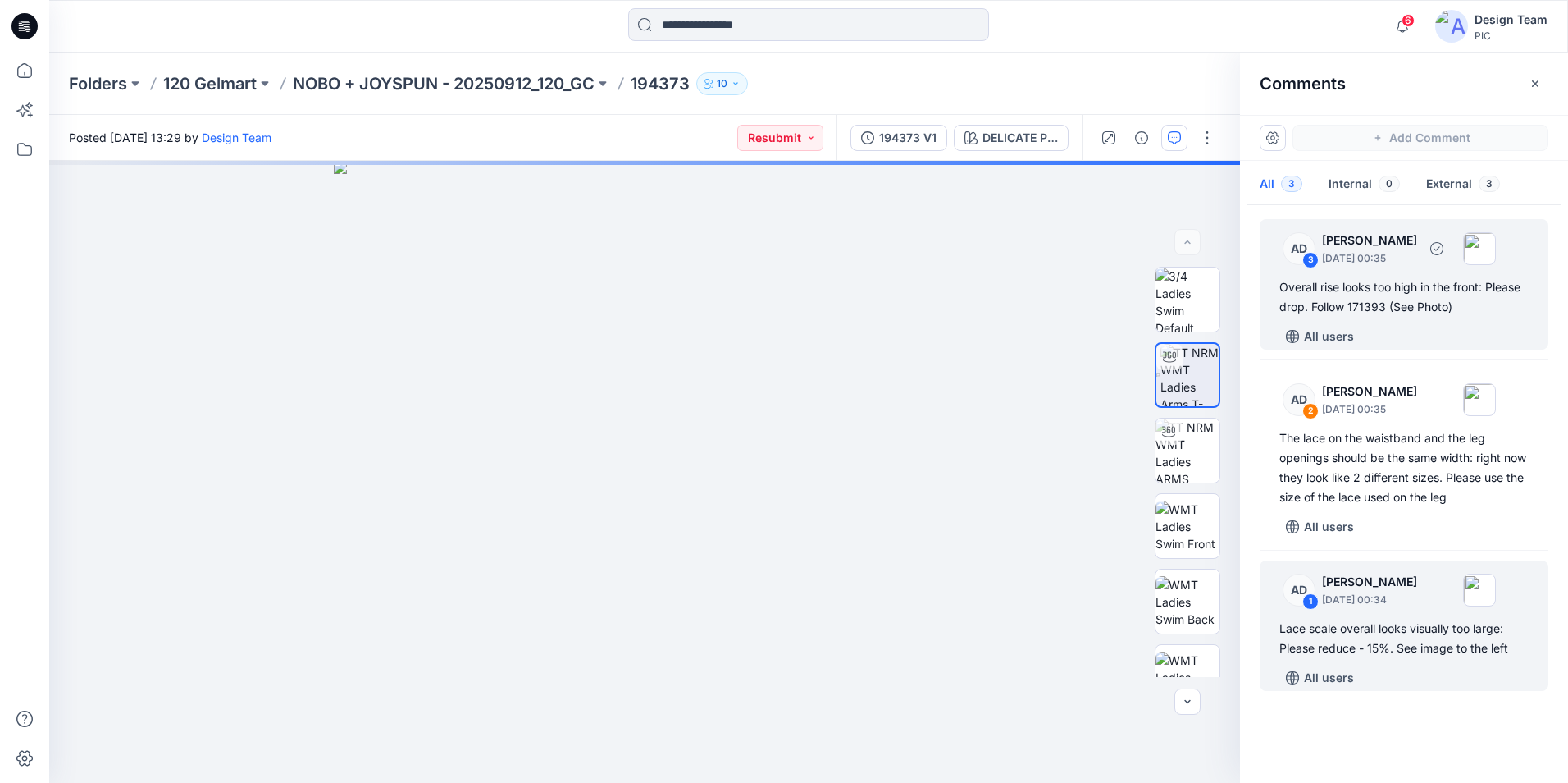
click at [1389, 305] on div "Overall rise looks too high in the front: Please drop. Follow 171393 (See Photo)" at bounding box center [1404, 297] width 250 height 39
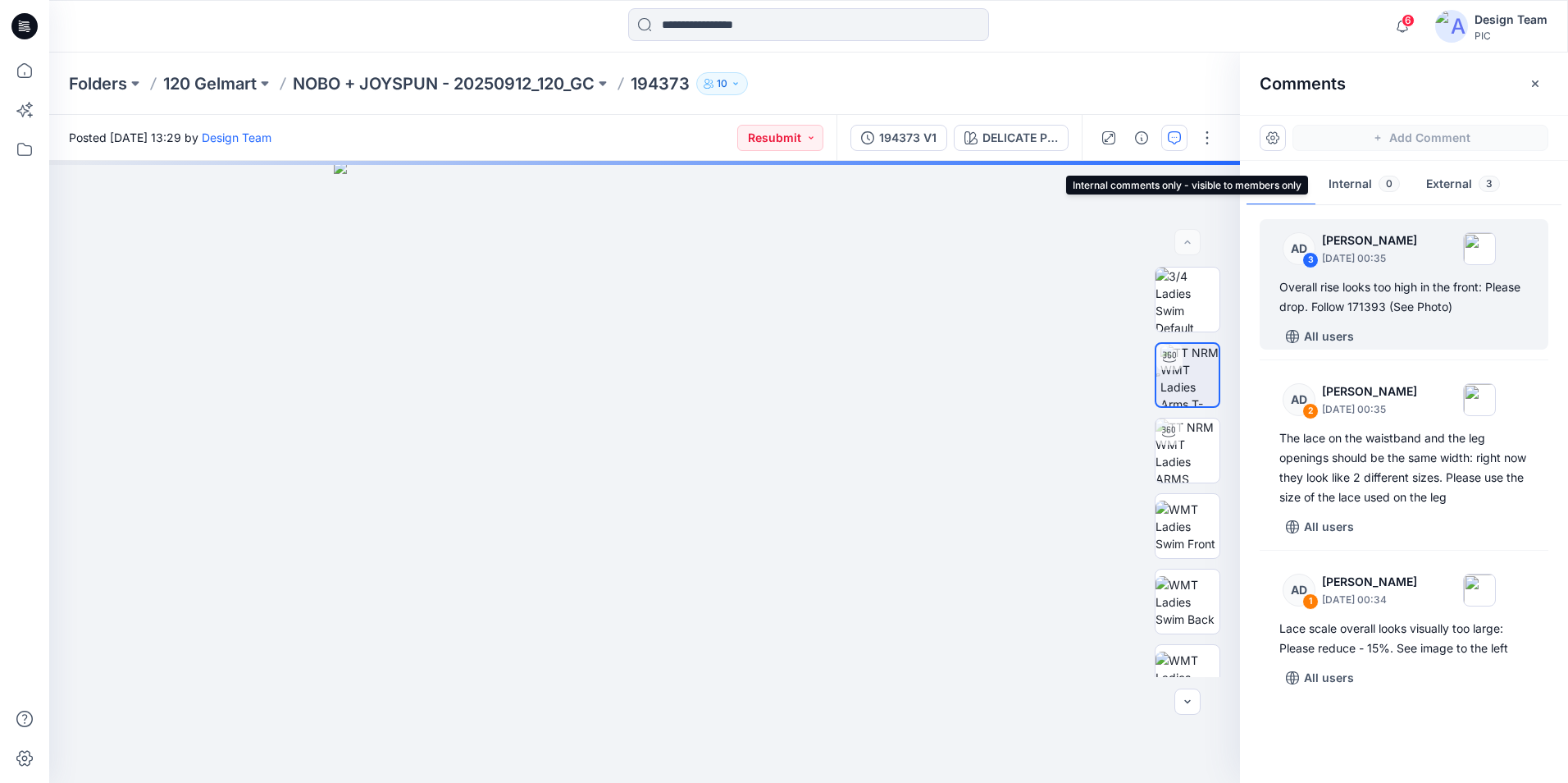
click at [1340, 189] on button "Internal 0" at bounding box center [1364, 184] width 98 height 42
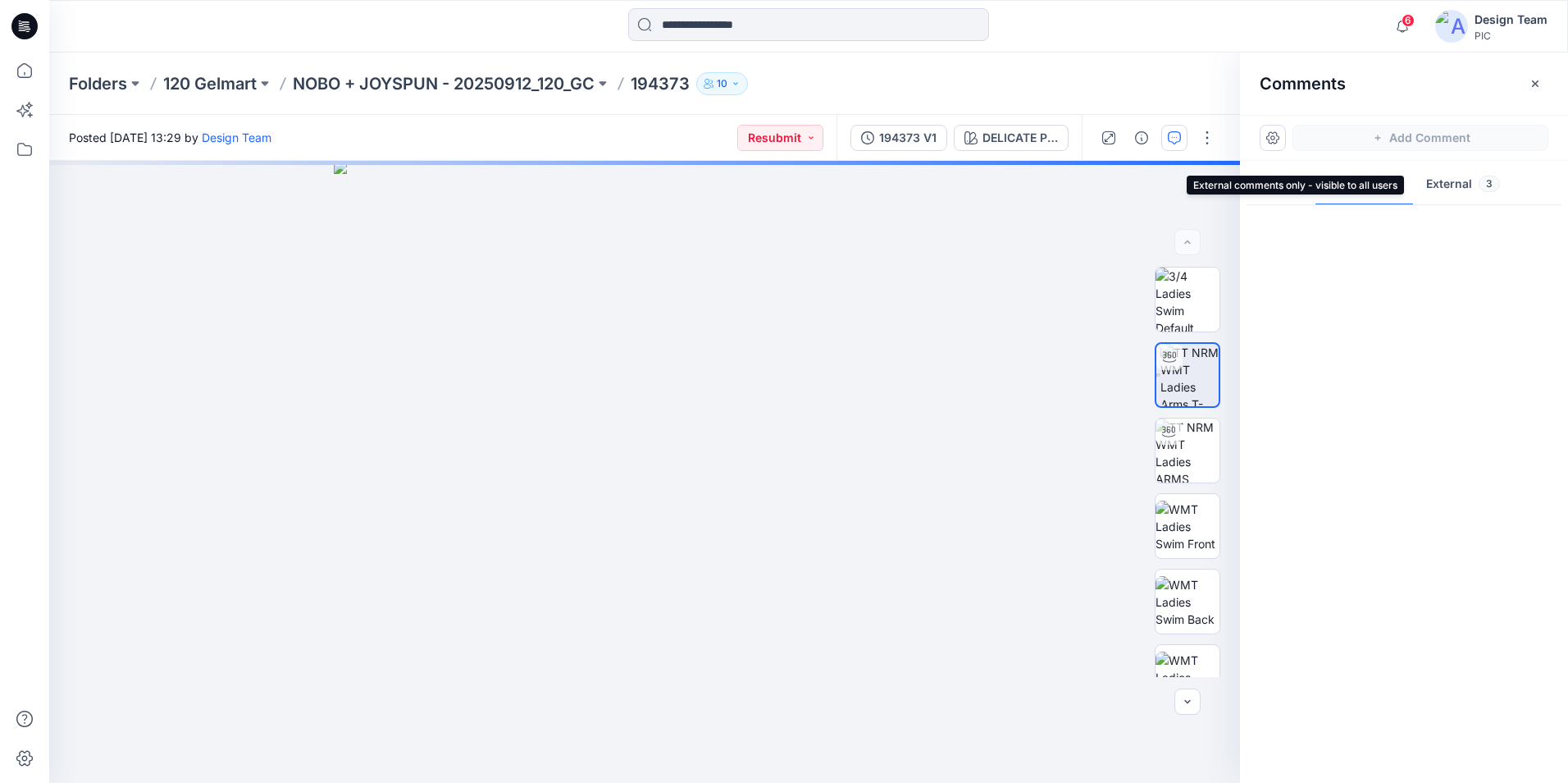
click at [1446, 184] on button "External 3" at bounding box center [1464, 184] width 100 height 42
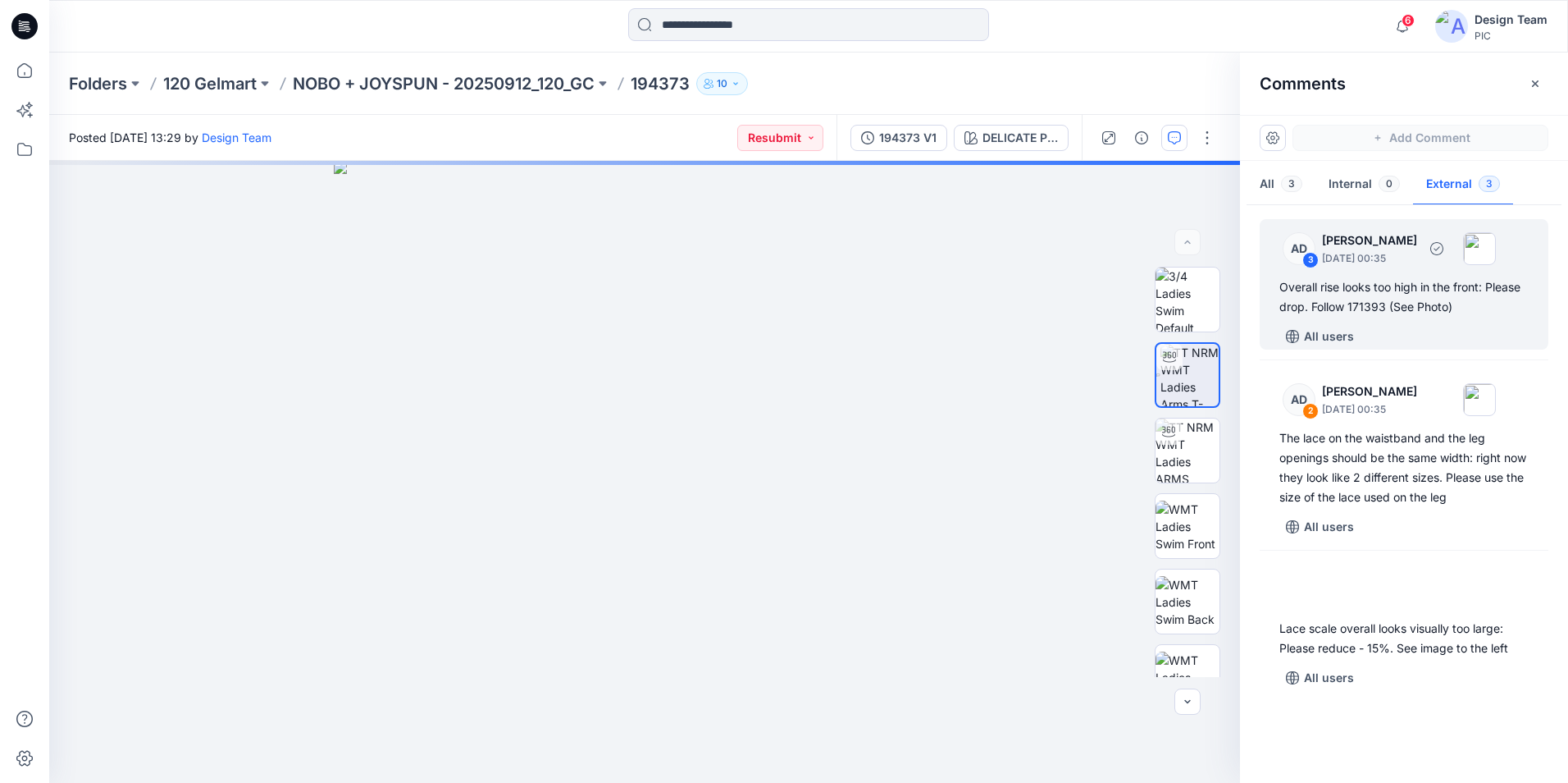
click at [1357, 317] on div "AD 3 [PERSON_NAME] [DATE] 00:35 Overall rise looks too high in the front: Pleas…" at bounding box center [1404, 284] width 289 height 131
click at [1365, 282] on div "Overall rise looks too high in the front: Please drop. Follow 171393 (See Photo)" at bounding box center [1404, 297] width 250 height 39
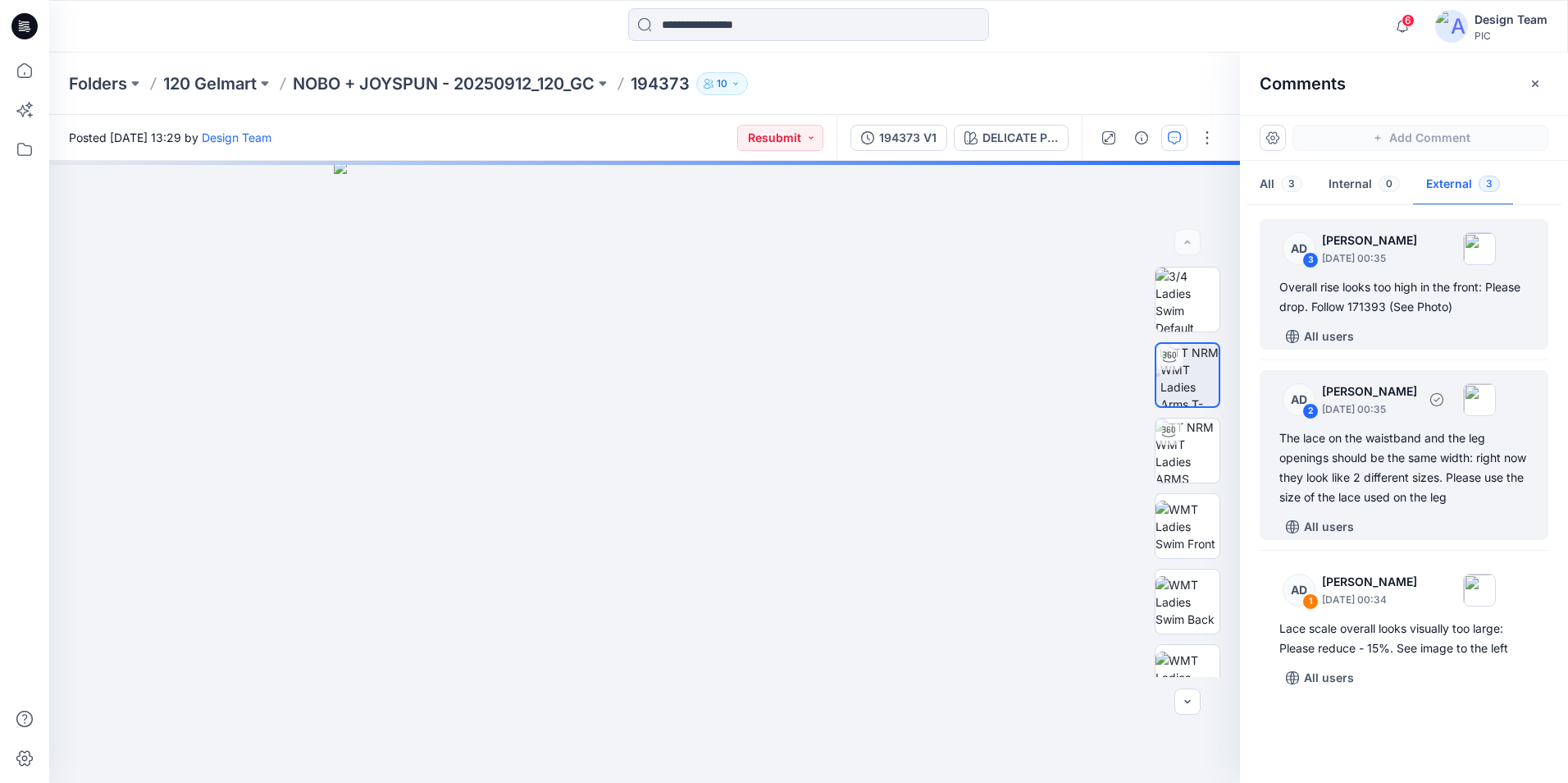
click at [1364, 454] on div "The lace on the waistband and the leg openings should be the same width: right …" at bounding box center [1404, 467] width 250 height 79
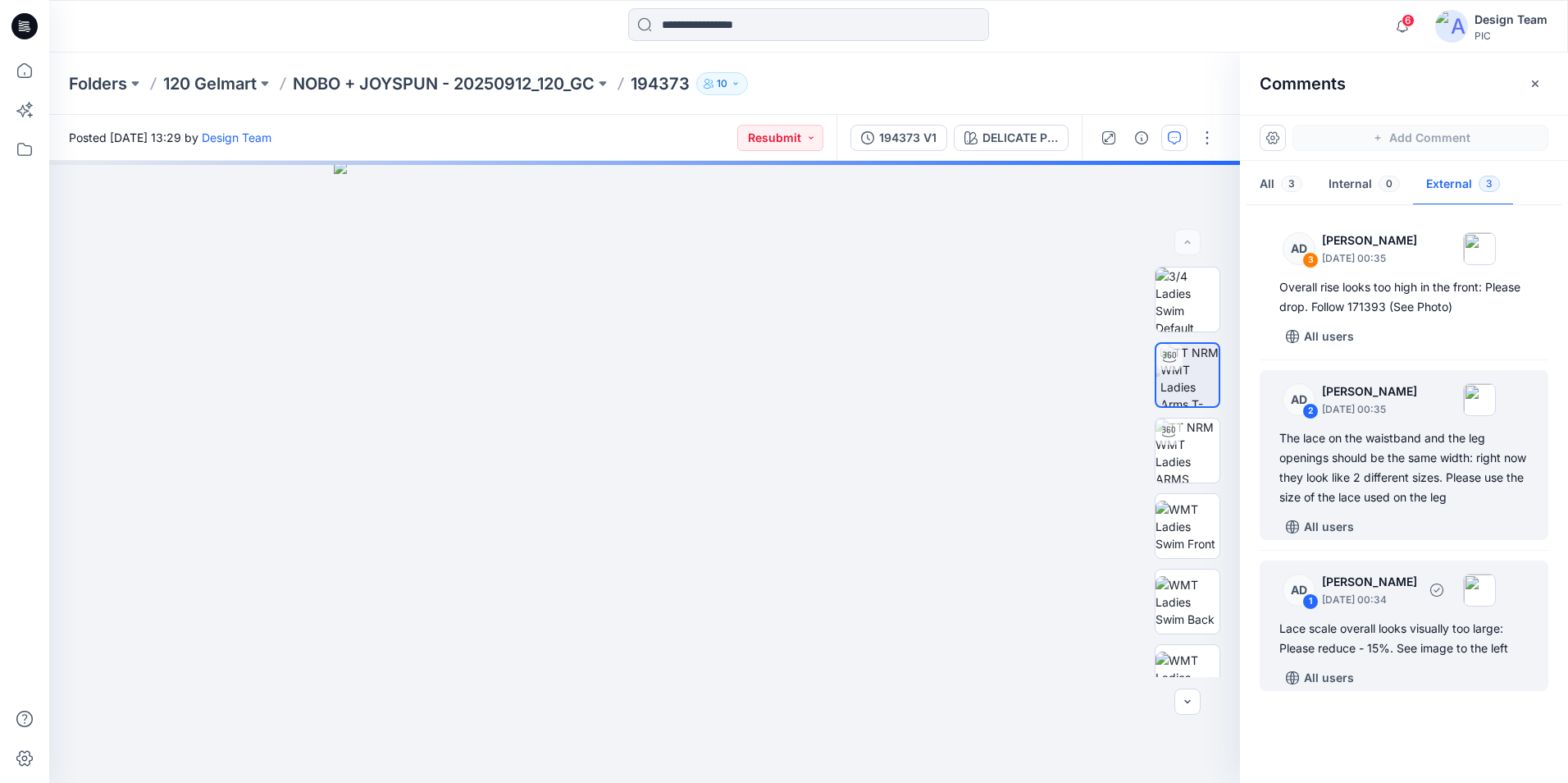
click at [1377, 611] on div "AD 1 [PERSON_NAME] [DATE] 00:34" at bounding box center [1382, 589] width 227 height 45
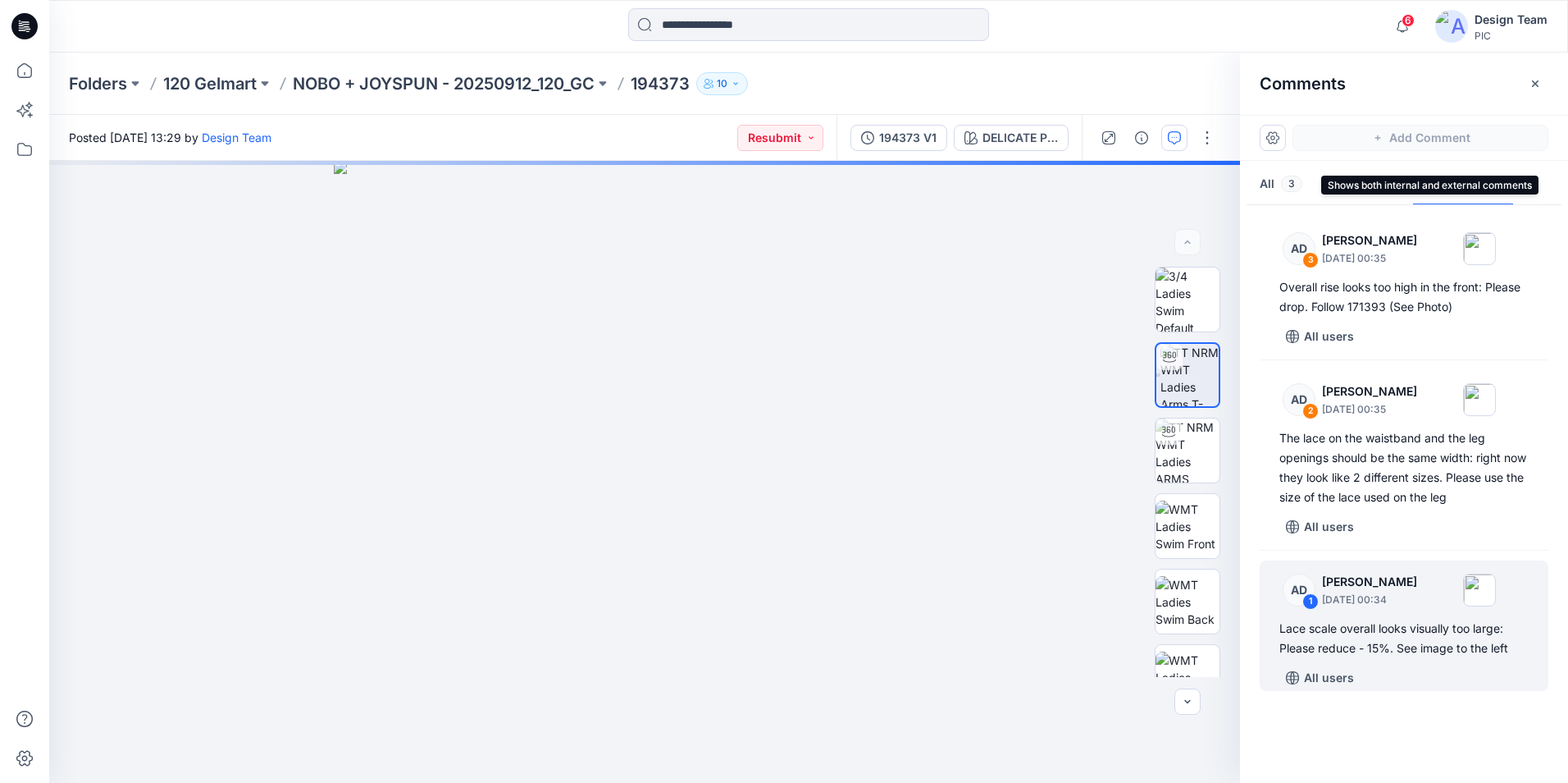
click at [1271, 194] on button "All 3" at bounding box center [1280, 184] width 69 height 42
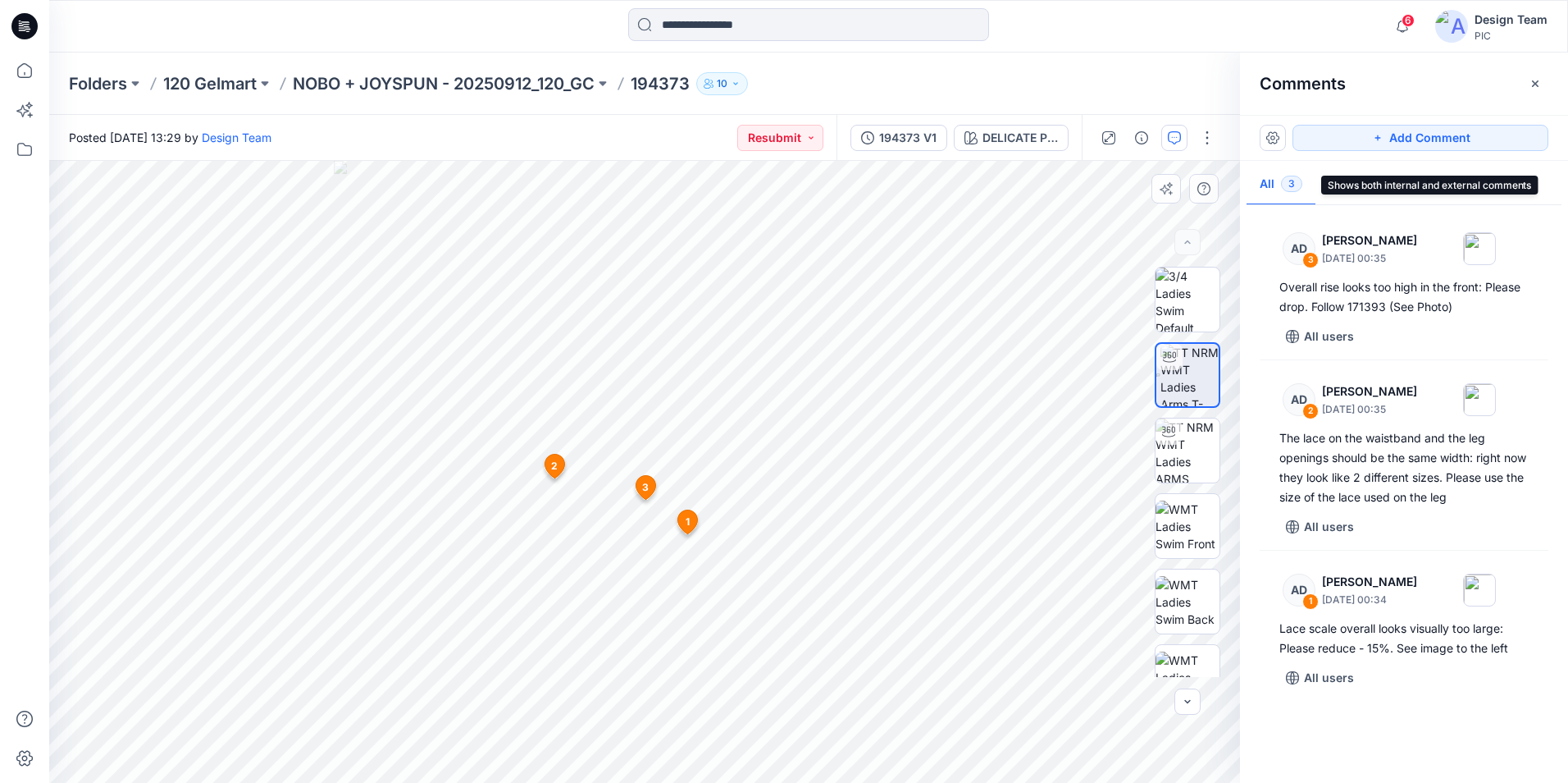
click at [548, 464] on icon at bounding box center [554, 466] width 20 height 24
click at [647, 492] on span "3" at bounding box center [645, 487] width 7 height 14
click at [650, 491] on icon at bounding box center [645, 487] width 20 height 24
click at [558, 470] on icon at bounding box center [554, 466] width 20 height 24
click at [686, 524] on span "1" at bounding box center [688, 521] width 4 height 14
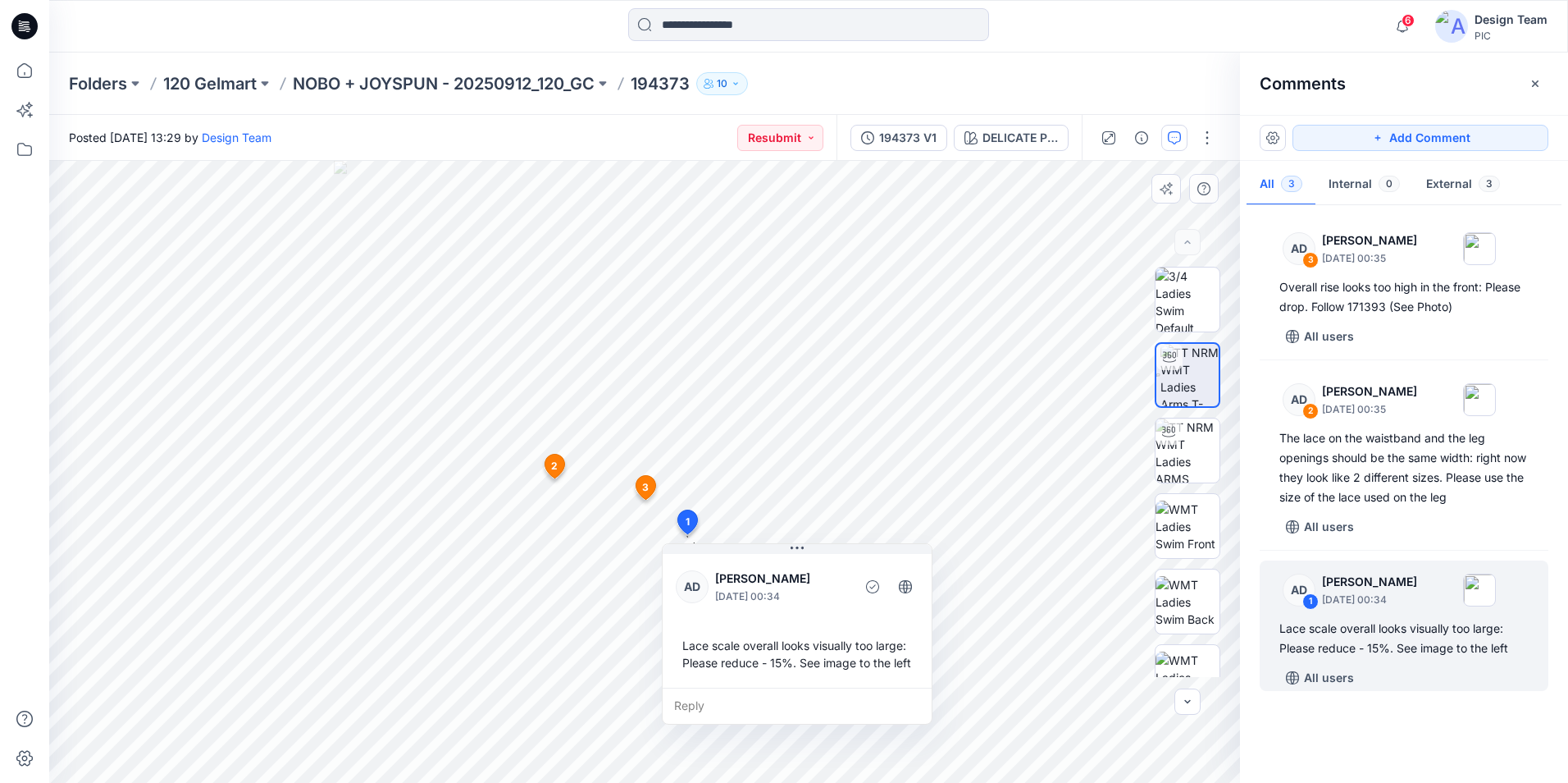
click at [653, 483] on icon at bounding box center [645, 487] width 20 height 24
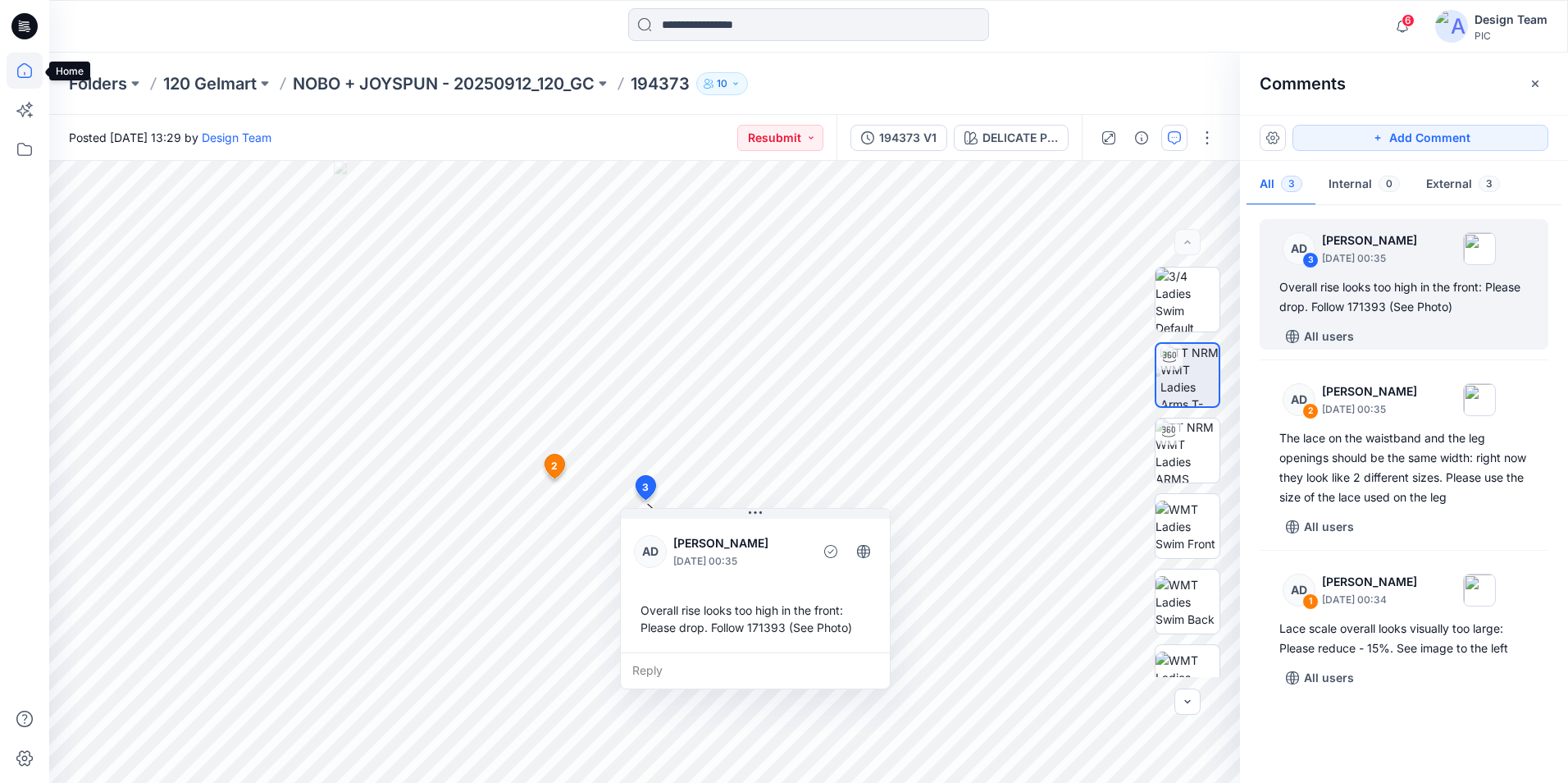
click at [24, 81] on icon at bounding box center [25, 70] width 37 height 37
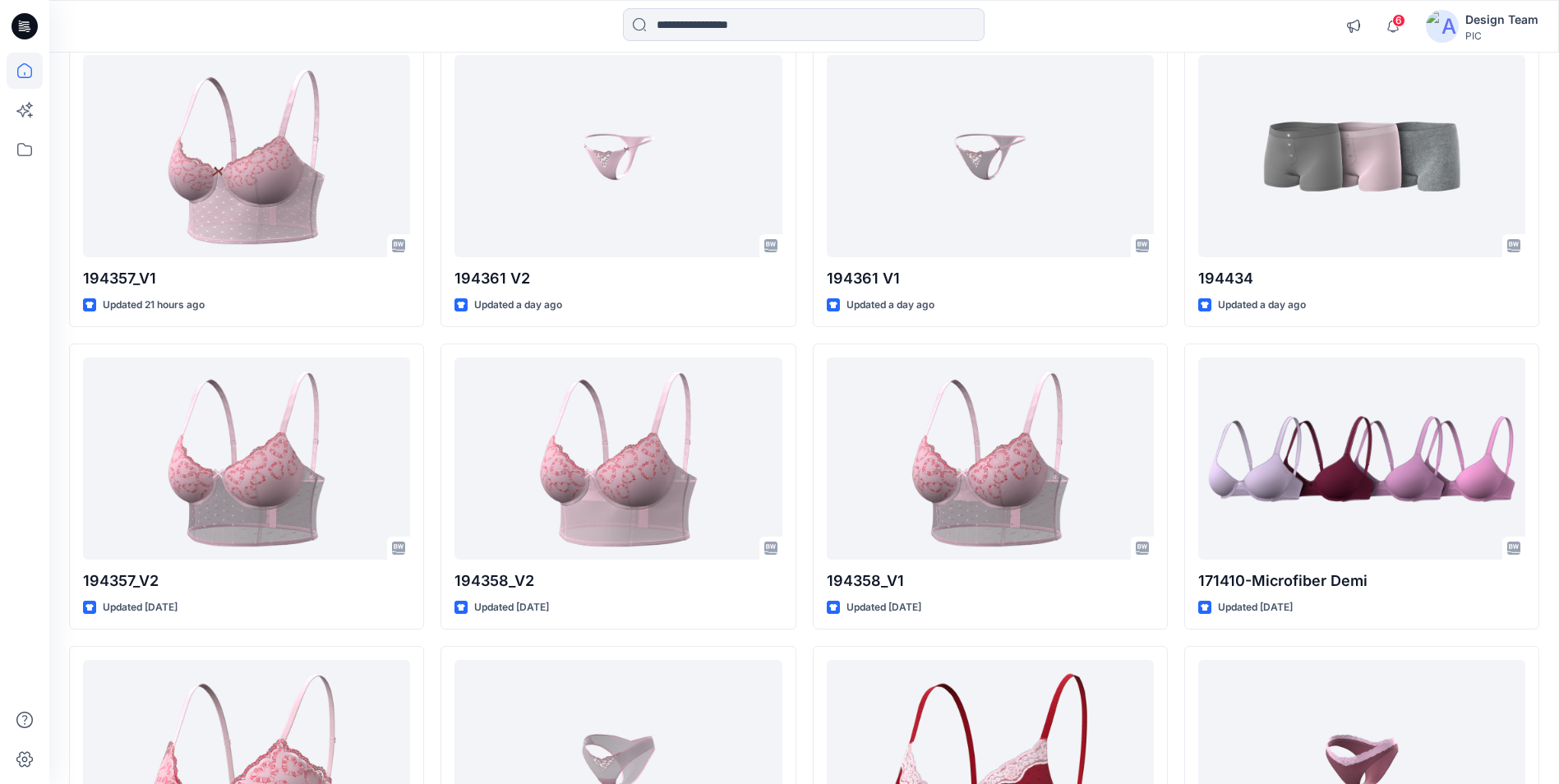
scroll to position [1657, 0]
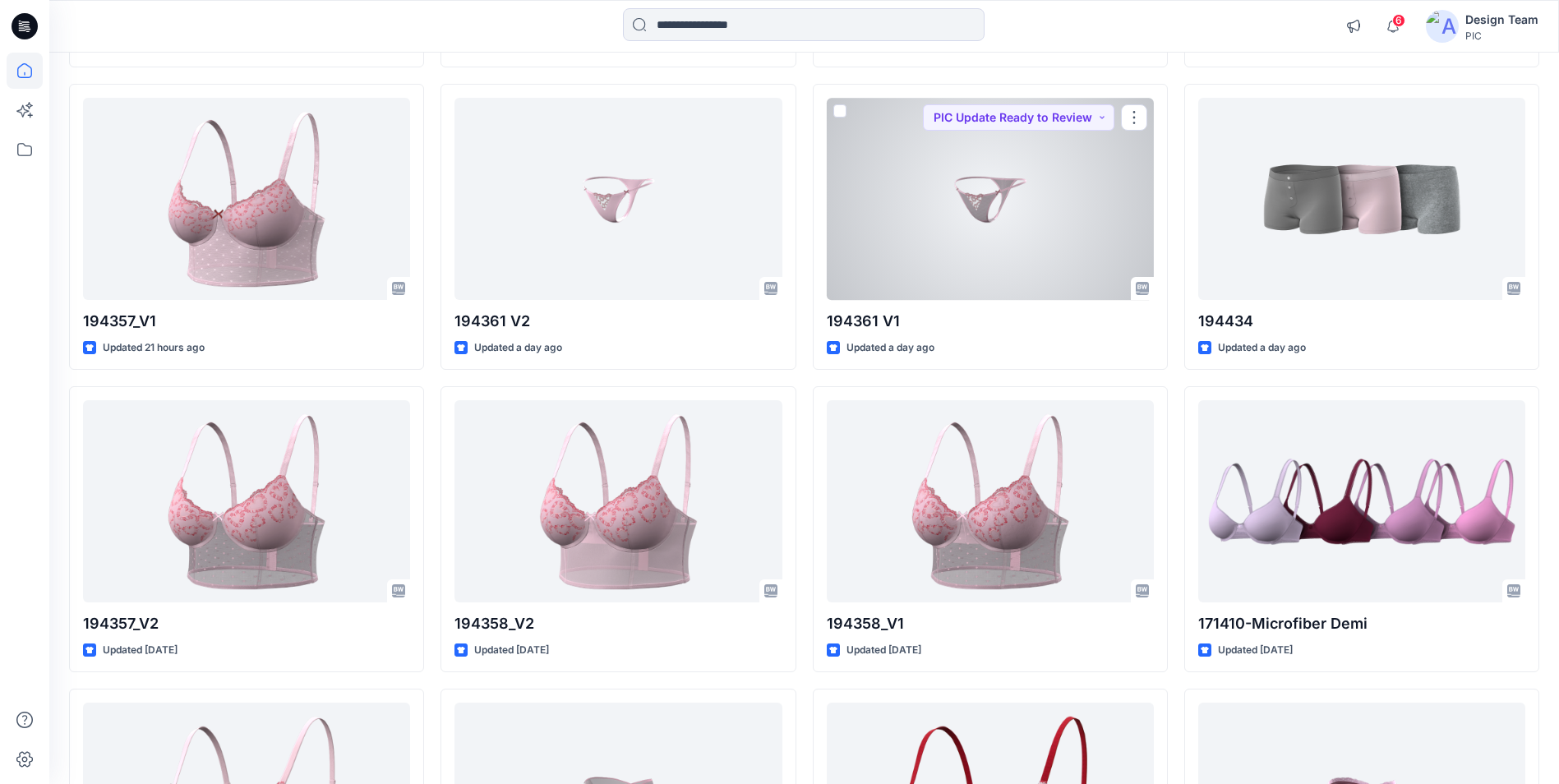
click at [1000, 167] on div at bounding box center [990, 198] width 327 height 202
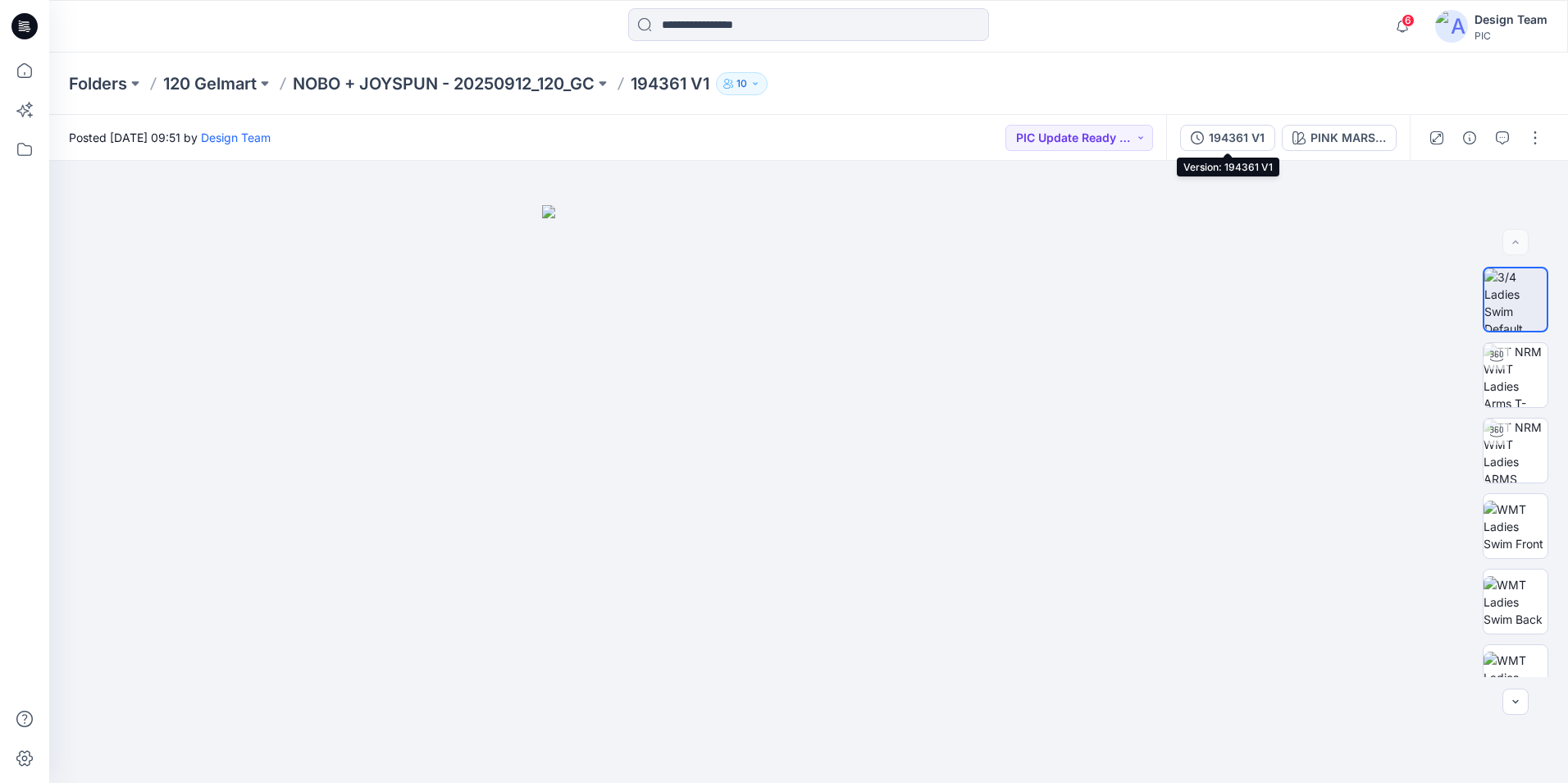
click at [1236, 132] on div "194361 V1" at bounding box center [1237, 138] width 56 height 18
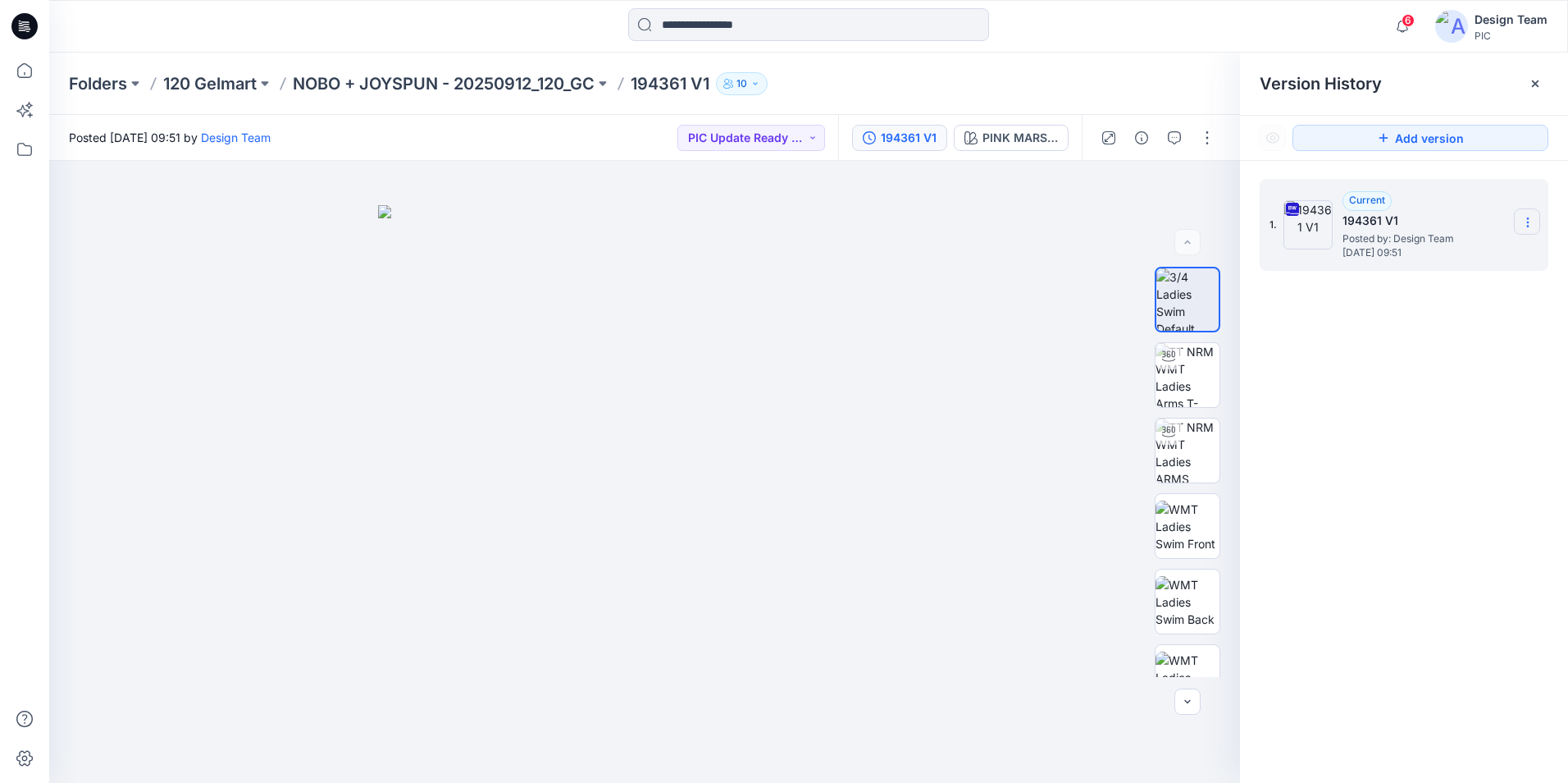
click at [1521, 220] on icon at bounding box center [1527, 222] width 13 height 13
click at [1414, 253] on span "Download Source BW File" at bounding box center [1445, 254] width 138 height 20
click at [1315, 475] on div "1. Current 194361 V1 Posted by: Design Team [DATE] 09:51" at bounding box center [1404, 483] width 328 height 645
click at [37, 65] on icon at bounding box center [25, 70] width 37 height 37
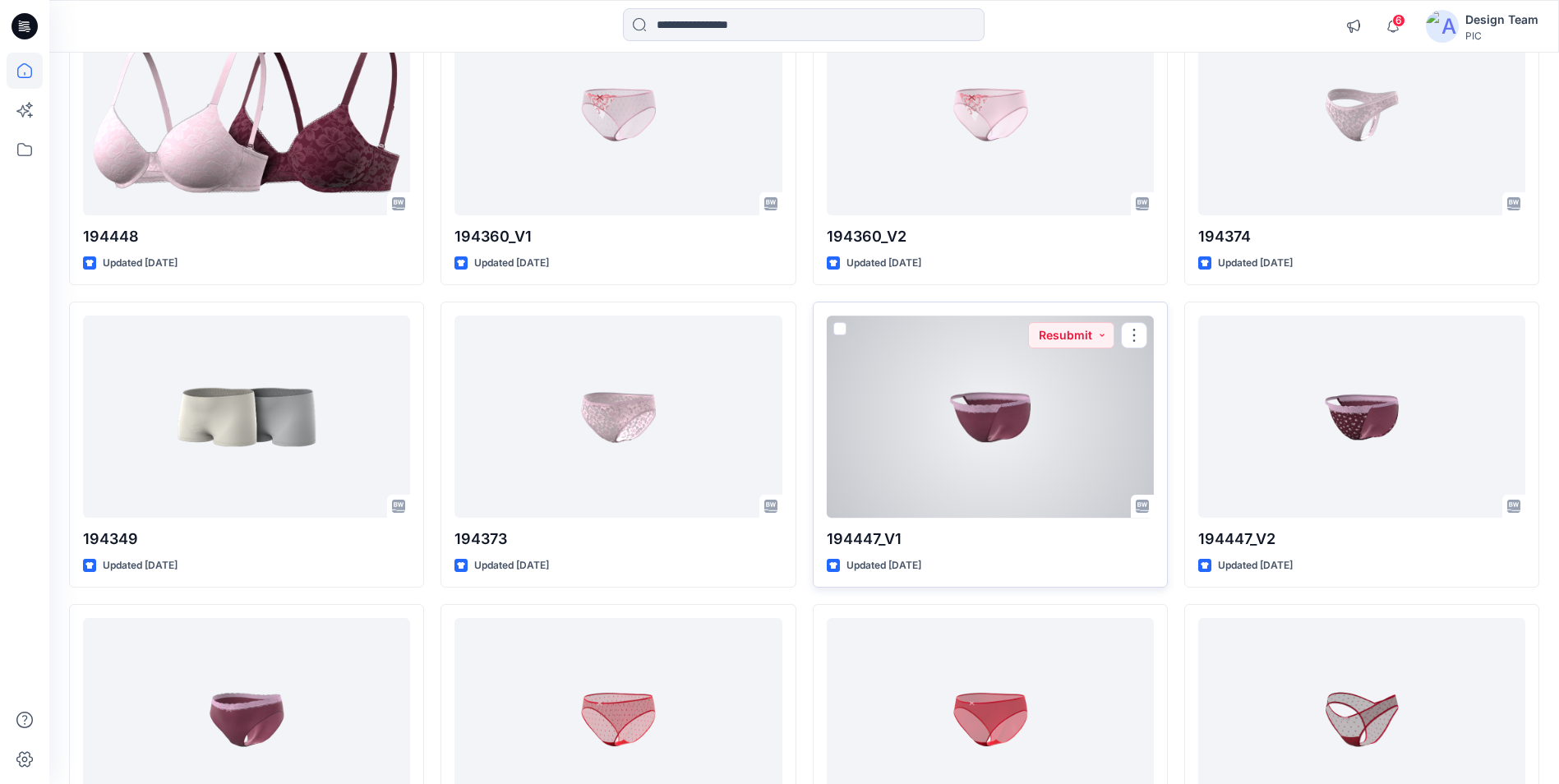
scroll to position [3860, 0]
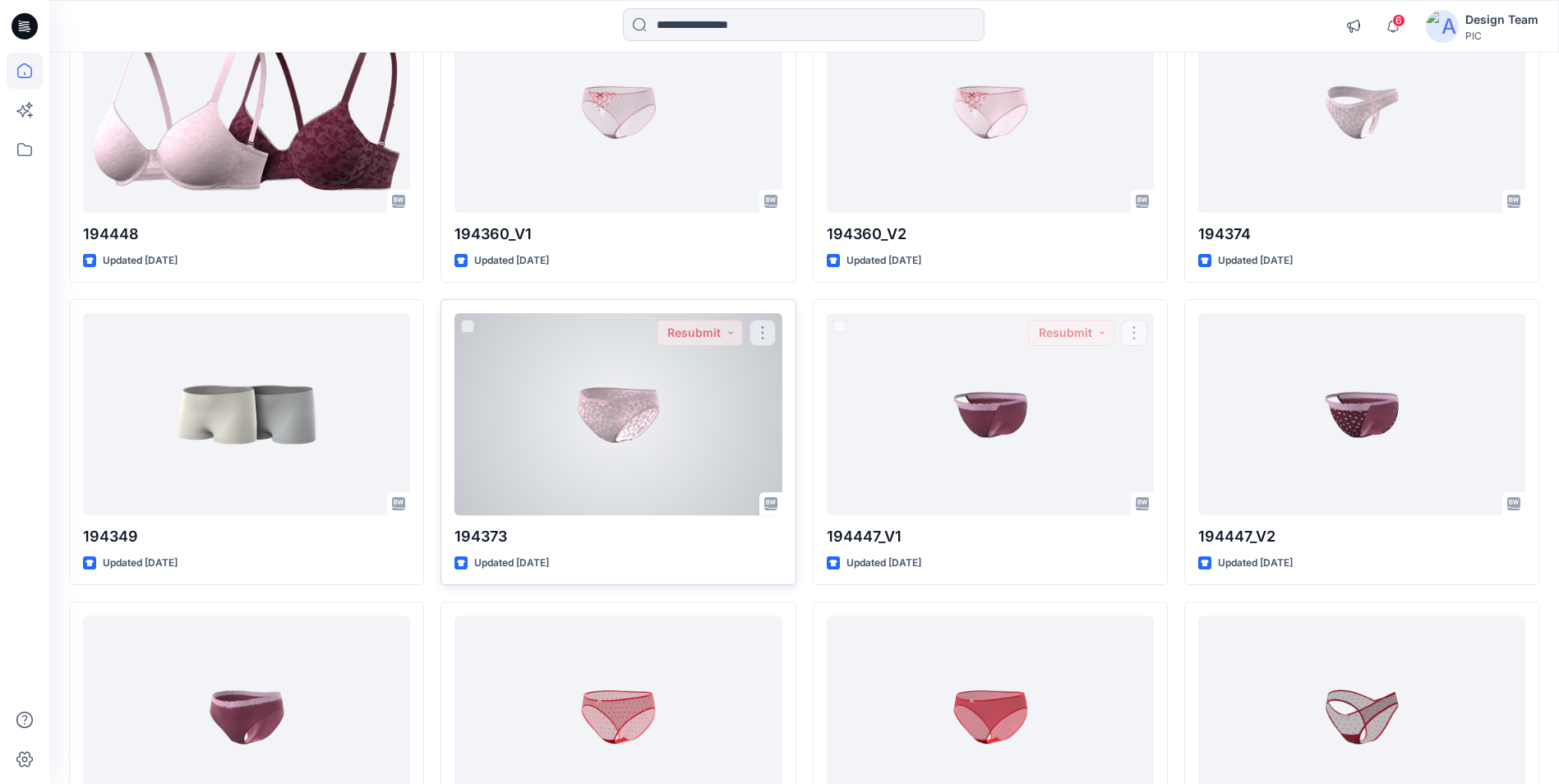
click at [659, 469] on div at bounding box center [617, 413] width 327 height 202
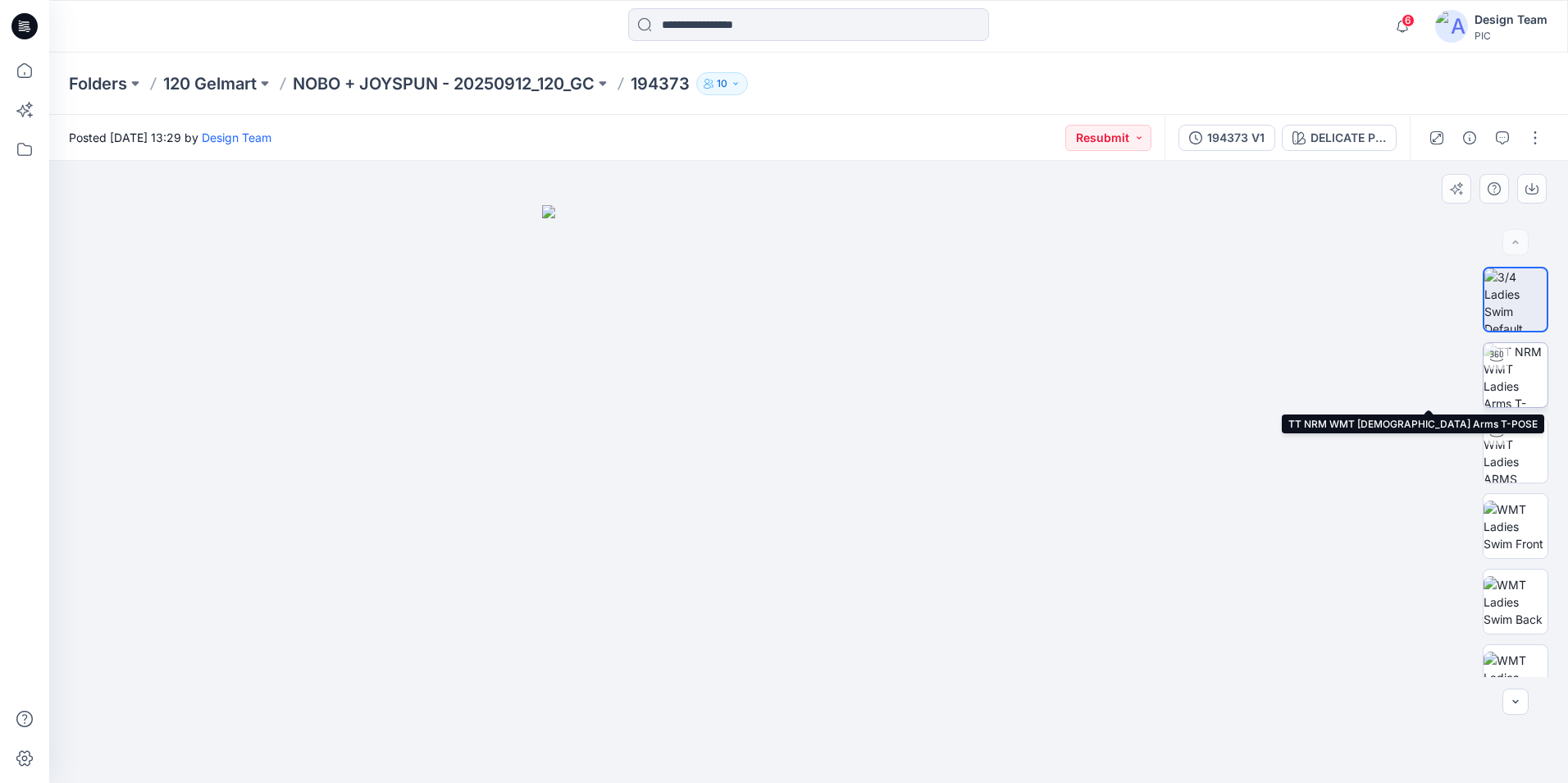
click at [1535, 380] on img at bounding box center [1515, 375] width 64 height 64
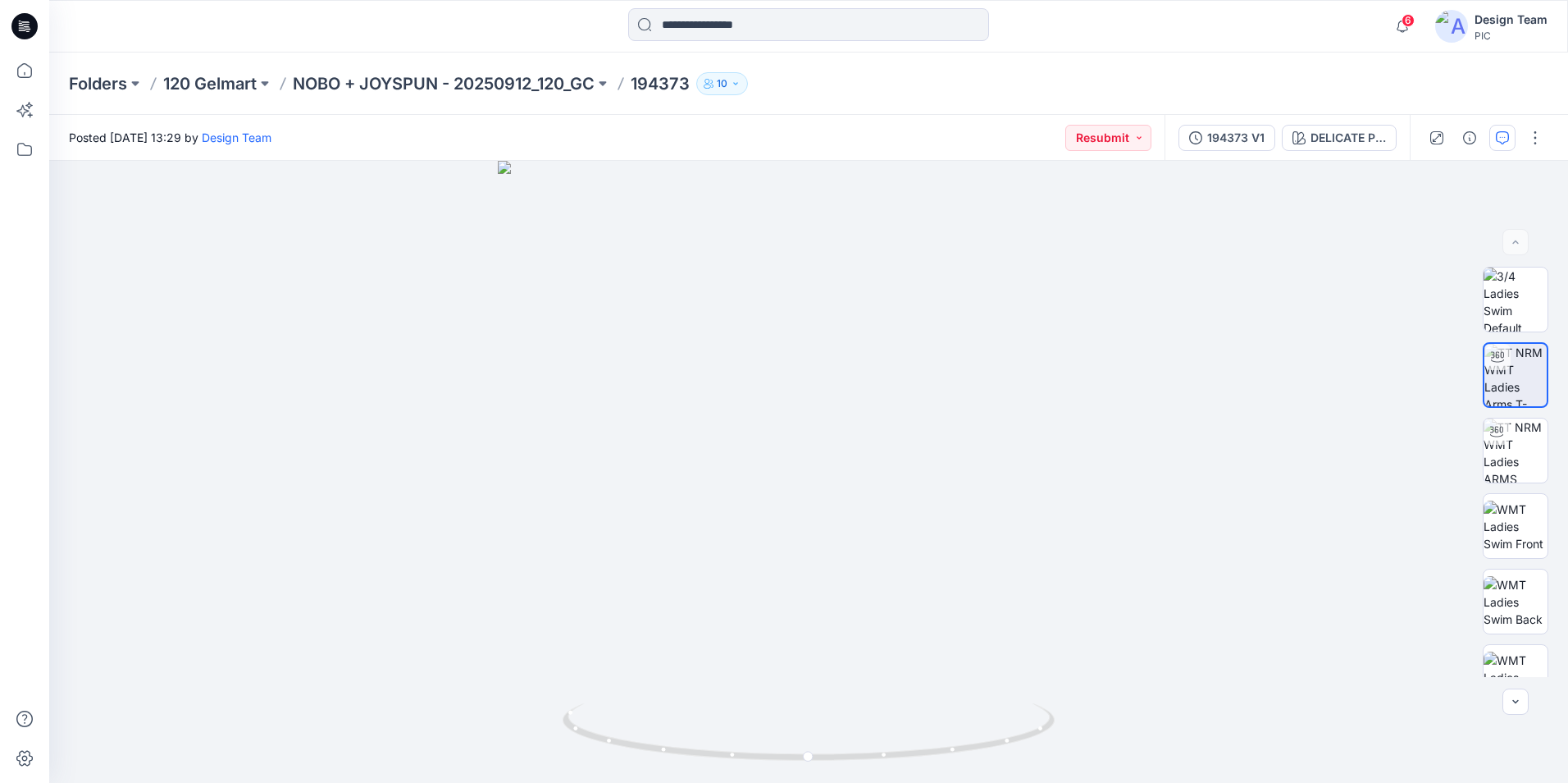
click at [1504, 139] on icon "button" at bounding box center [1502, 138] width 13 height 13
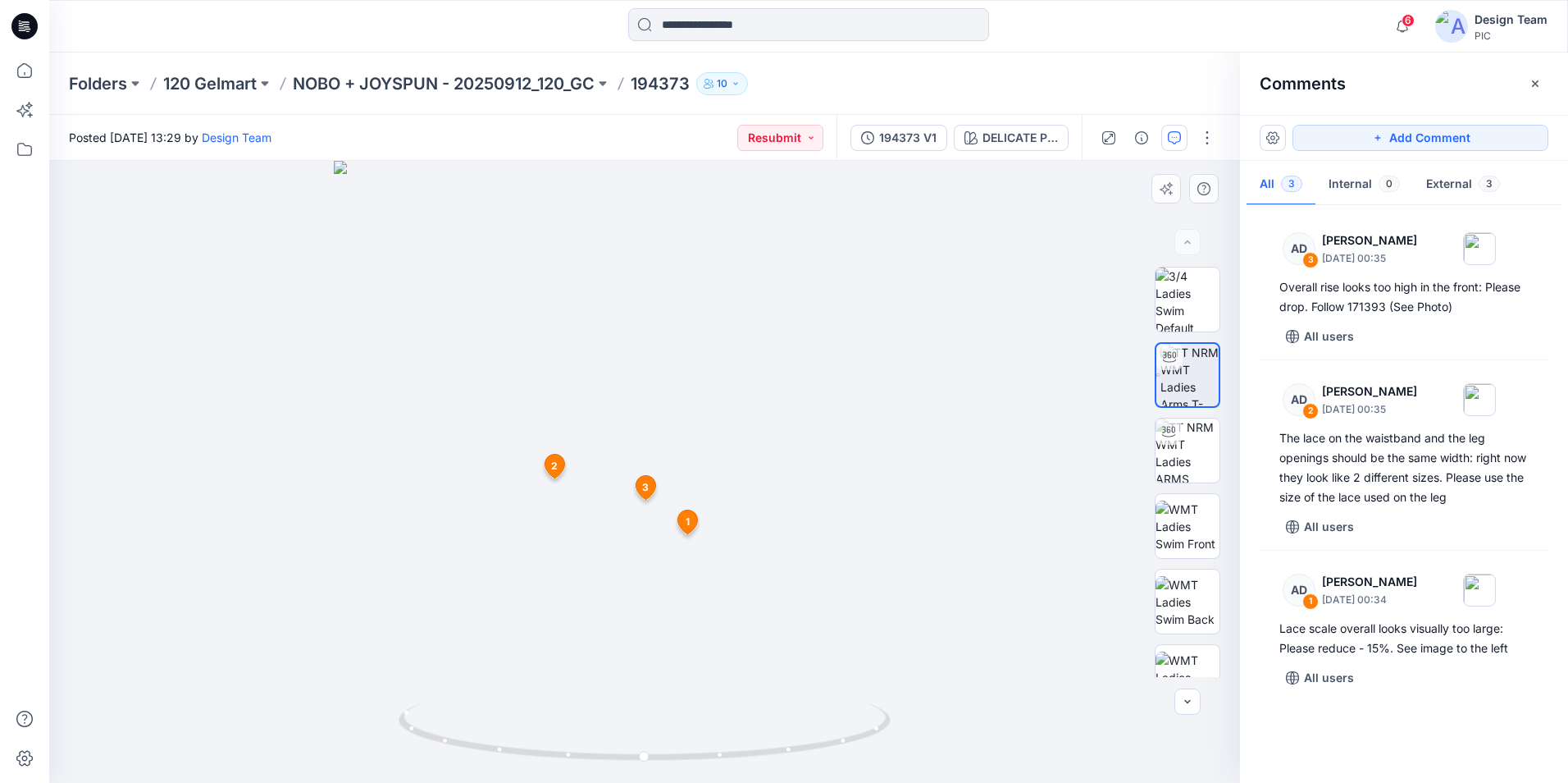
click at [557, 469] on span "2" at bounding box center [554, 465] width 7 height 14
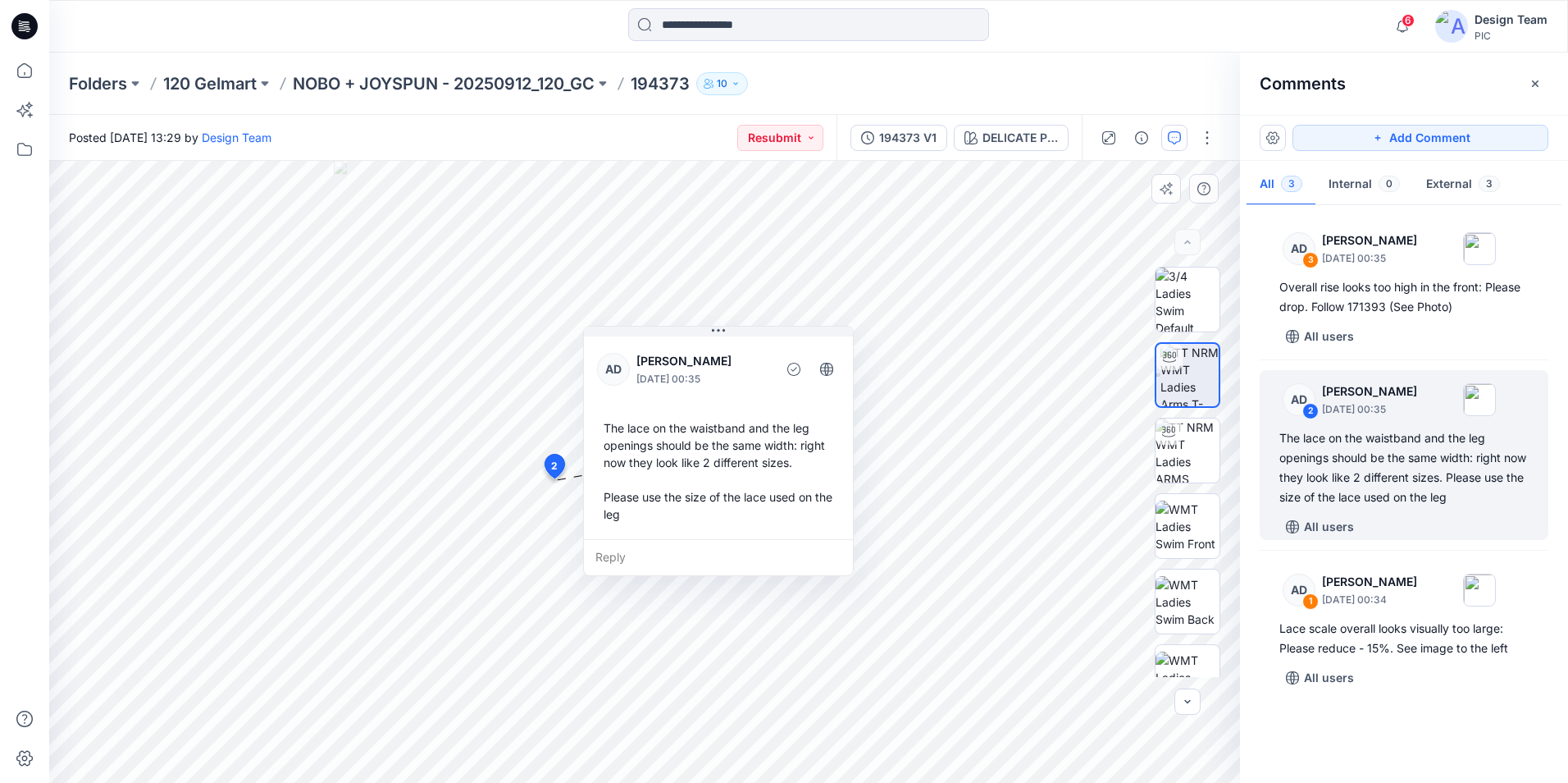
click at [557, 469] on span "2" at bounding box center [554, 465] width 7 height 14
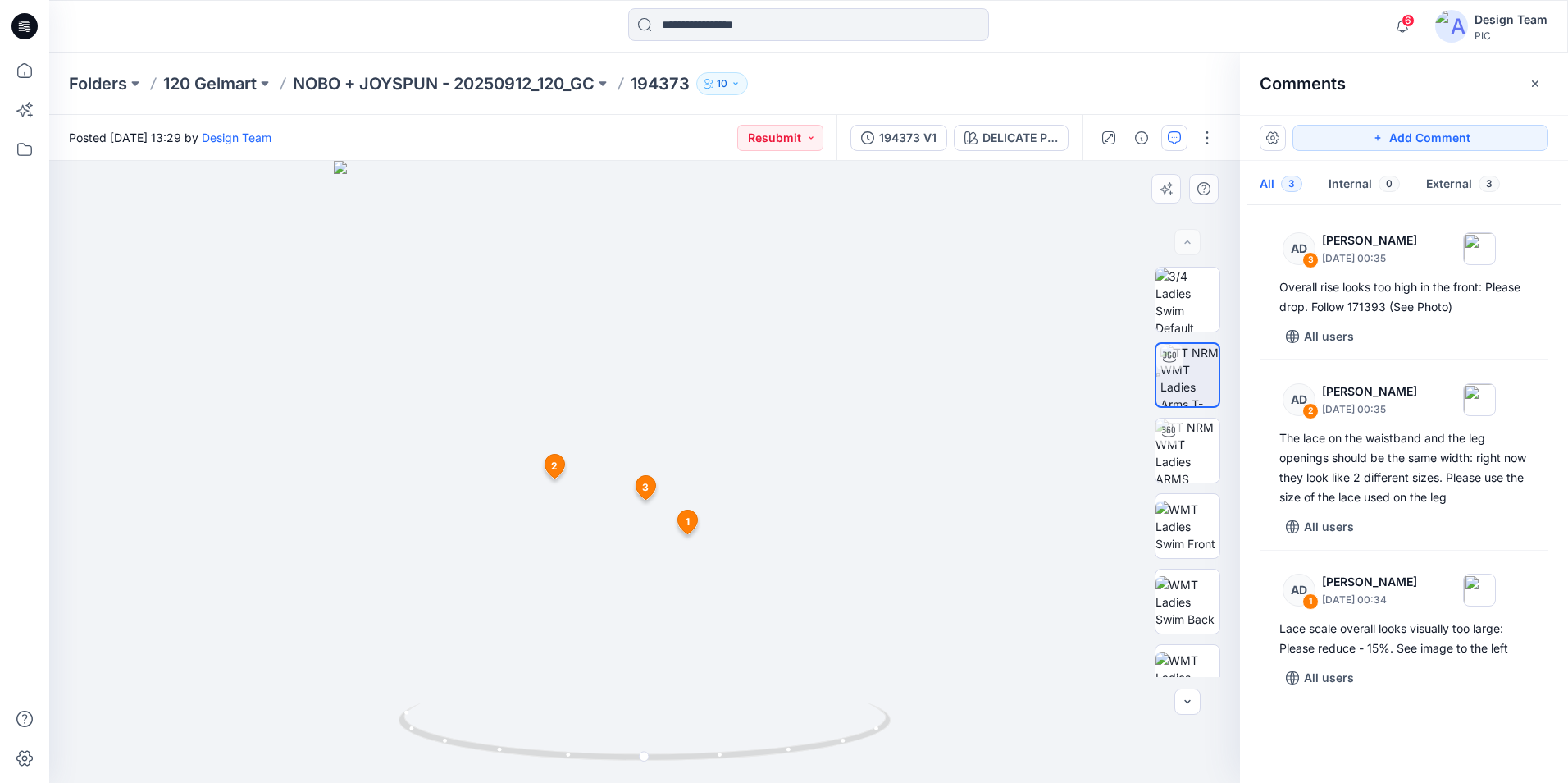
click at [556, 469] on span "2" at bounding box center [554, 465] width 7 height 14
click at [25, 70] on icon at bounding box center [25, 70] width 37 height 37
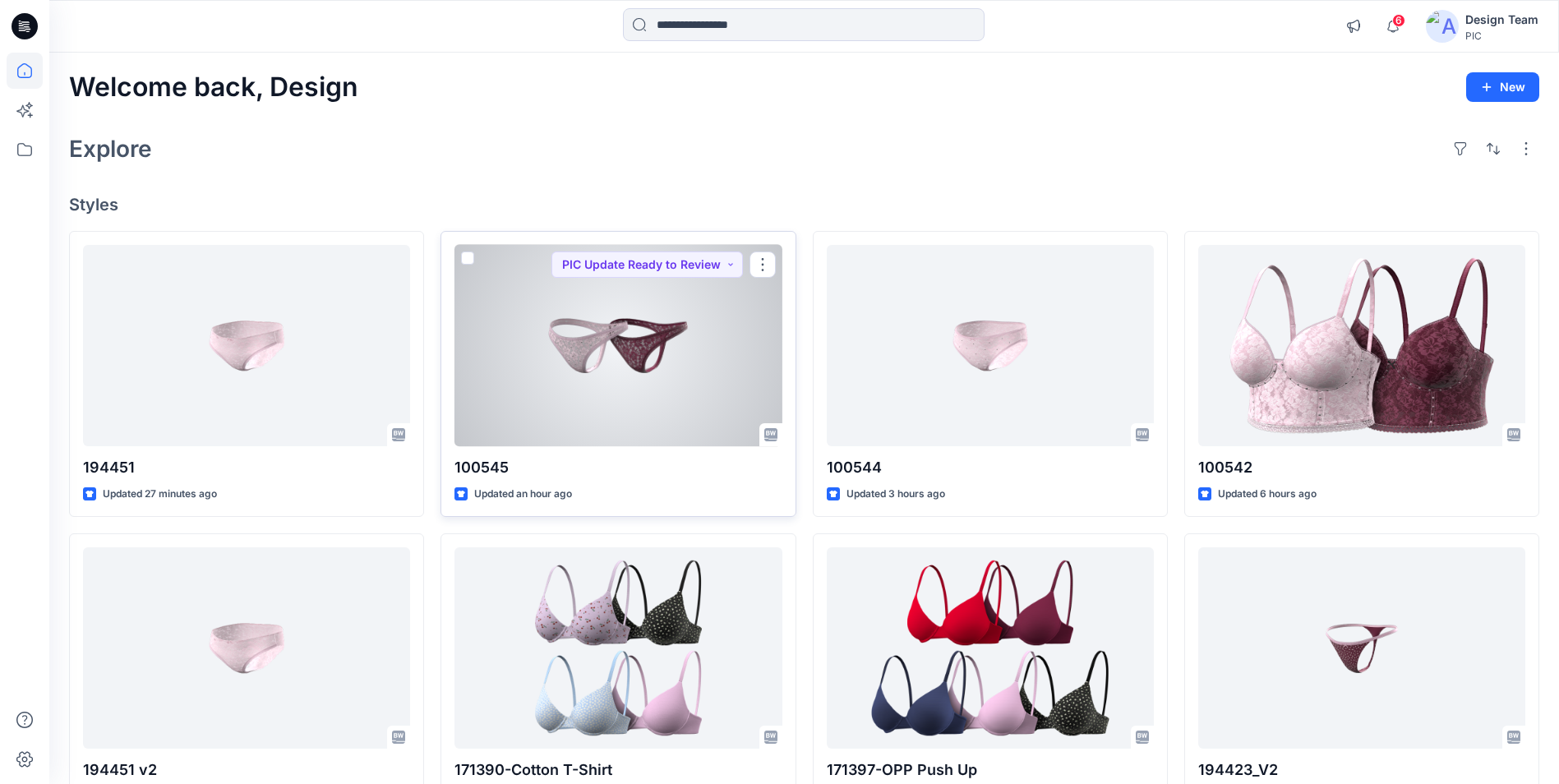
click at [657, 344] on div at bounding box center [617, 345] width 327 height 202
click at [650, 343] on div at bounding box center [617, 345] width 327 height 202
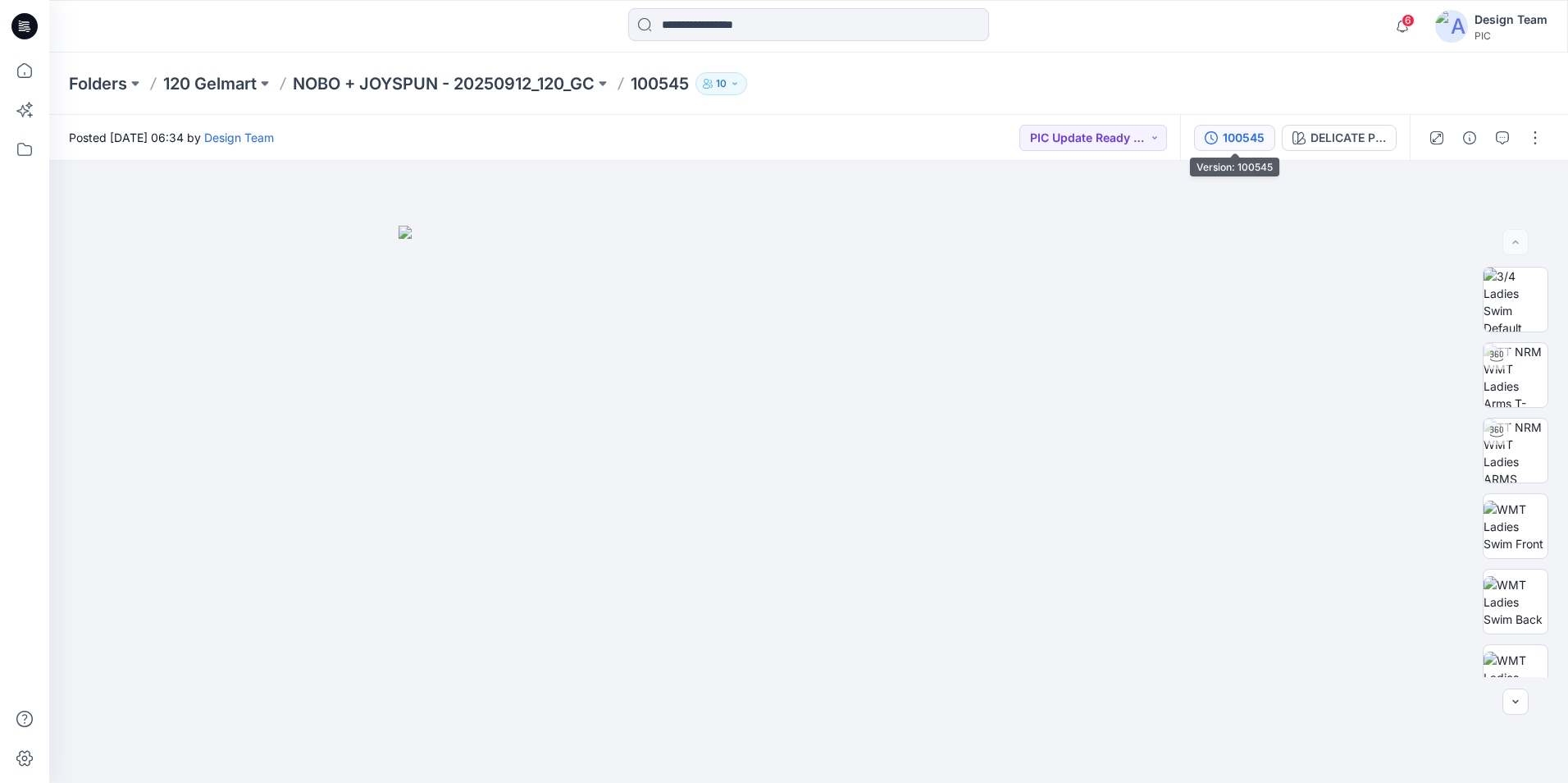
click at [1258, 133] on div "100545" at bounding box center [1243, 138] width 42 height 18
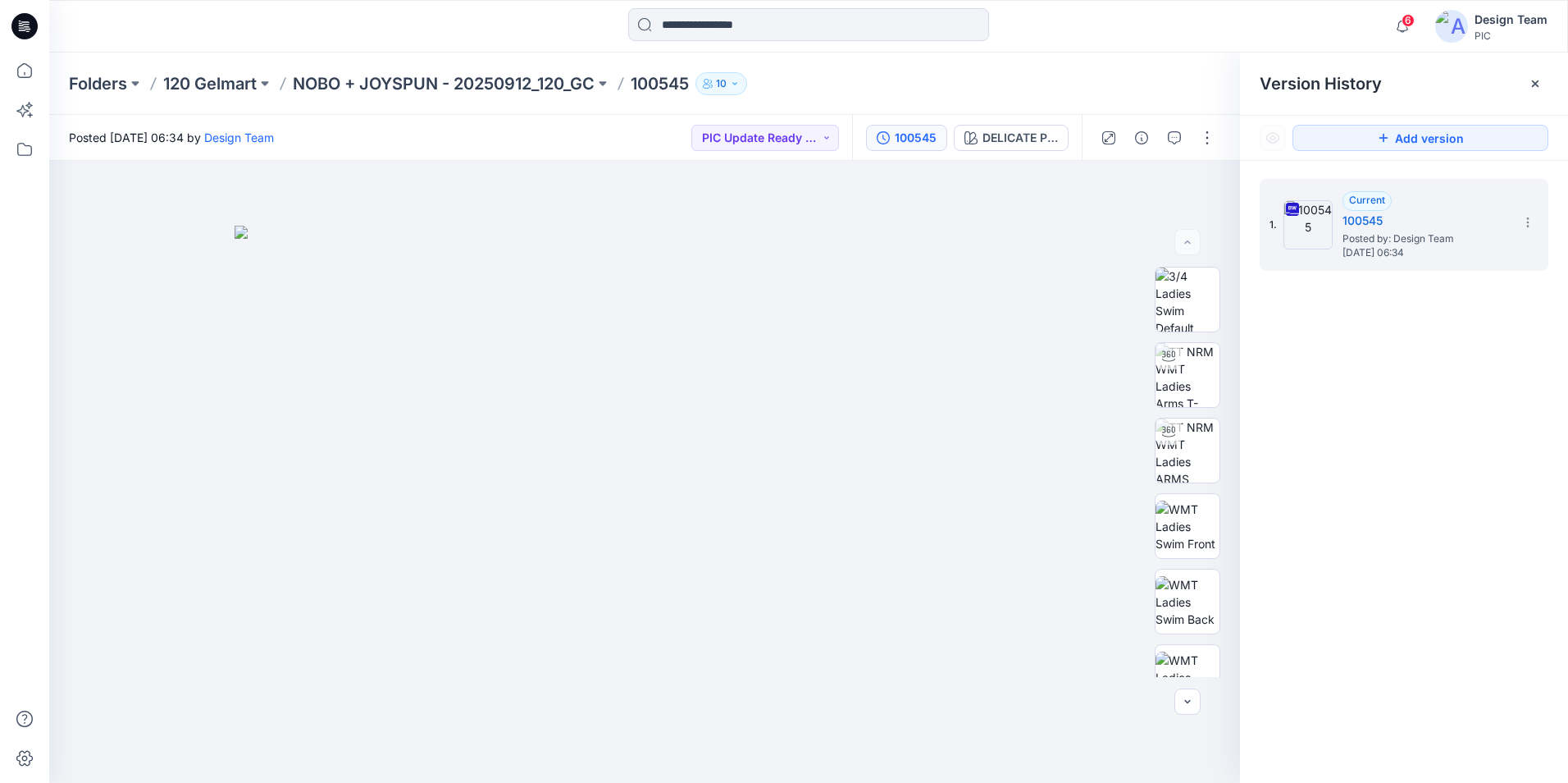
click at [1413, 335] on div "1. Current 100545 Posted by: Design Team Tuesday, September 30, 2025 06:34" at bounding box center [1404, 483] width 328 height 645
click at [30, 71] on icon at bounding box center [25, 70] width 37 height 37
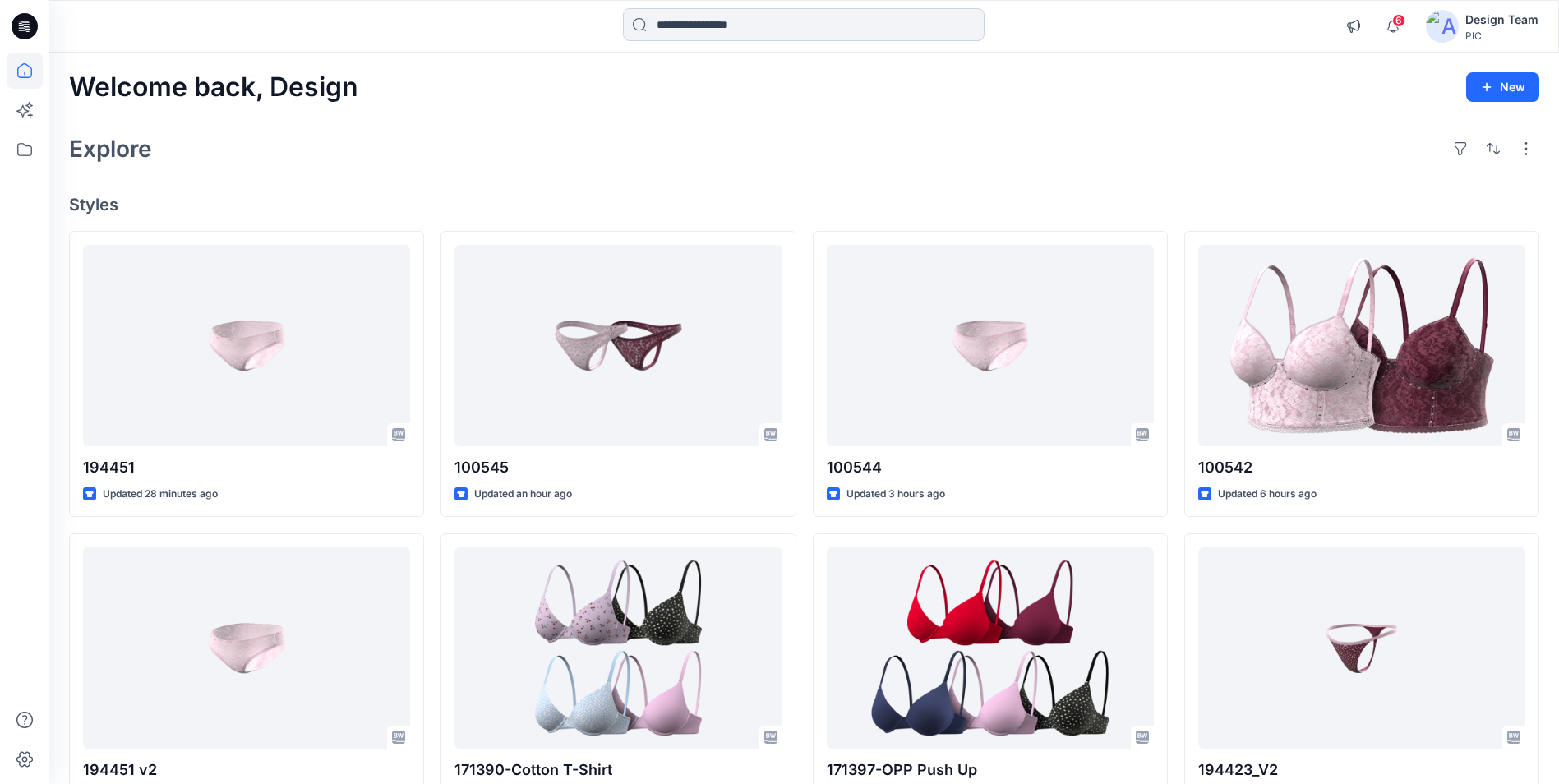
click at [746, 21] on input at bounding box center [803, 25] width 361 height 33
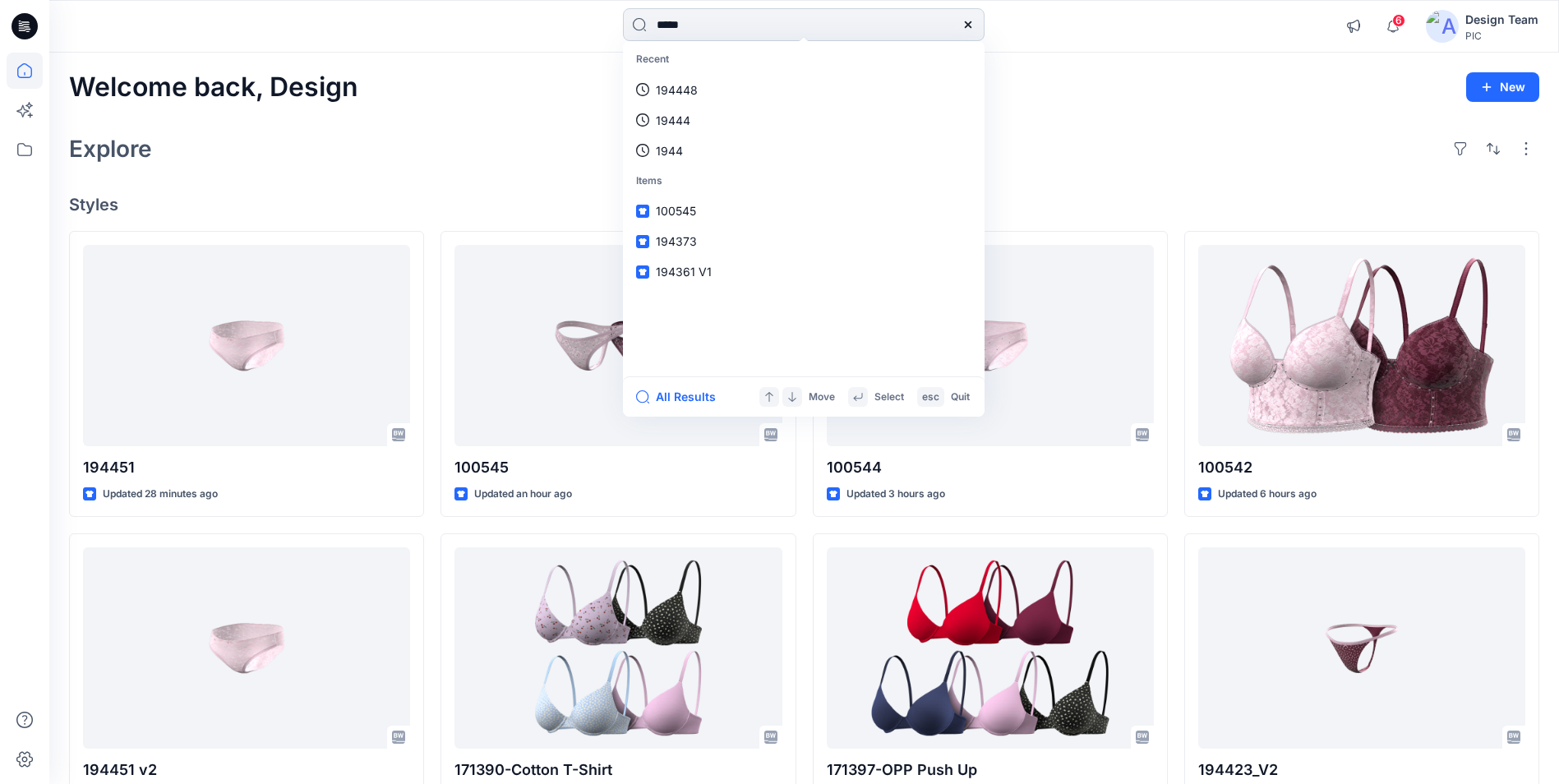
type input "******"
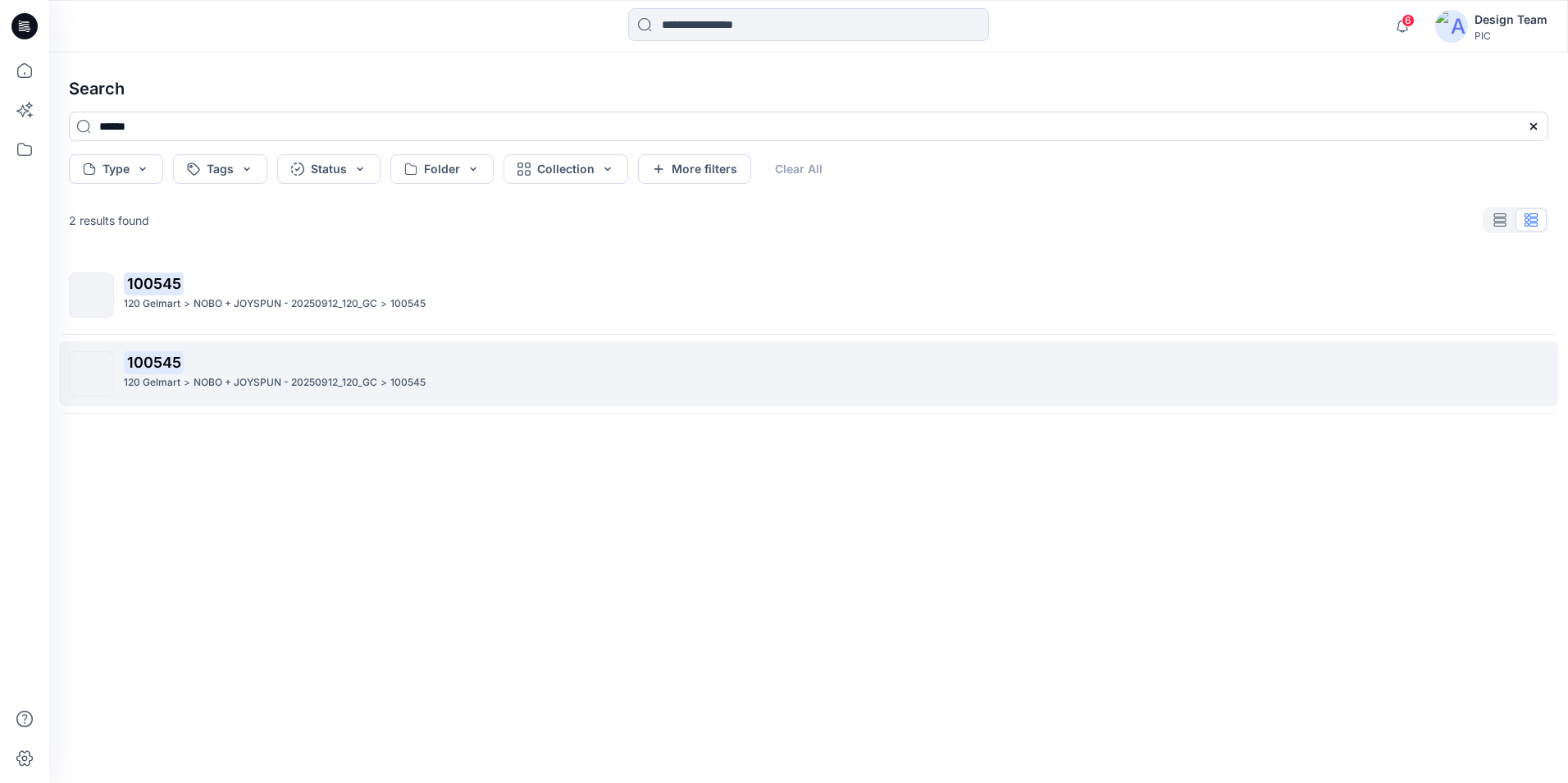
click at [254, 383] on p "NOBO + JOYSPUN - 20250912_120_GC" at bounding box center [285, 383] width 183 height 17
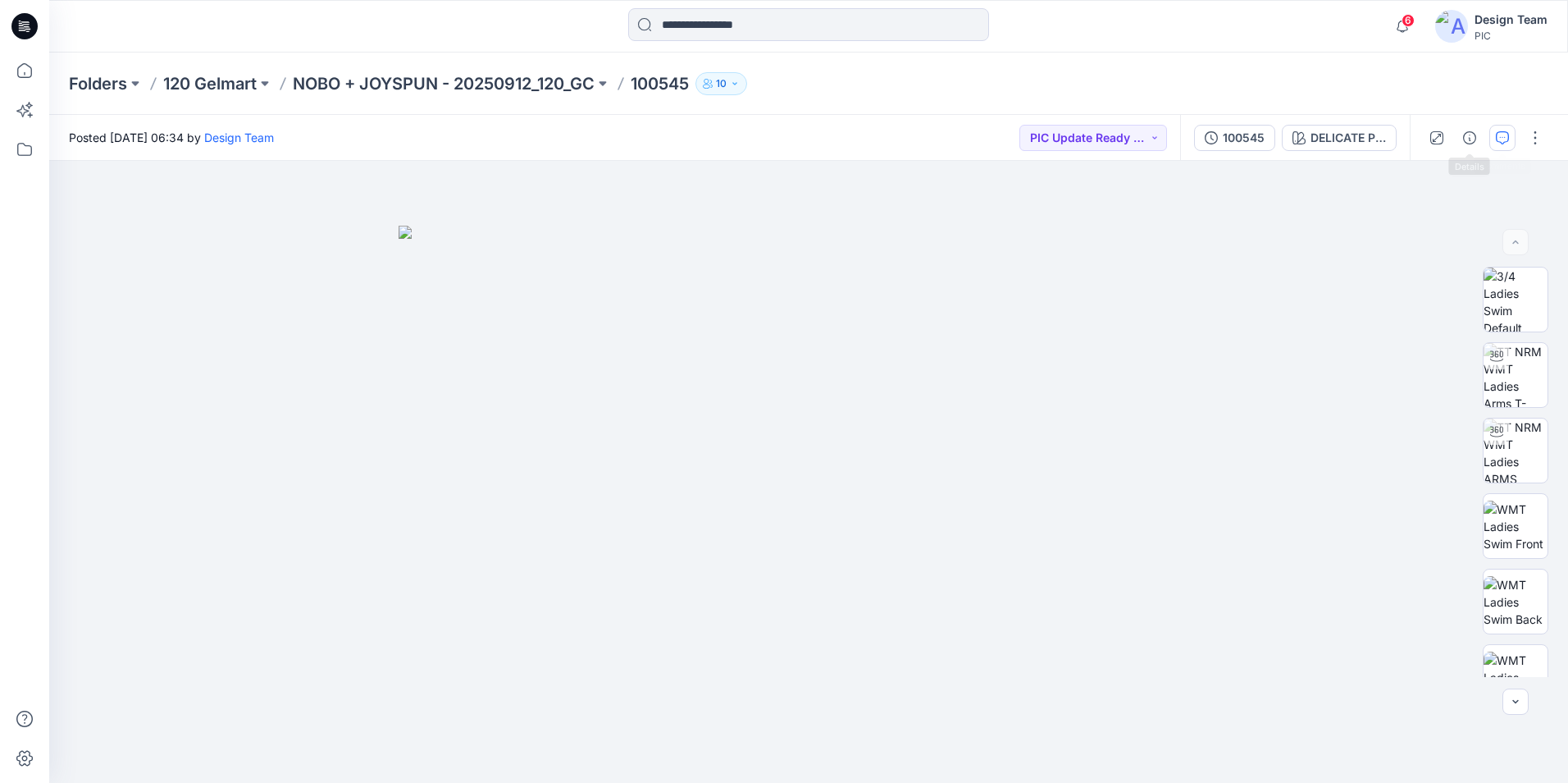
click at [1505, 132] on icon "button" at bounding box center [1502, 138] width 13 height 13
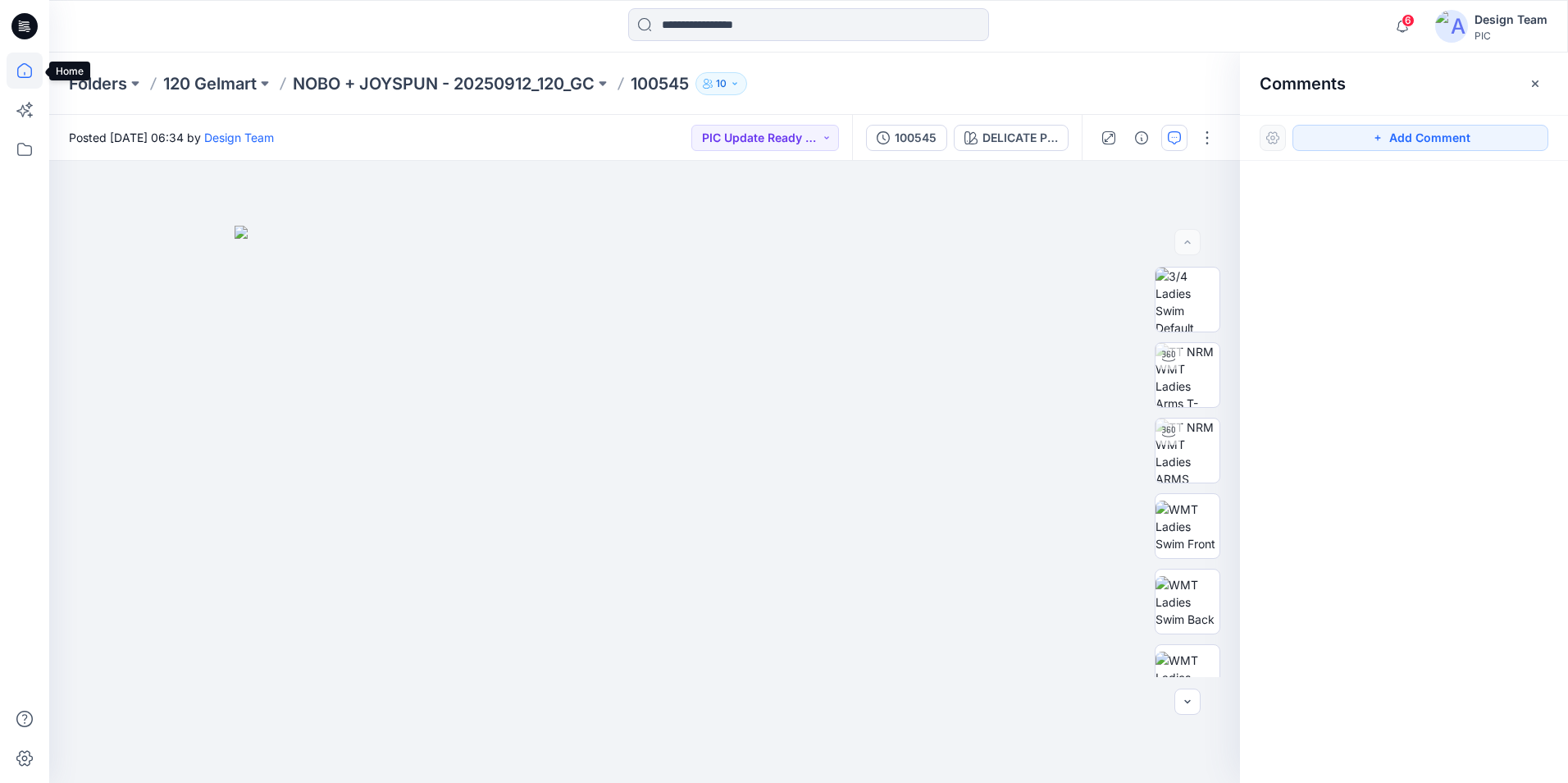
click at [28, 65] on icon at bounding box center [25, 70] width 37 height 37
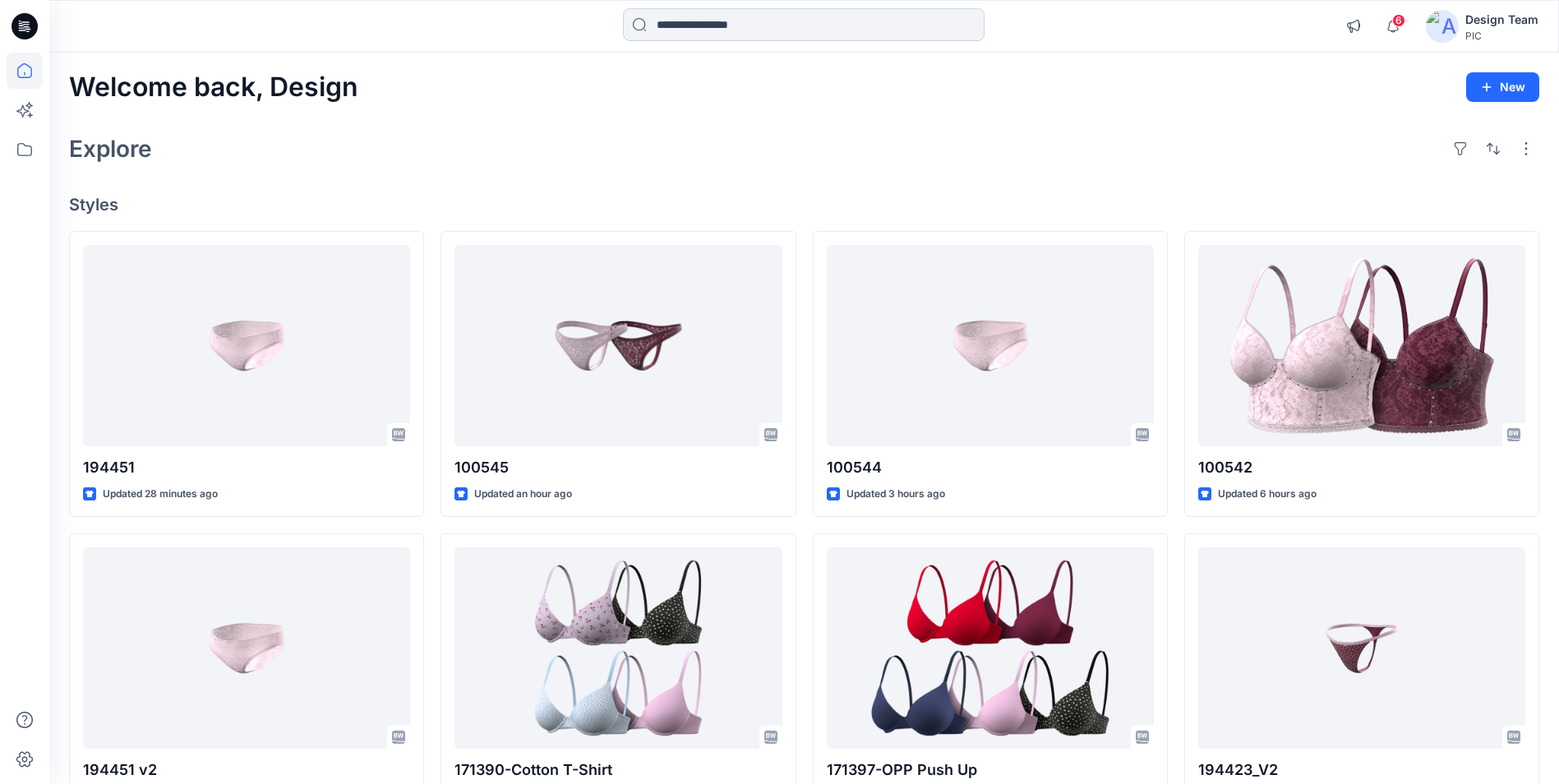
click at [779, 36] on input at bounding box center [803, 25] width 361 height 33
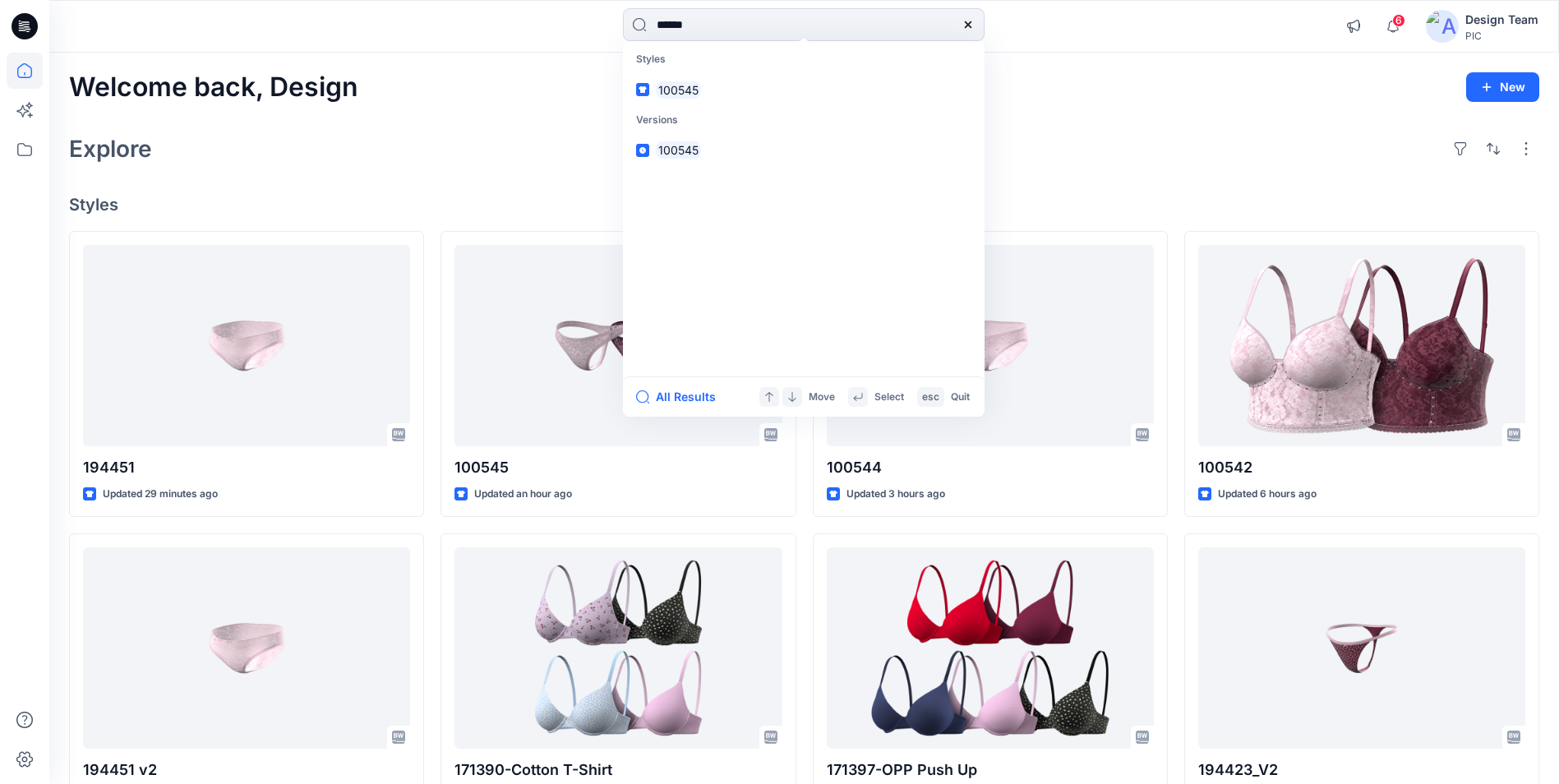
type input "******"
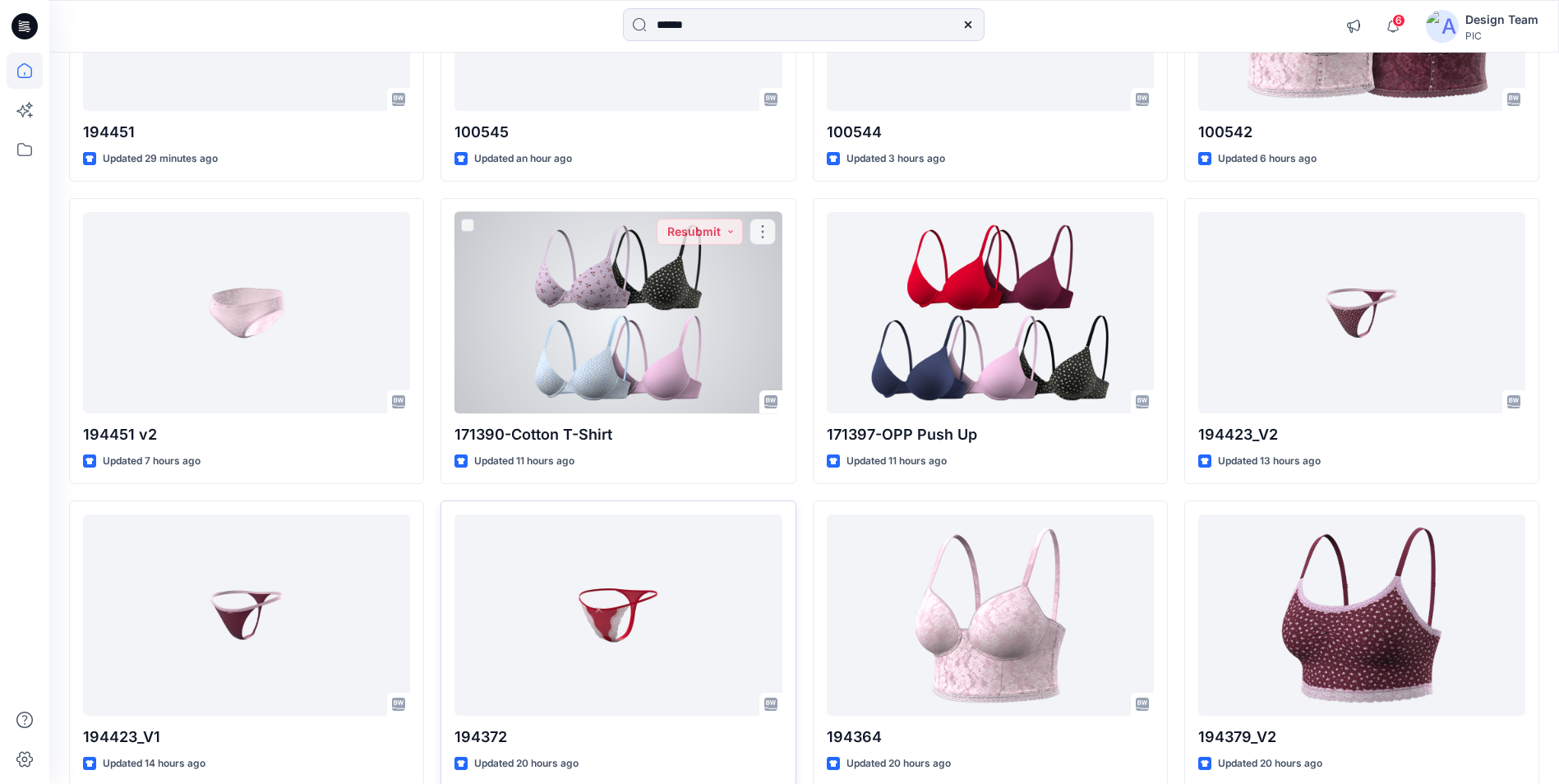
scroll to position [575, 0]
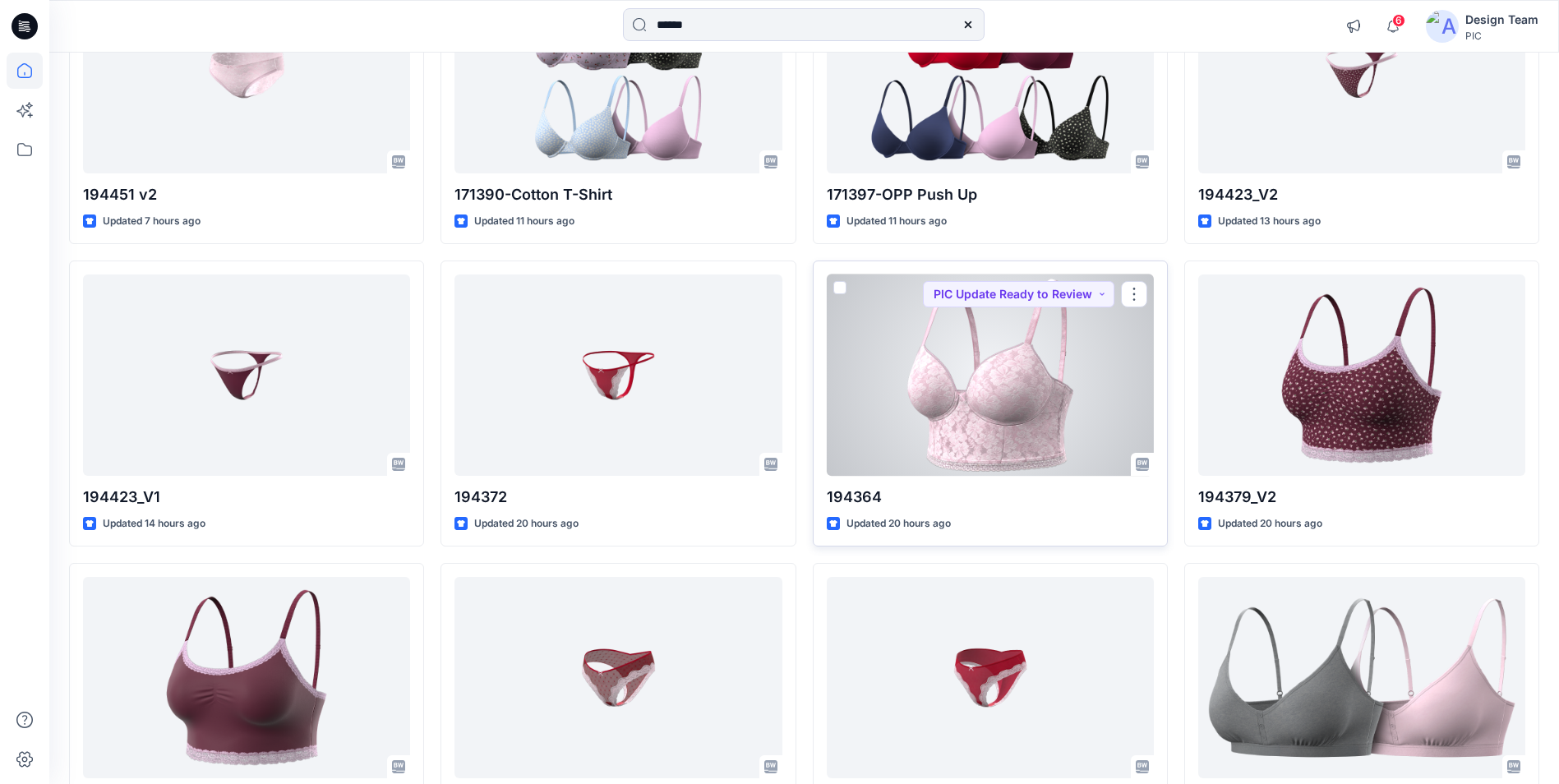
click at [1026, 399] on div at bounding box center [990, 375] width 327 height 202
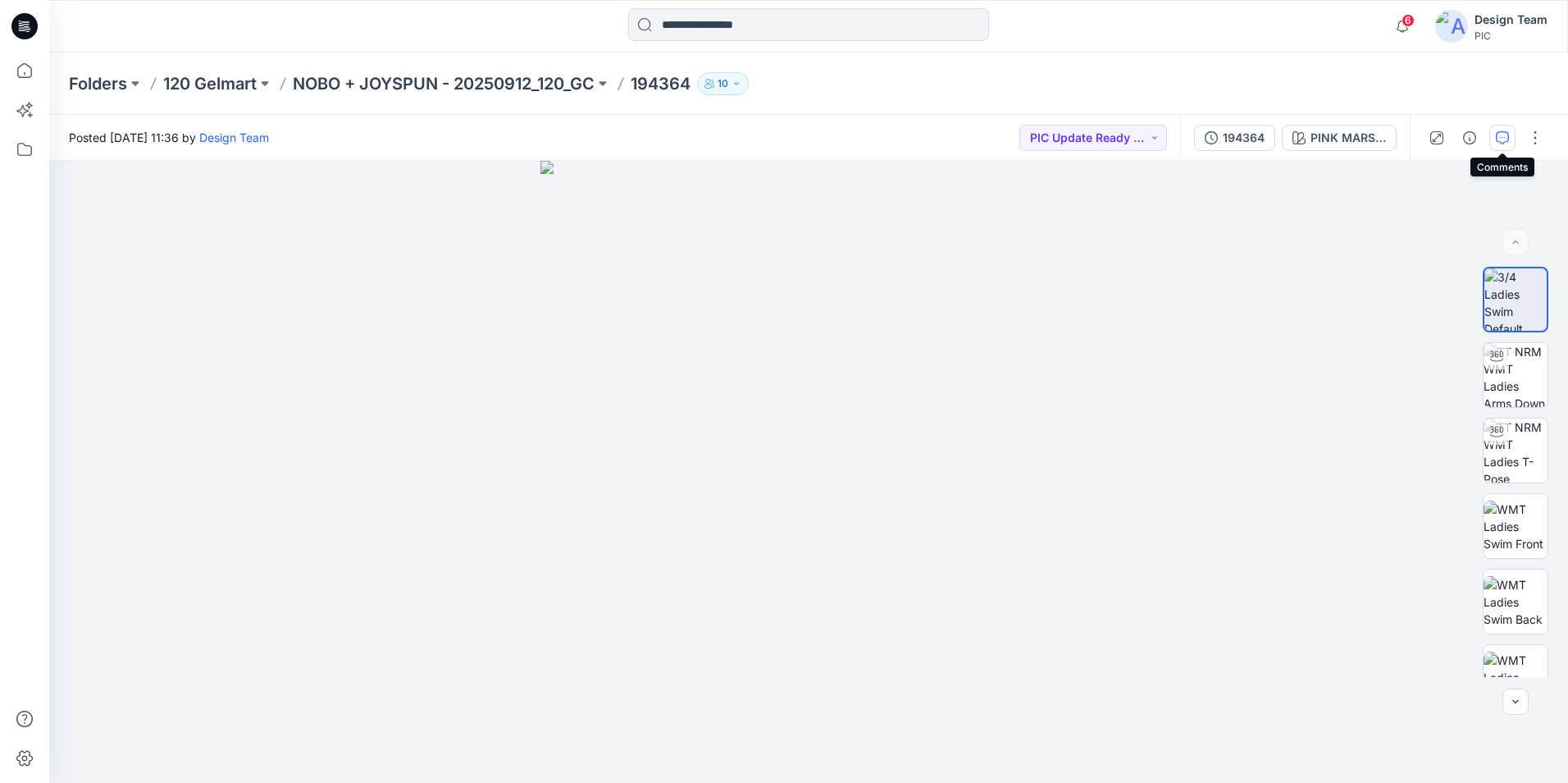
click at [1500, 140] on icon "button" at bounding box center [1502, 138] width 13 height 13
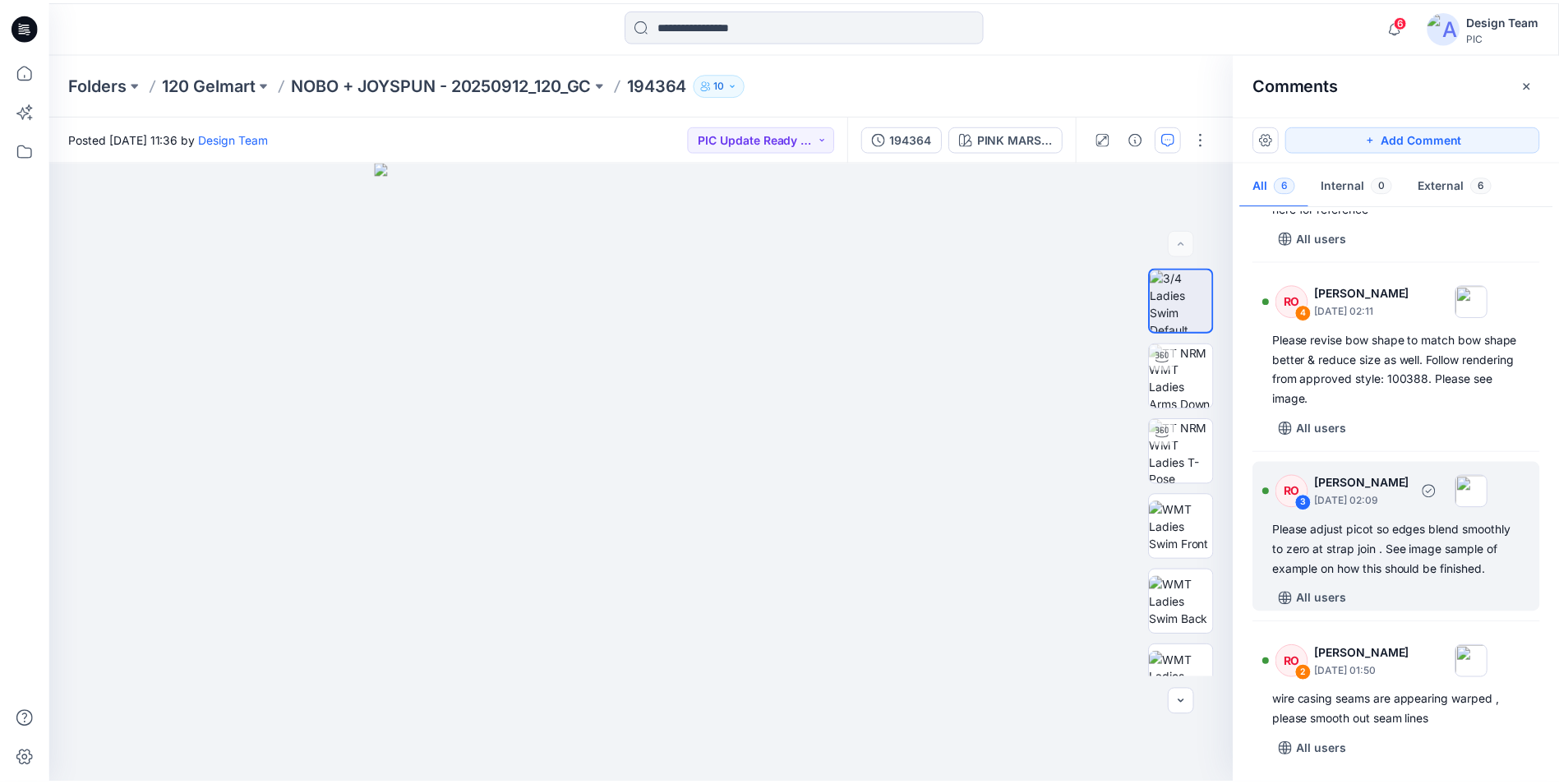
scroll to position [542, 0]
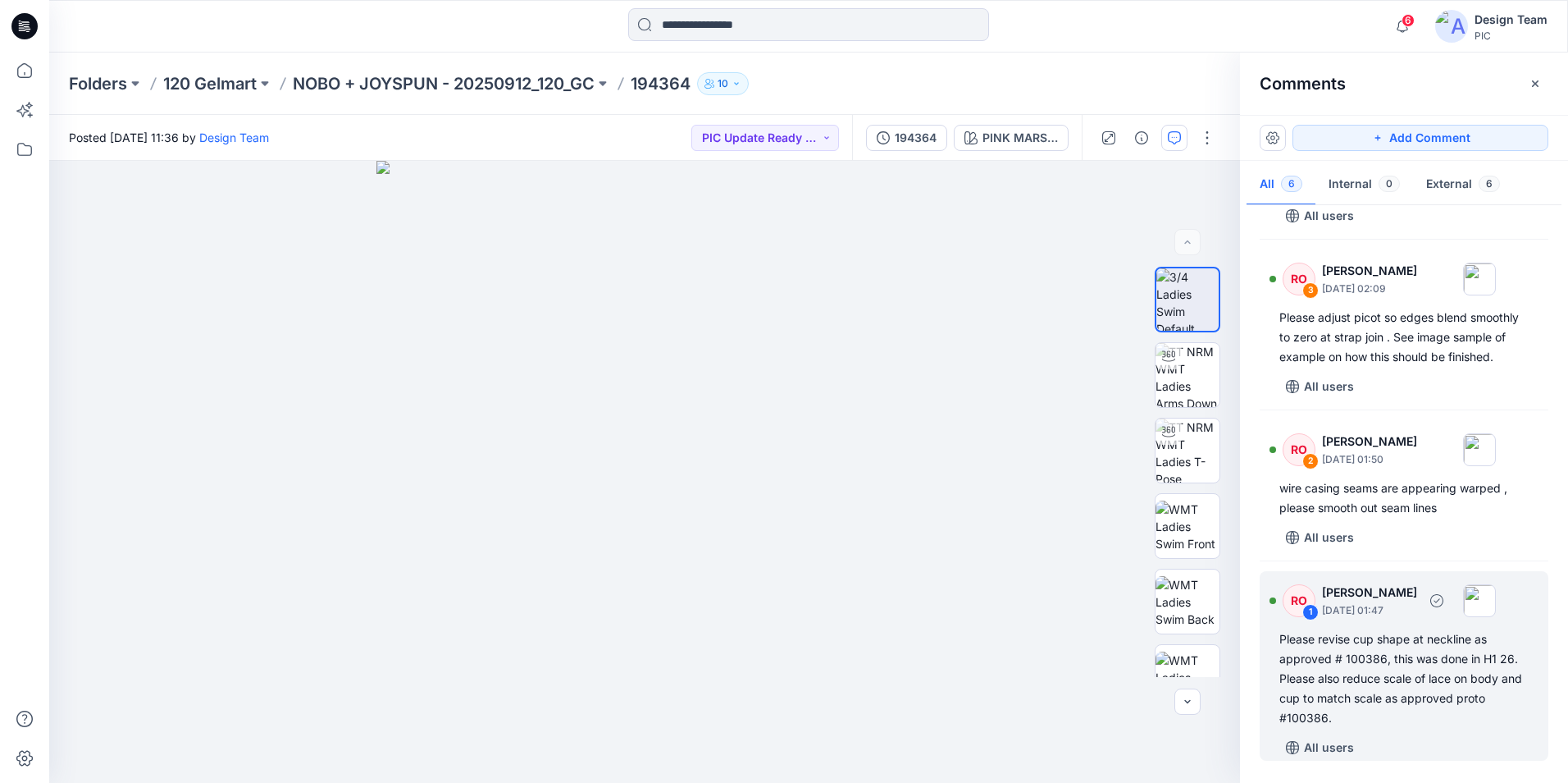
click at [1338, 691] on div "Please revise cup shape at neckline as approved # 100386, this was done in H1 2…" at bounding box center [1404, 679] width 250 height 99
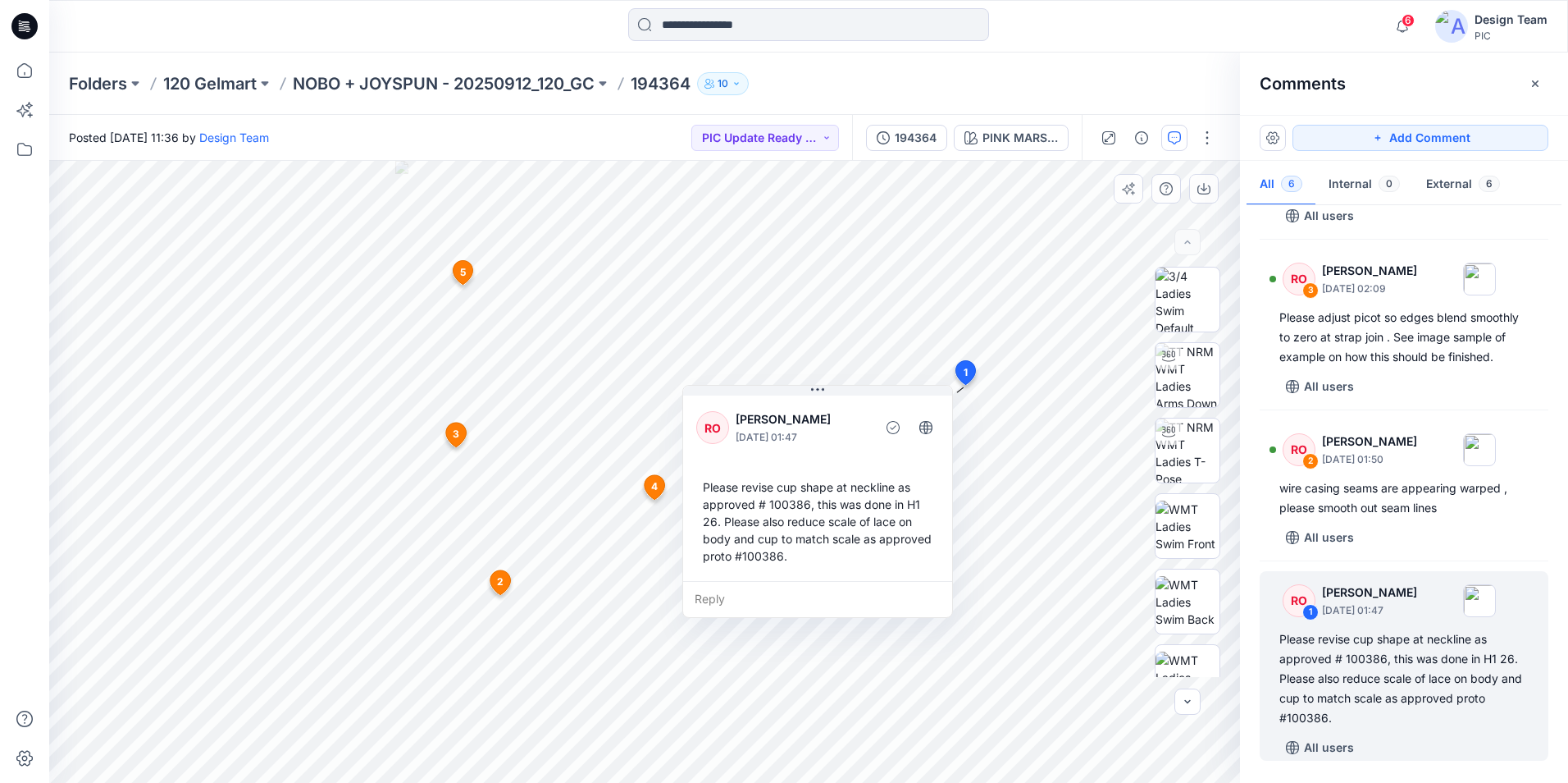
drag, startPoint x: 707, startPoint y: 521, endPoint x: 723, endPoint y: 525, distance: 16.5
click at [723, 525] on div "Please revise cup shape at neckline as approved # 100386, this was done in H1 2…" at bounding box center [818, 521] width 243 height 99
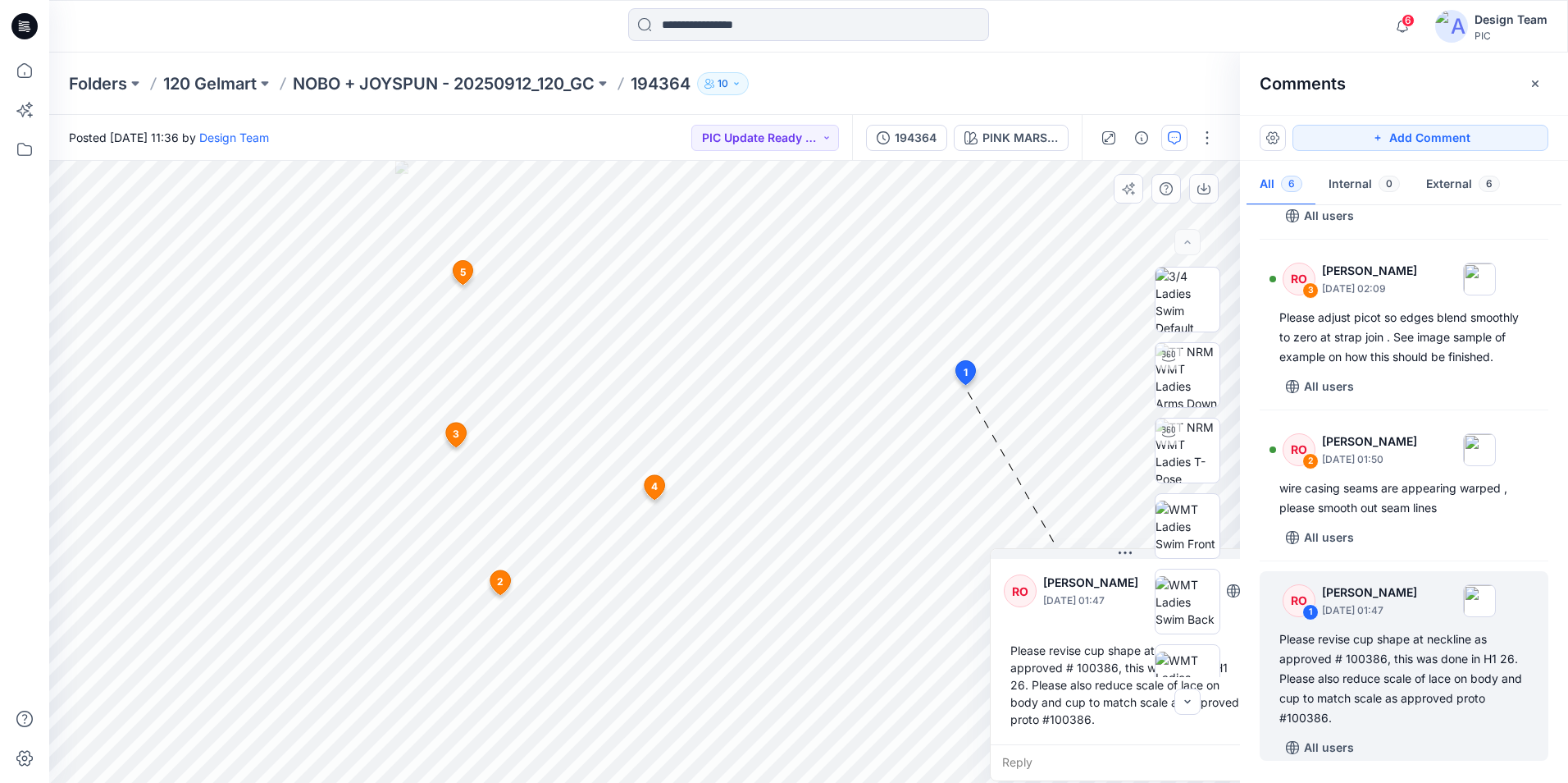
drag, startPoint x: 778, startPoint y: 403, endPoint x: 1053, endPoint y: 542, distance: 308.1
click at [1083, 550] on div "RO Raquel Ortiz September 30, 2025 01:47 Please revise cup shape at neckline as…" at bounding box center [1125, 664] width 271 height 233
click at [1072, 766] on div "Reply" at bounding box center [1123, 762] width 269 height 37
click at [28, 81] on icon at bounding box center [25, 70] width 37 height 37
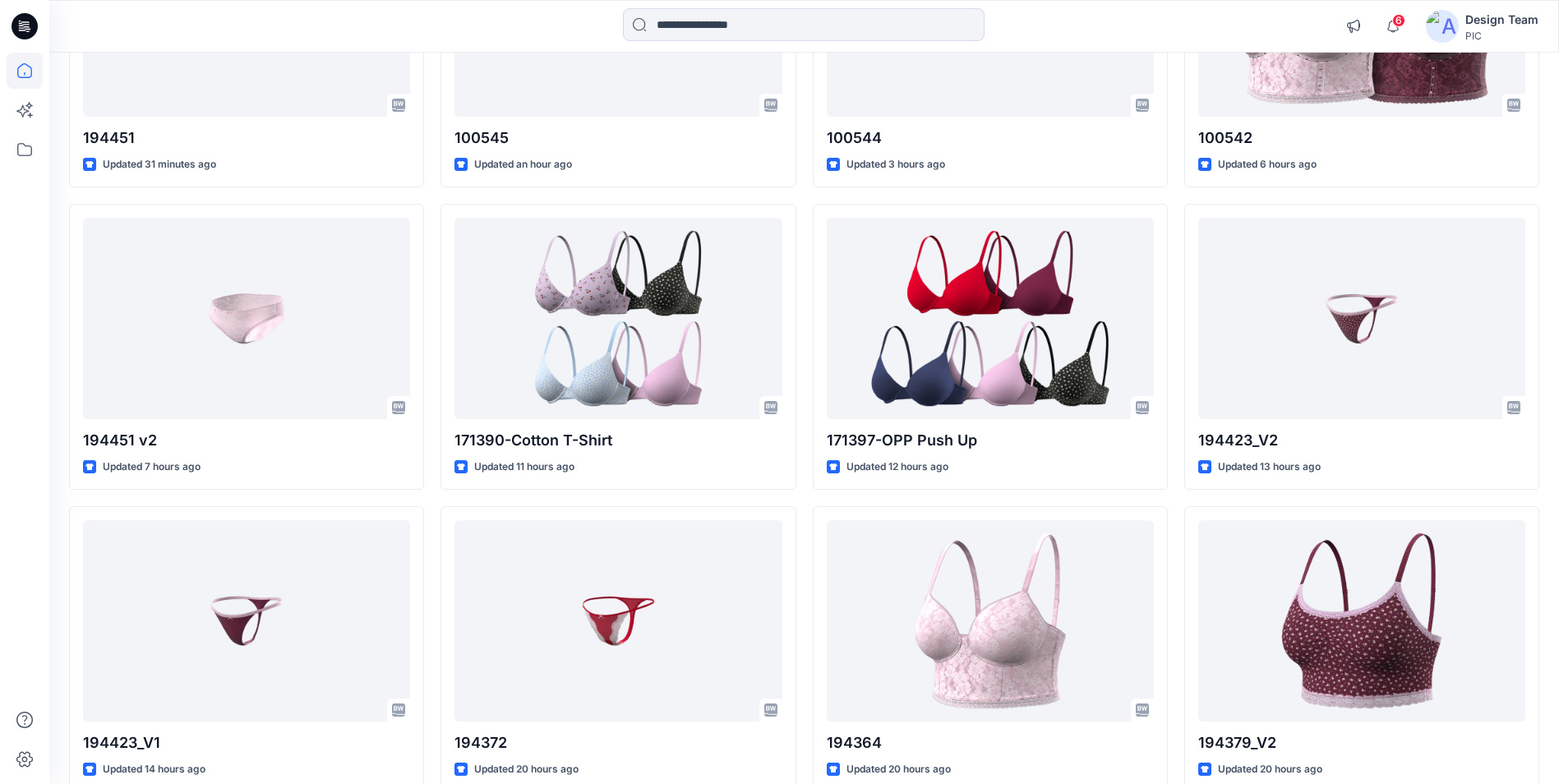
scroll to position [504, 0]
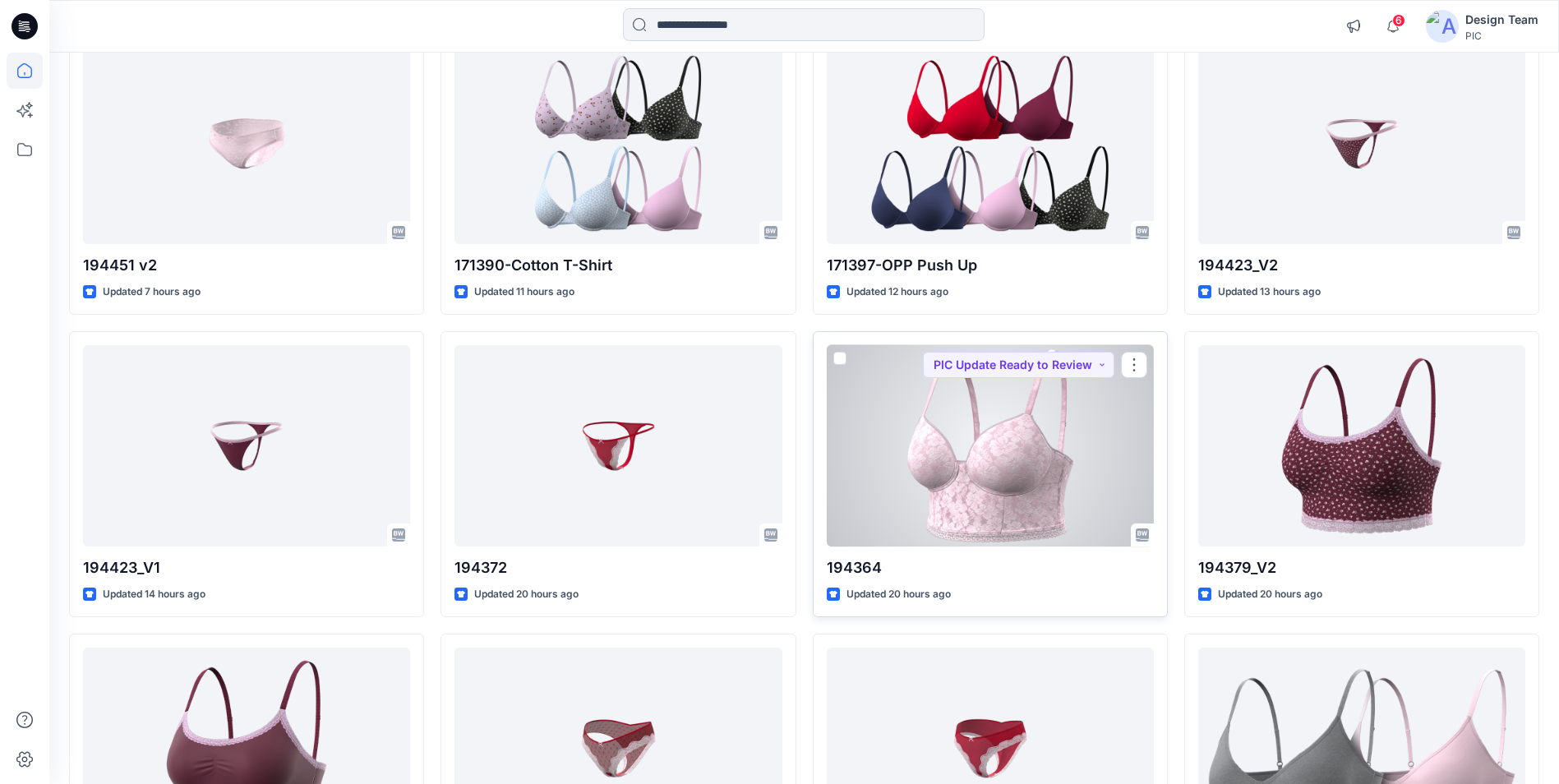
click at [983, 501] on div at bounding box center [990, 446] width 327 height 202
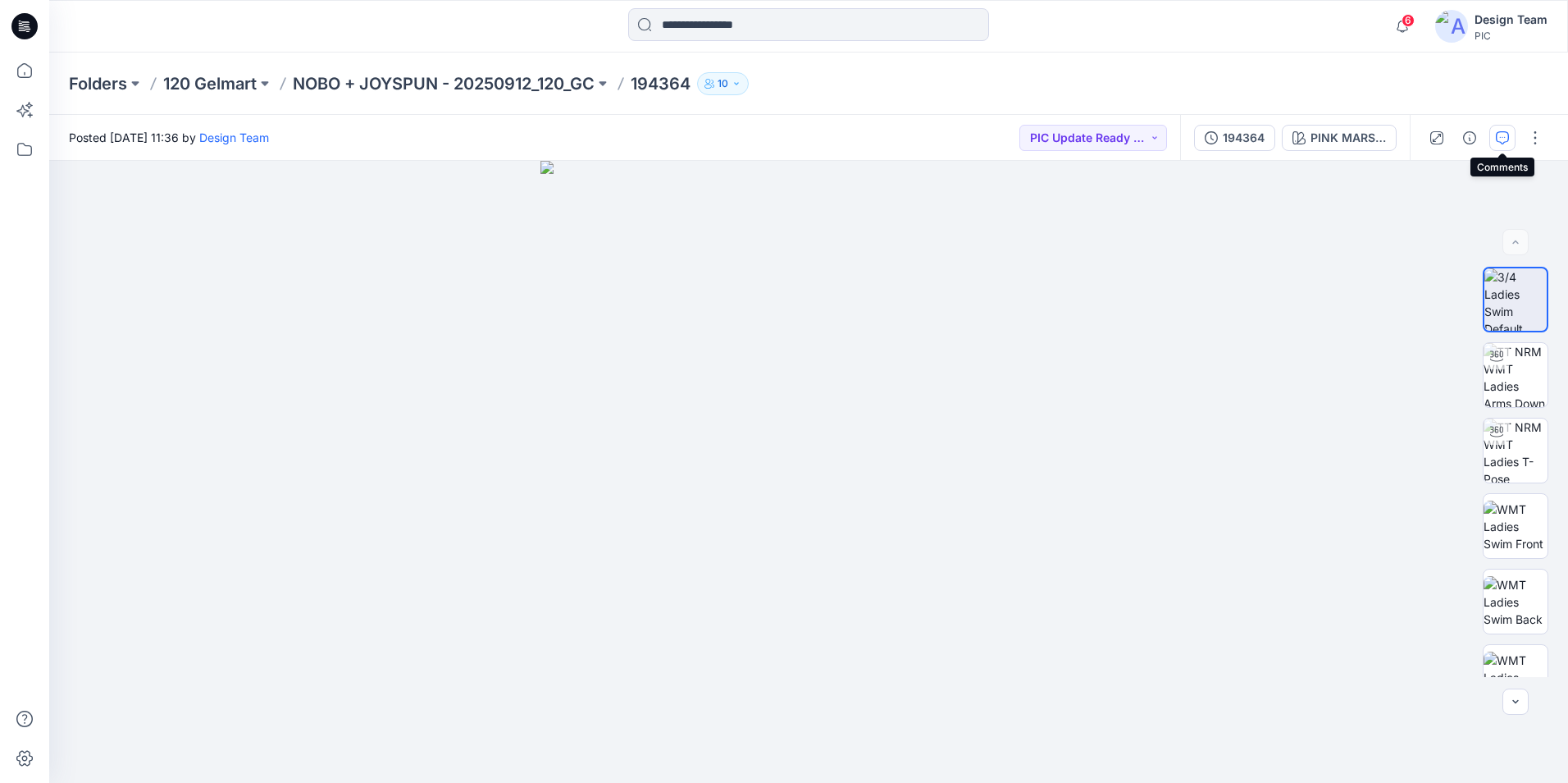
click at [1500, 133] on icon "button" at bounding box center [1502, 138] width 13 height 13
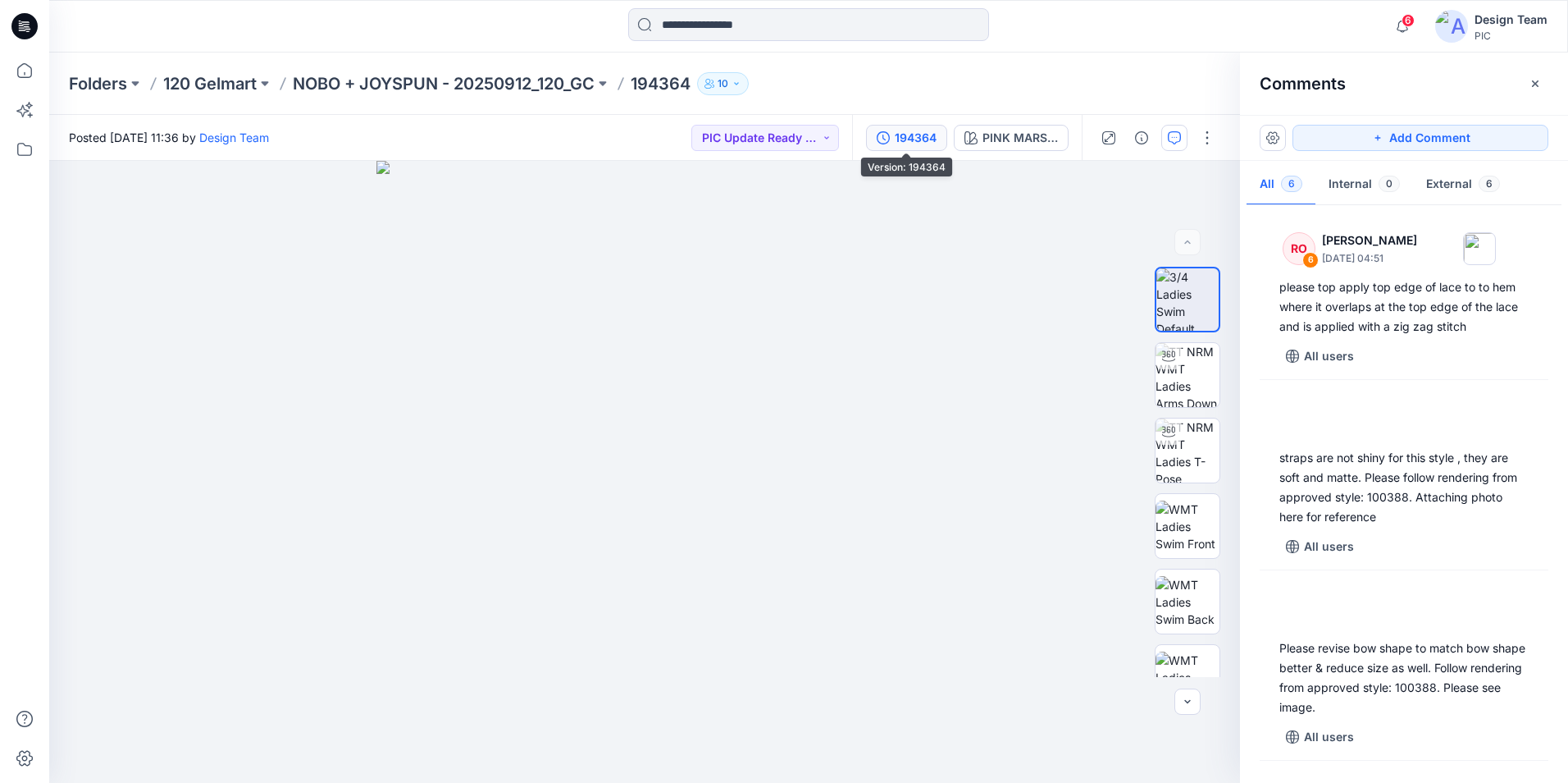
click at [890, 138] on button "194364" at bounding box center [907, 138] width 81 height 26
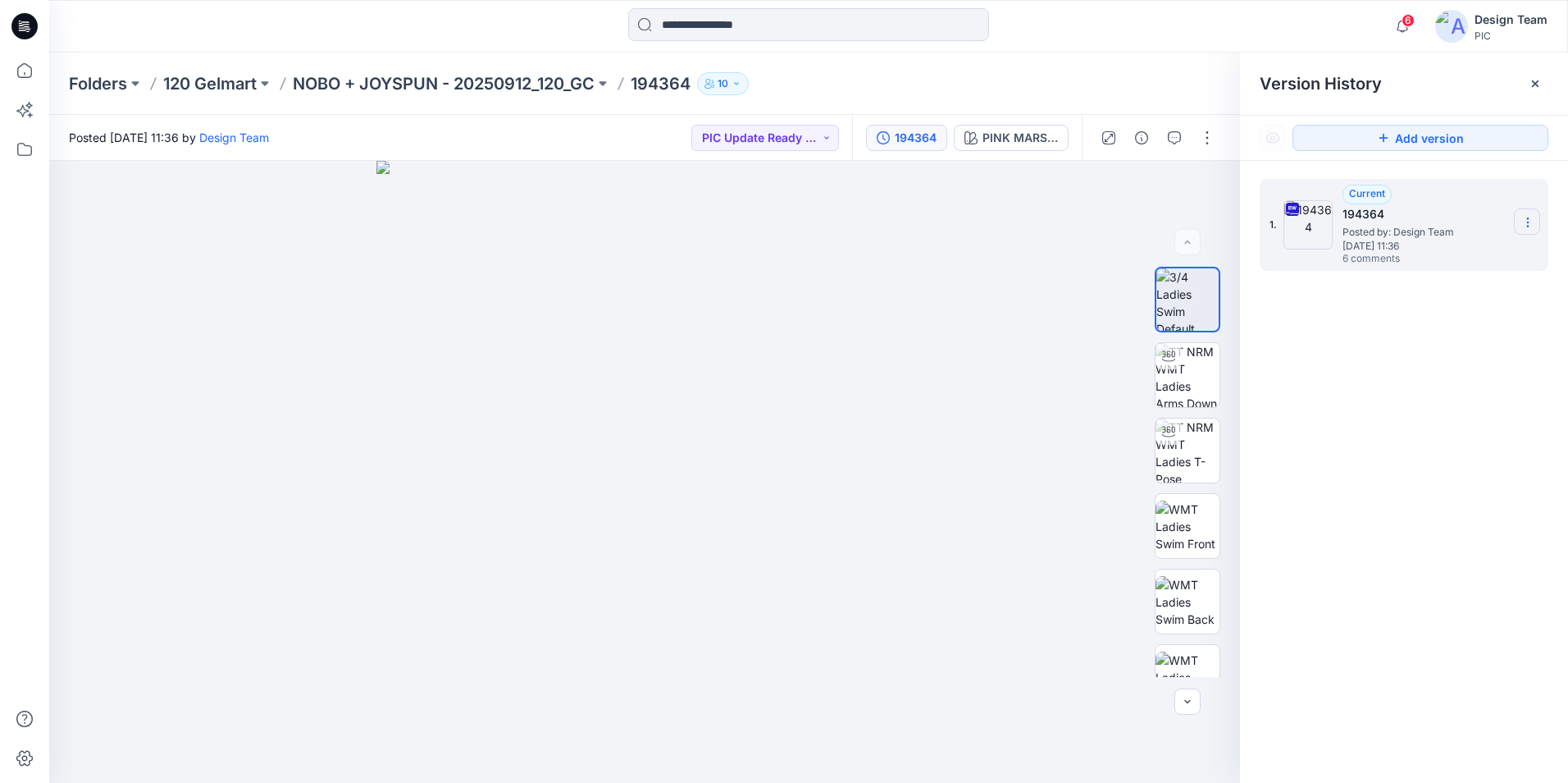
click at [1525, 231] on section at bounding box center [1526, 221] width 26 height 26
click at [1422, 260] on span "Download Source BW File" at bounding box center [1445, 254] width 138 height 20
click at [1350, 640] on div "1. Current 194364 Posted by: Design Team Monday, September 29, 2025 11:36 6 com…" at bounding box center [1404, 483] width 328 height 645
click at [25, 66] on icon at bounding box center [25, 70] width 37 height 37
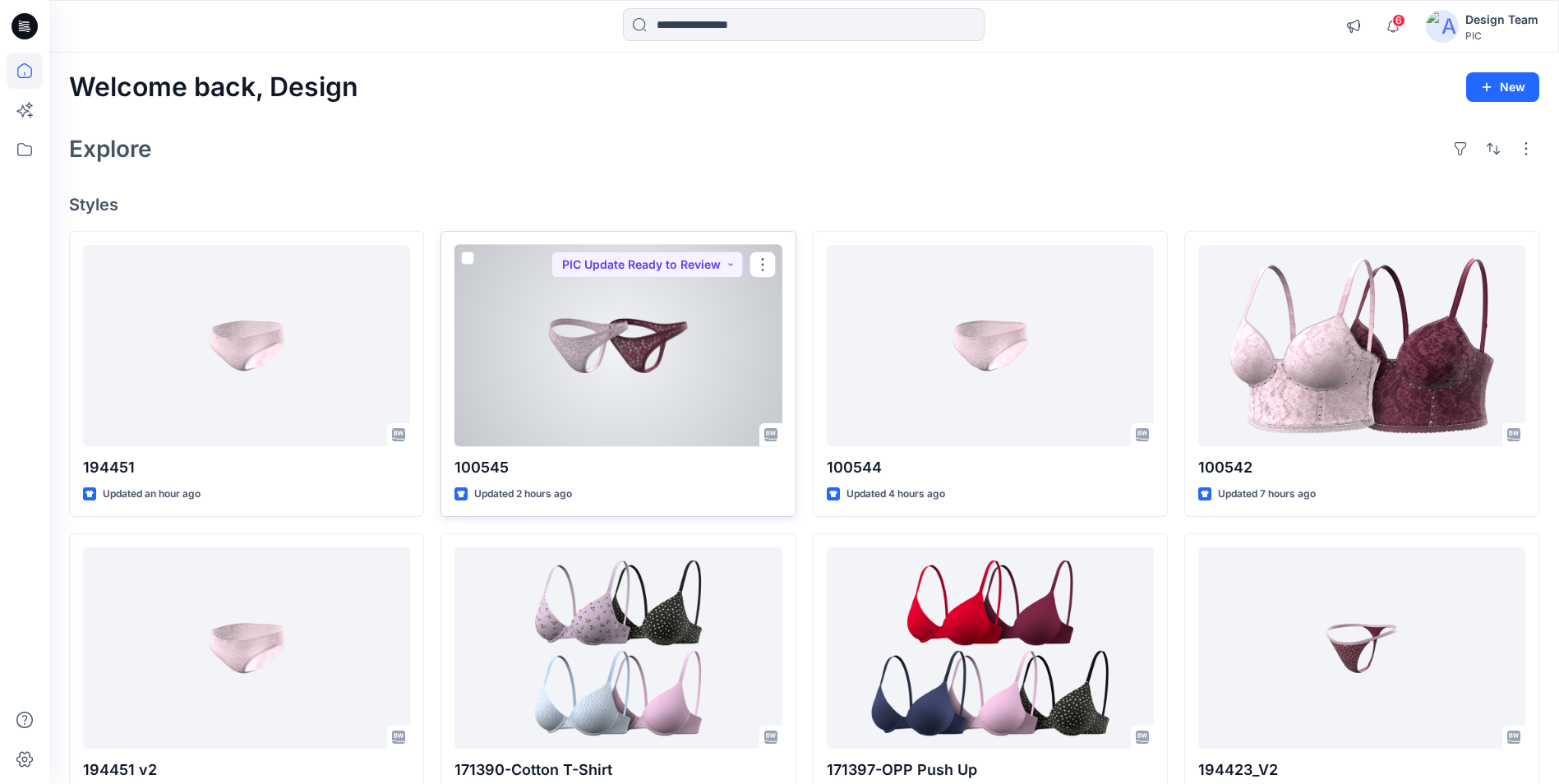
click at [674, 351] on div at bounding box center [617, 345] width 327 height 202
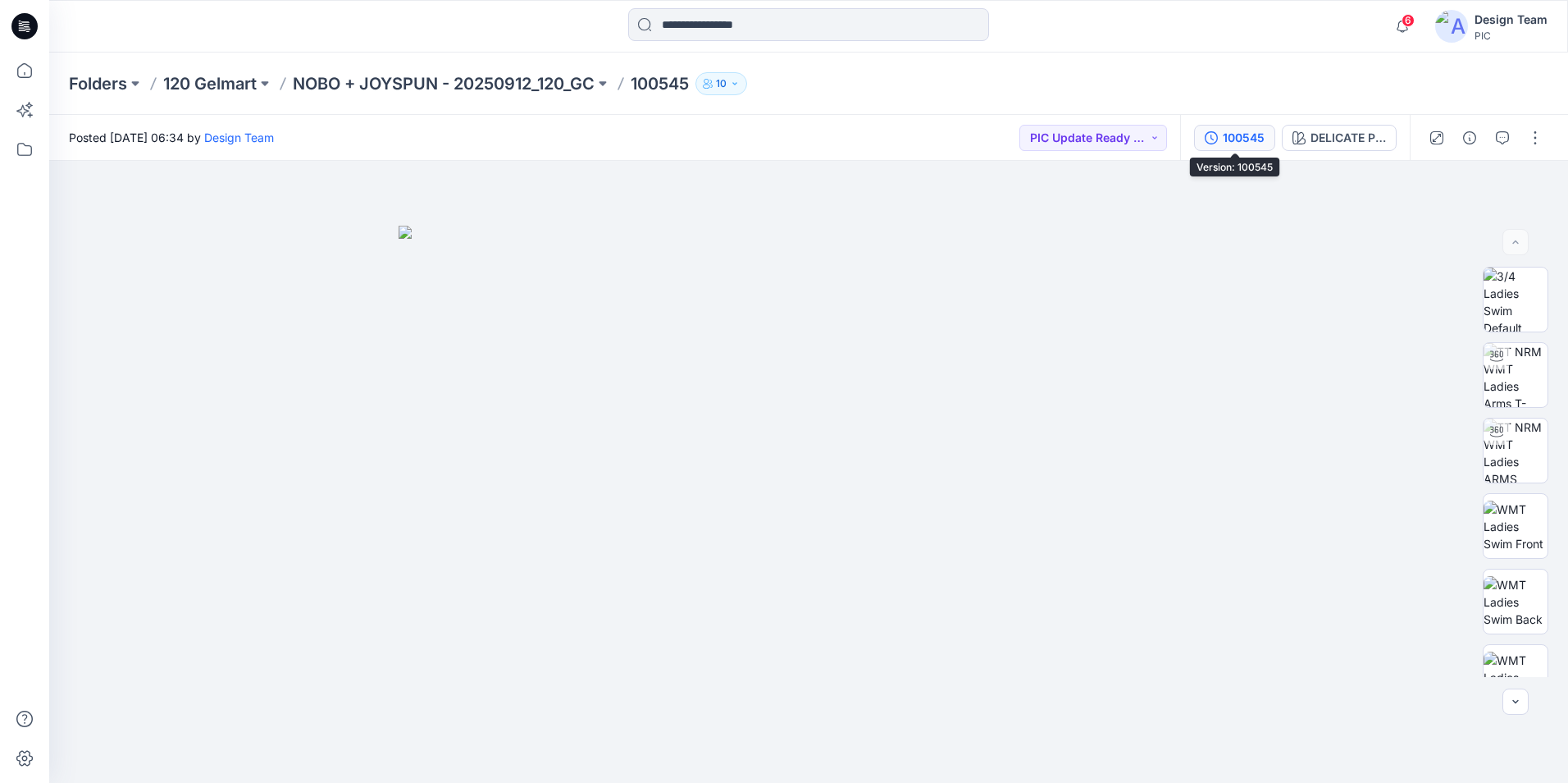
click at [1245, 147] on button "100545" at bounding box center [1235, 138] width 81 height 26
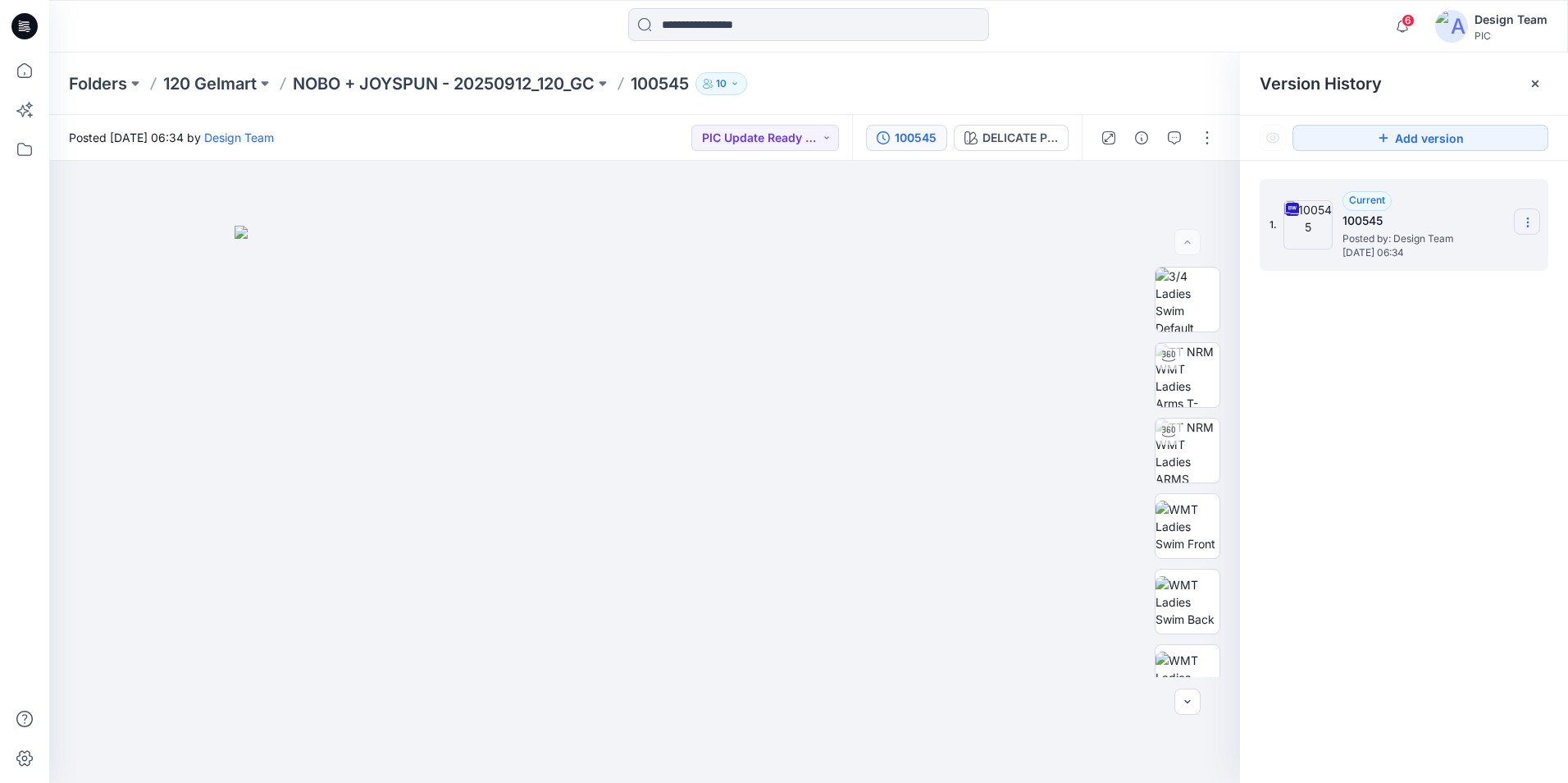
click at [1524, 223] on icon at bounding box center [1527, 222] width 13 height 13
click at [1436, 249] on span "Download Source BW File" at bounding box center [1445, 254] width 138 height 20
click at [24, 64] on icon at bounding box center [24, 70] width 14 height 14
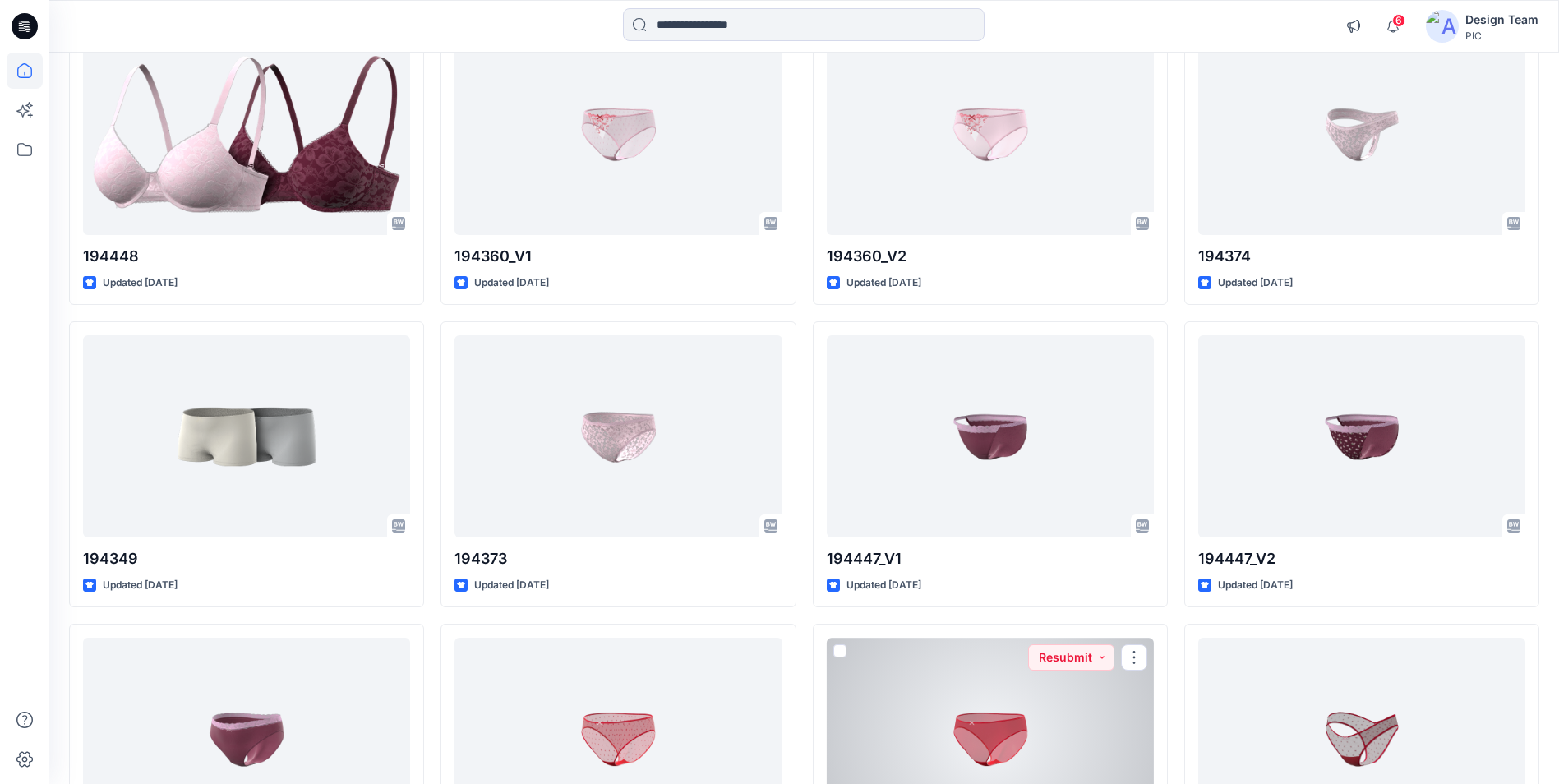
scroll to position [3800, 0]
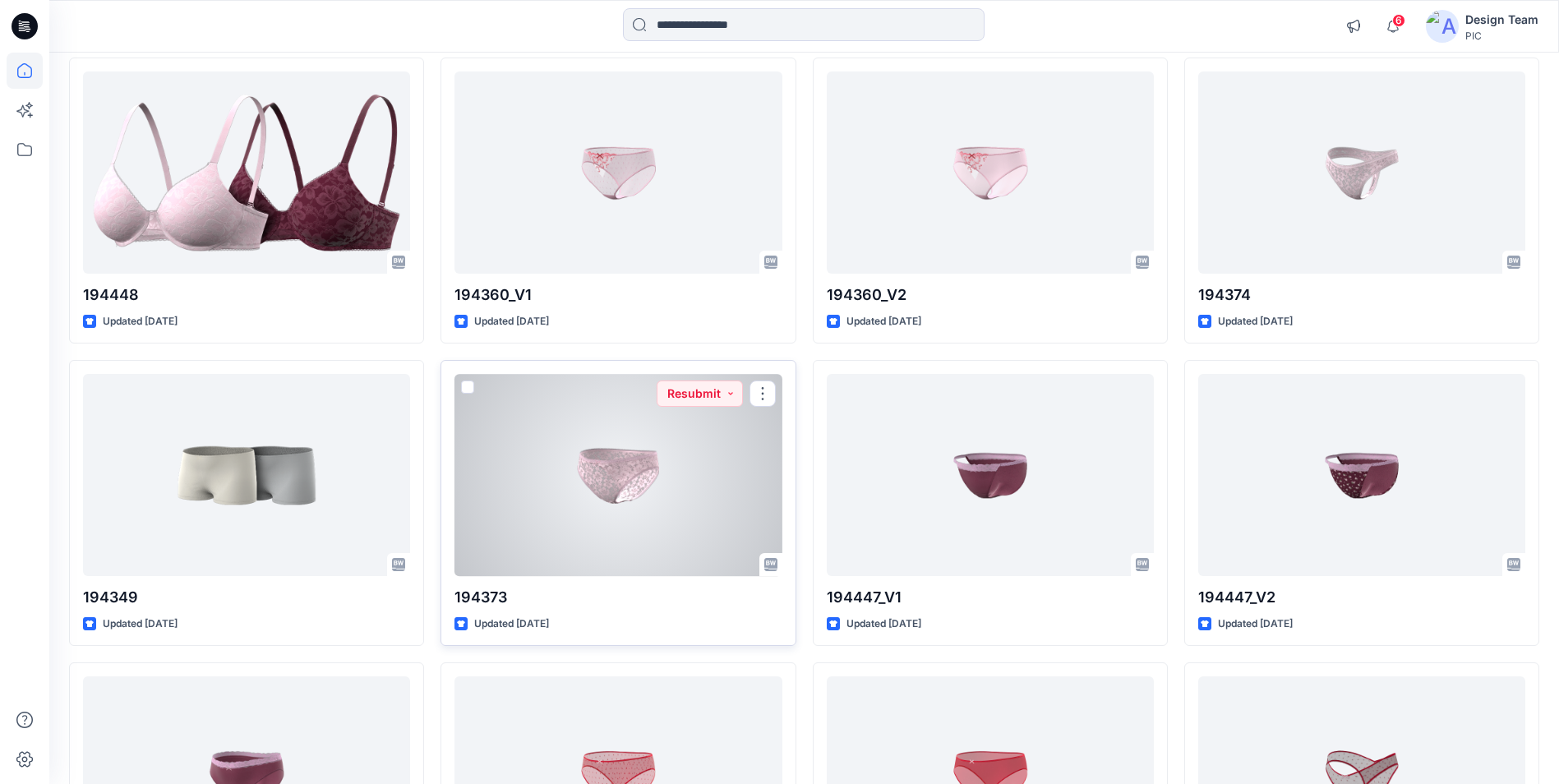
click at [701, 483] on div at bounding box center [617, 474] width 327 height 202
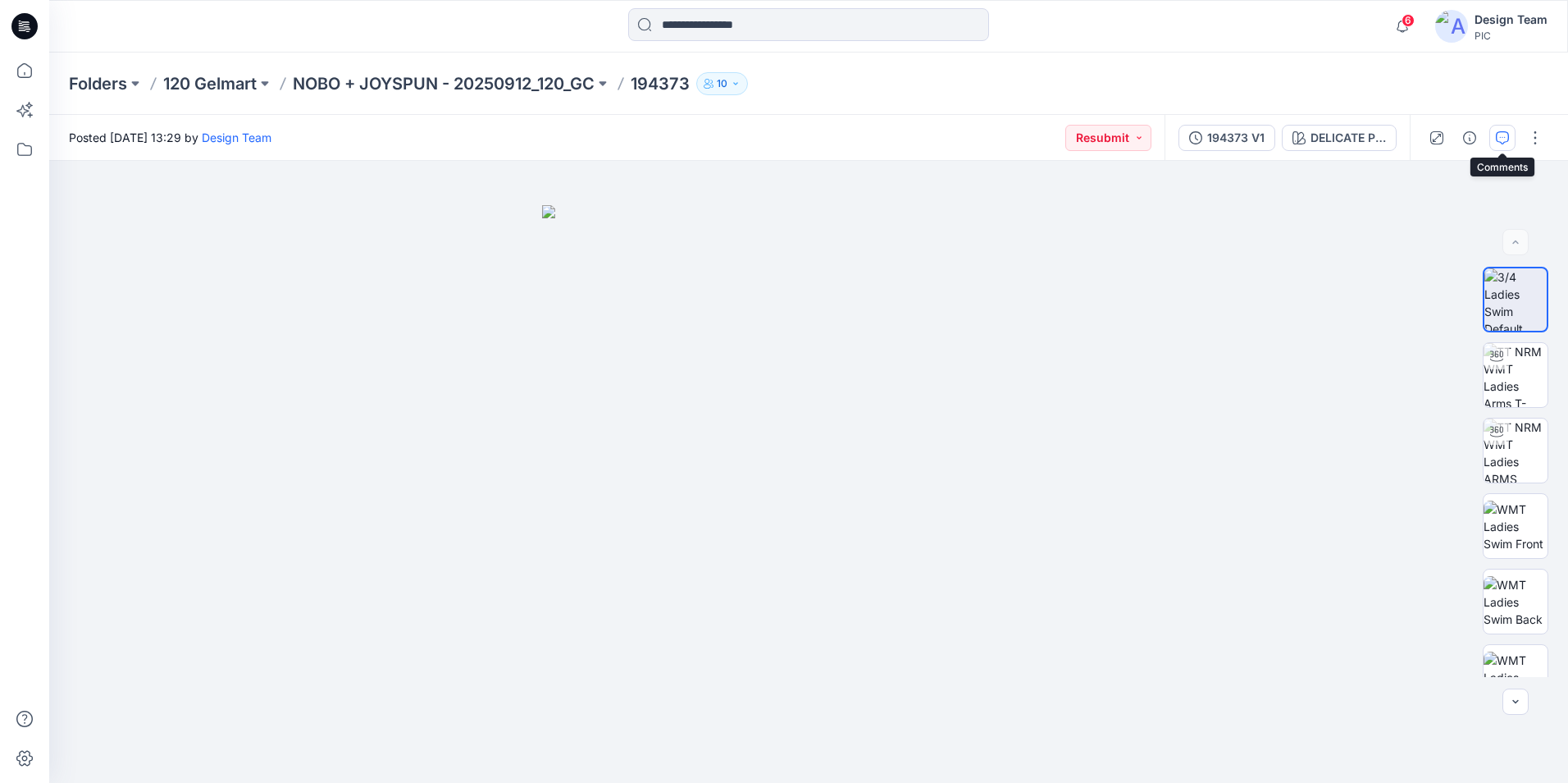
click at [1494, 140] on button "button" at bounding box center [1502, 138] width 26 height 26
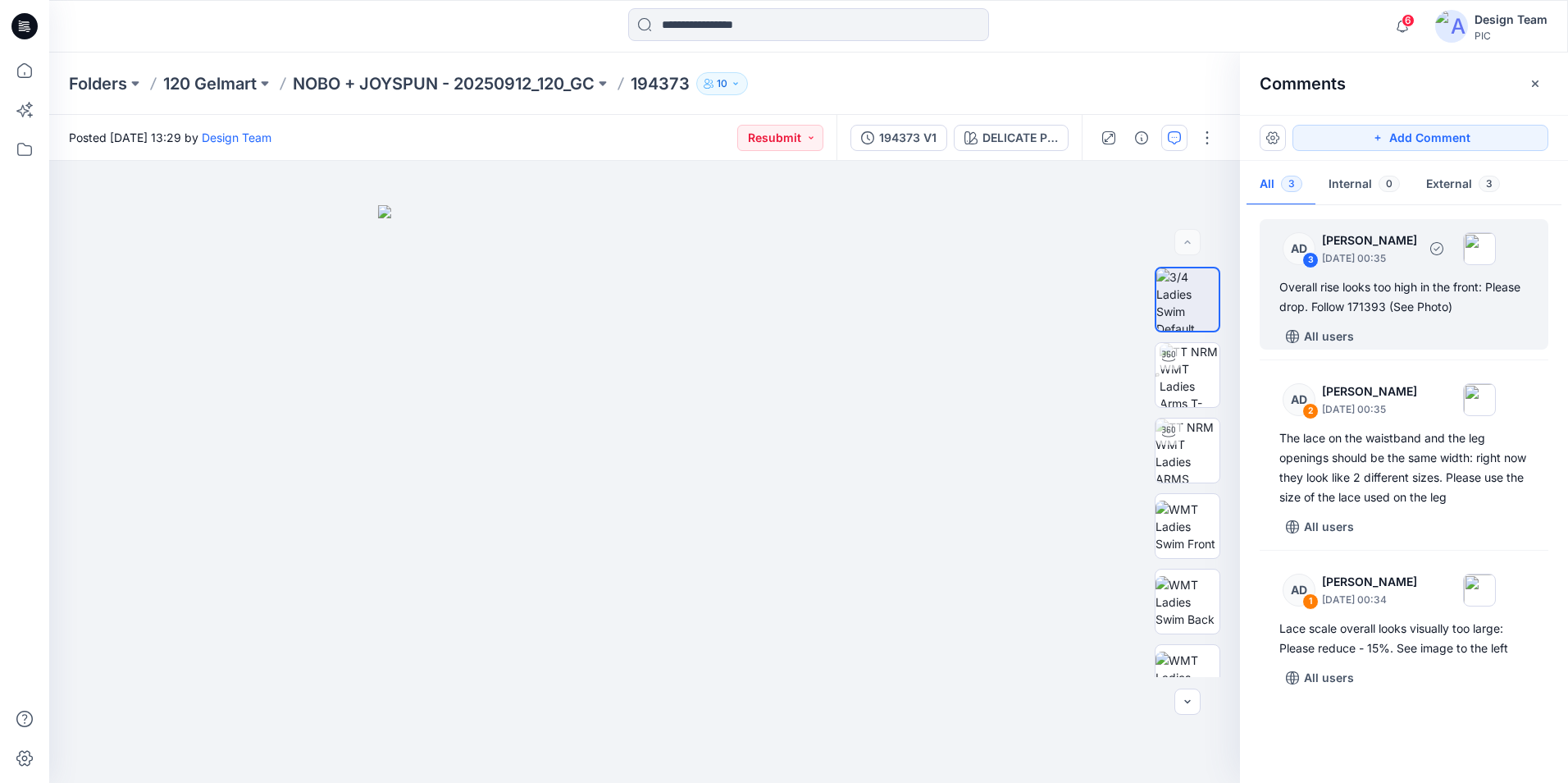
click at [1315, 290] on div "Overall rise looks too high in the front: Please drop. Follow 171393 (See Photo)" at bounding box center [1404, 297] width 250 height 39
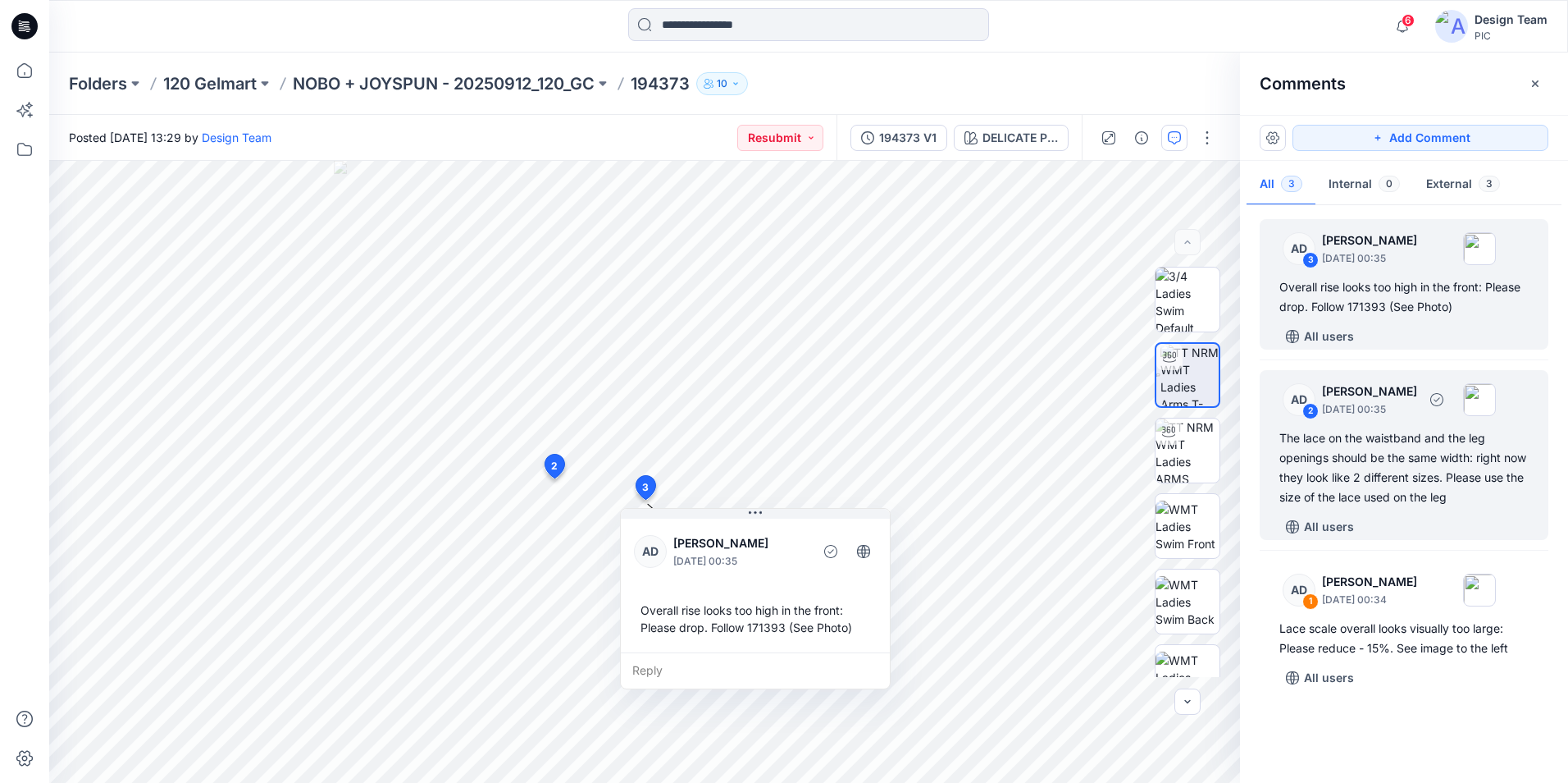
click at [1375, 431] on div "The lace on the waistband and the leg openings should be the same width: right …" at bounding box center [1404, 467] width 250 height 79
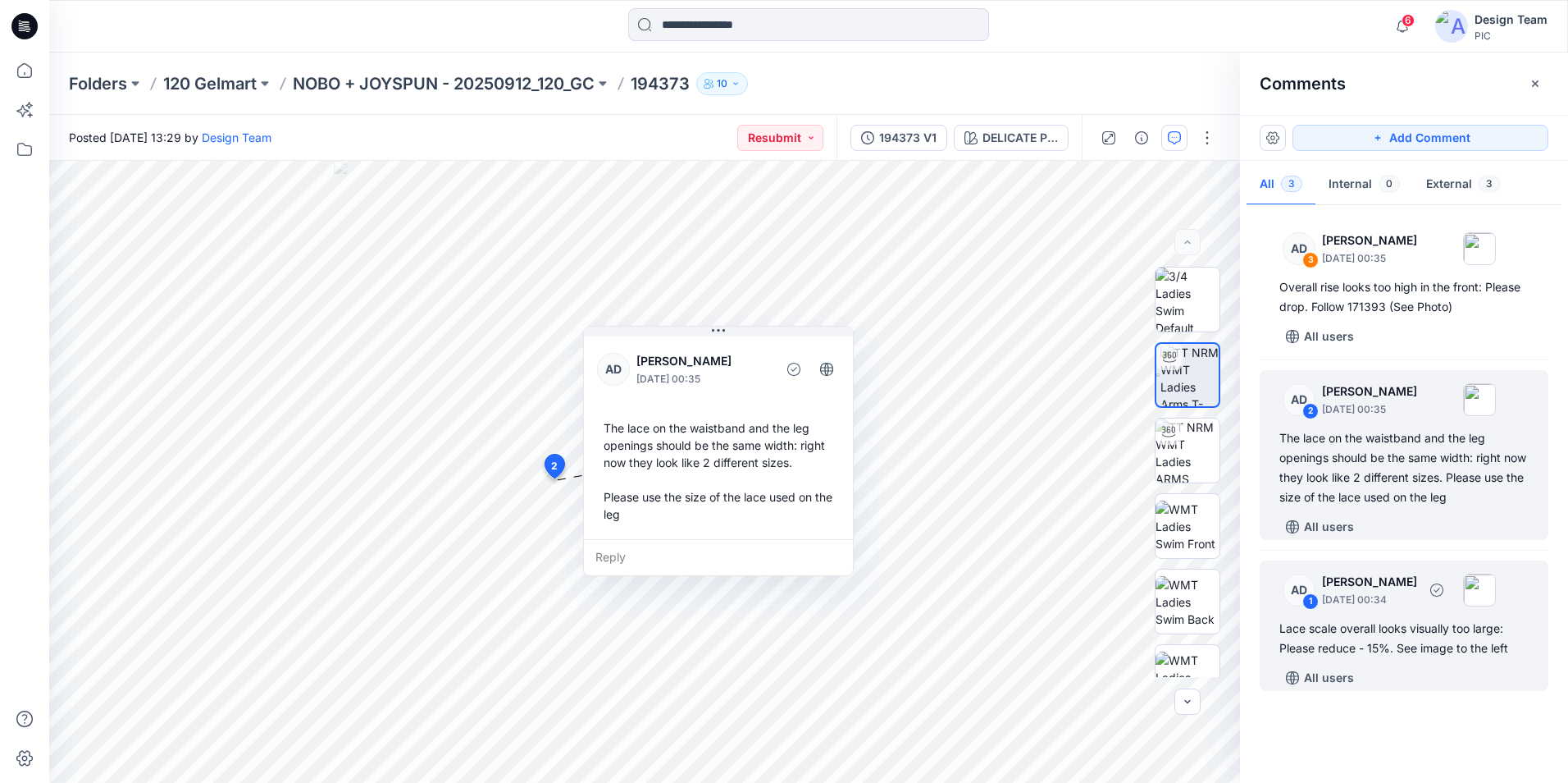
click at [1352, 628] on div "Lace scale overall looks visually too large: Please reduce - 15%. See image to …" at bounding box center [1404, 638] width 250 height 39
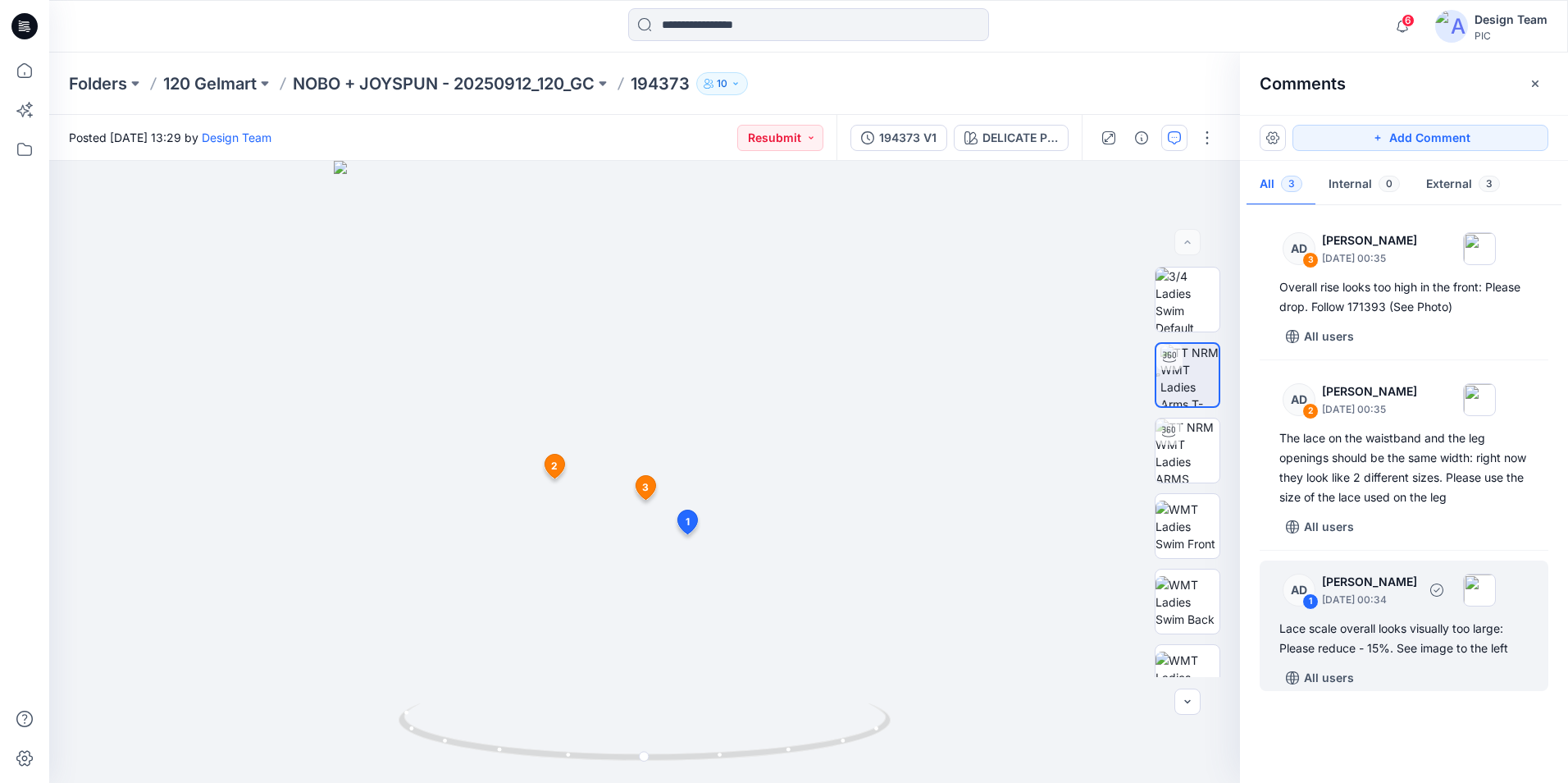
click at [1425, 652] on div "Lace scale overall looks visually too large: Please reduce - 15%. See image to …" at bounding box center [1404, 638] width 250 height 39
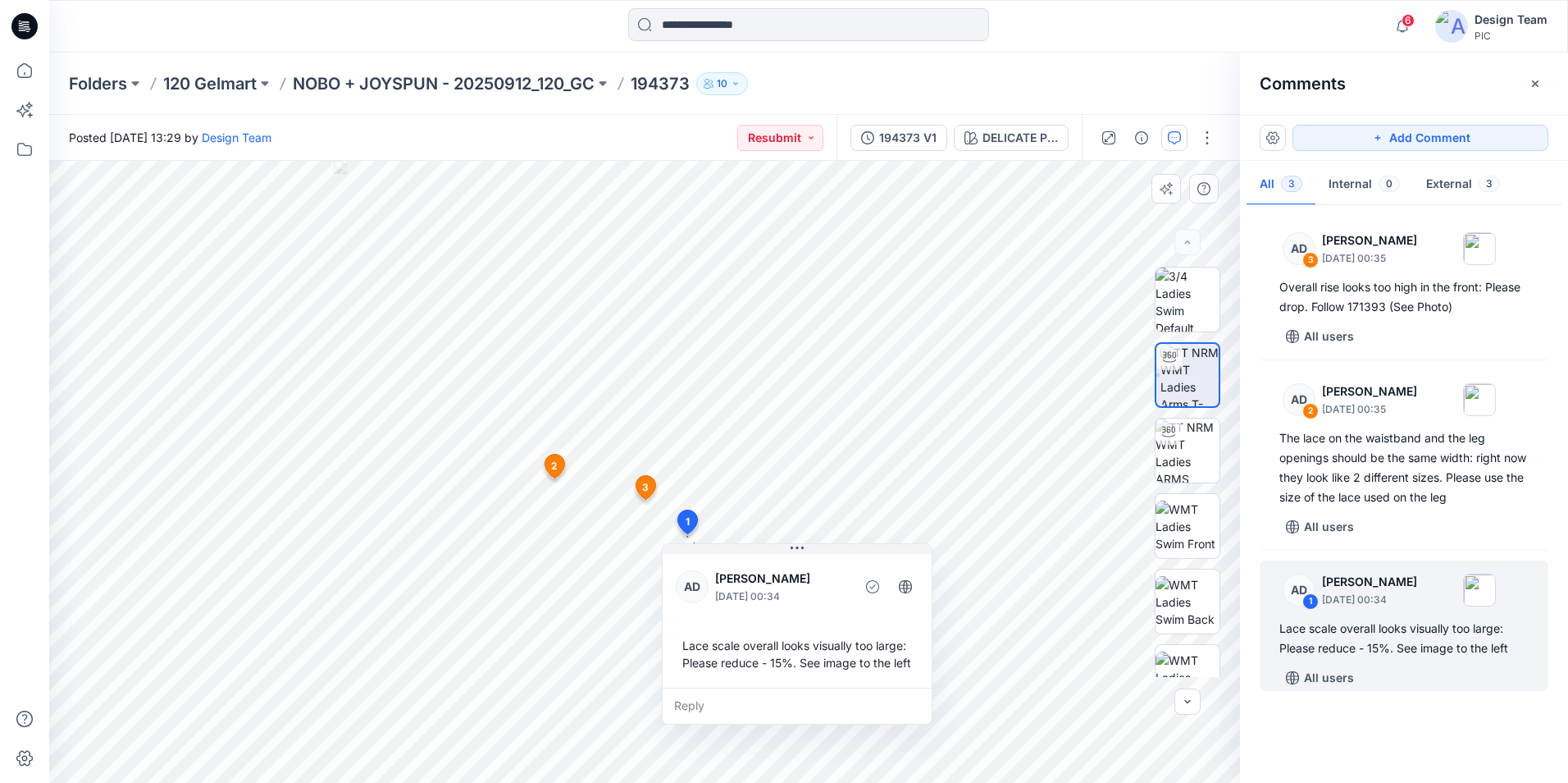
click at [644, 493] on span "3" at bounding box center [645, 487] width 7 height 14
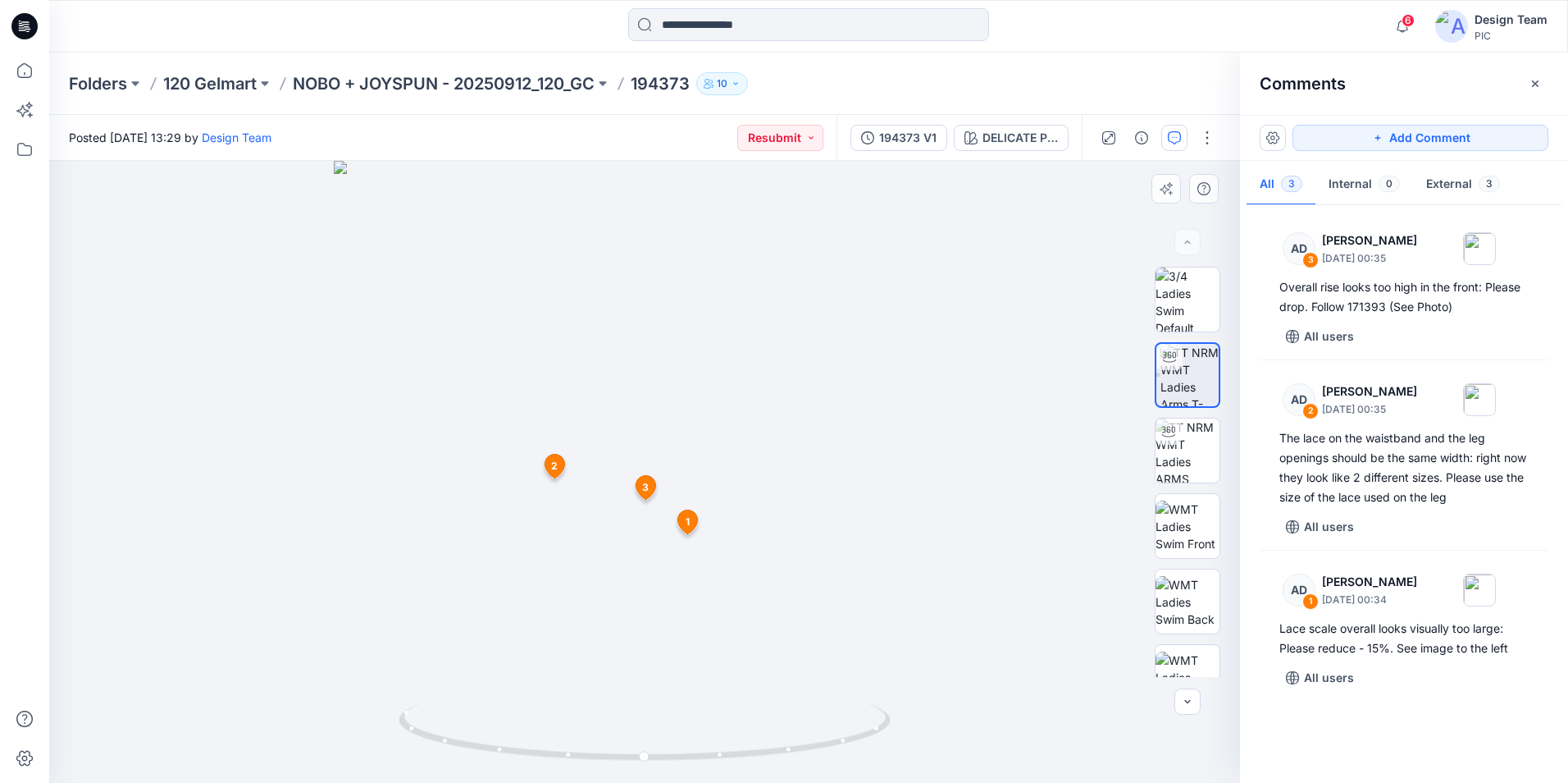
click at [646, 487] on span "3" at bounding box center [645, 487] width 7 height 14
